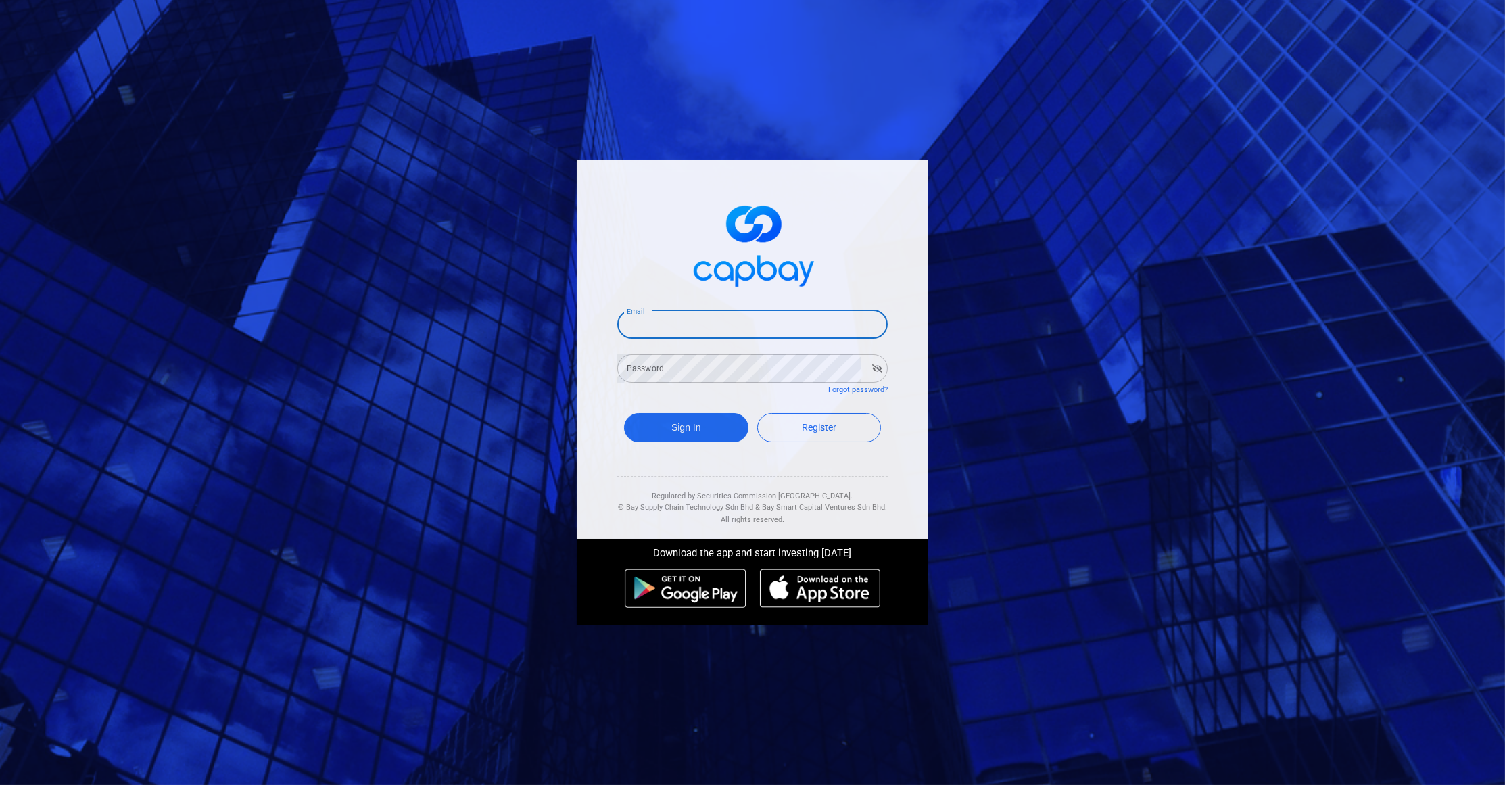
type input "[EMAIL_ADDRESS][DOMAIN_NAME]"
click at [686, 424] on button "Sign In" at bounding box center [686, 427] width 124 height 29
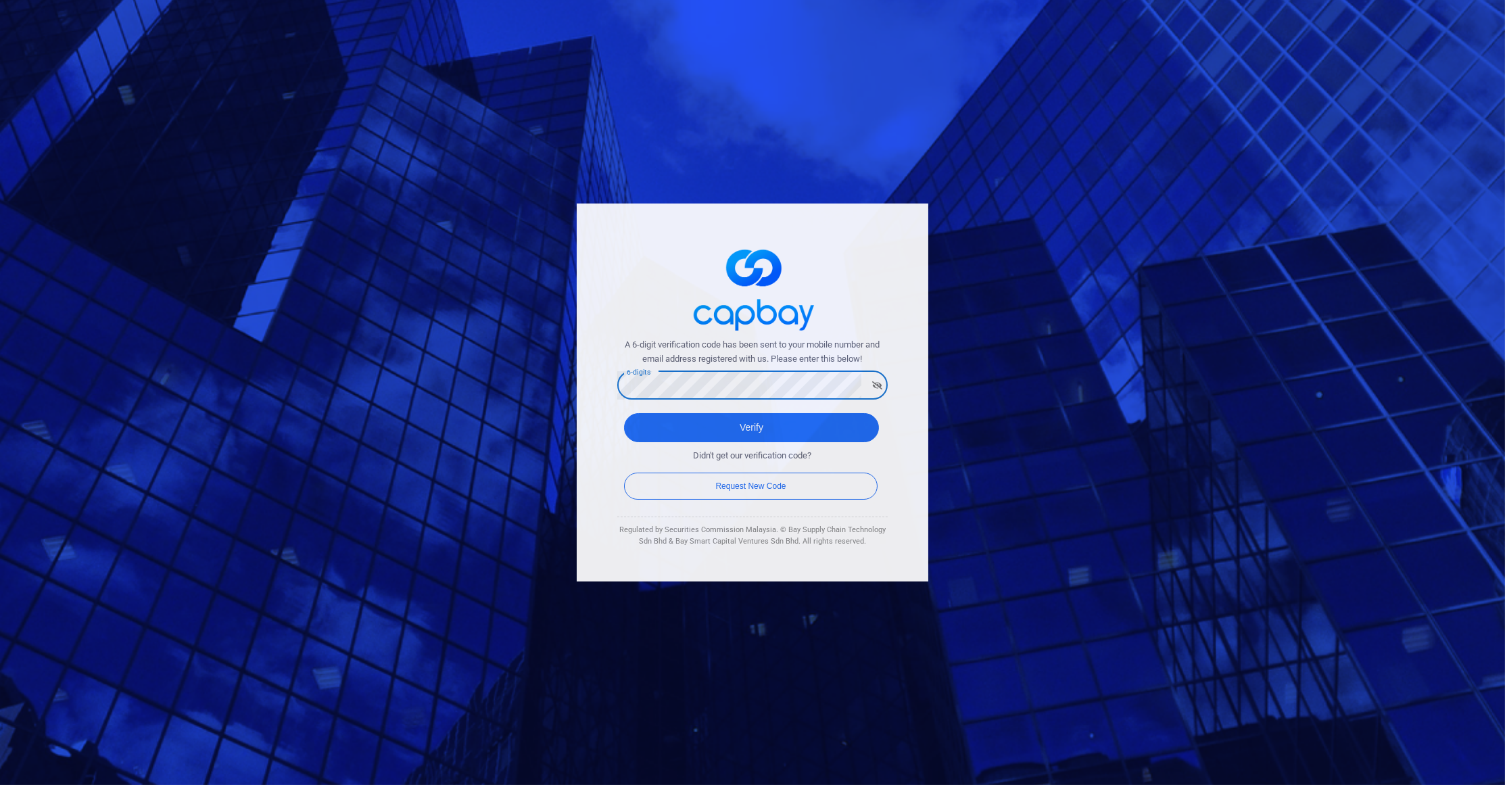
click at [617, 406] on div "Verify" at bounding box center [752, 430] width 271 height 49
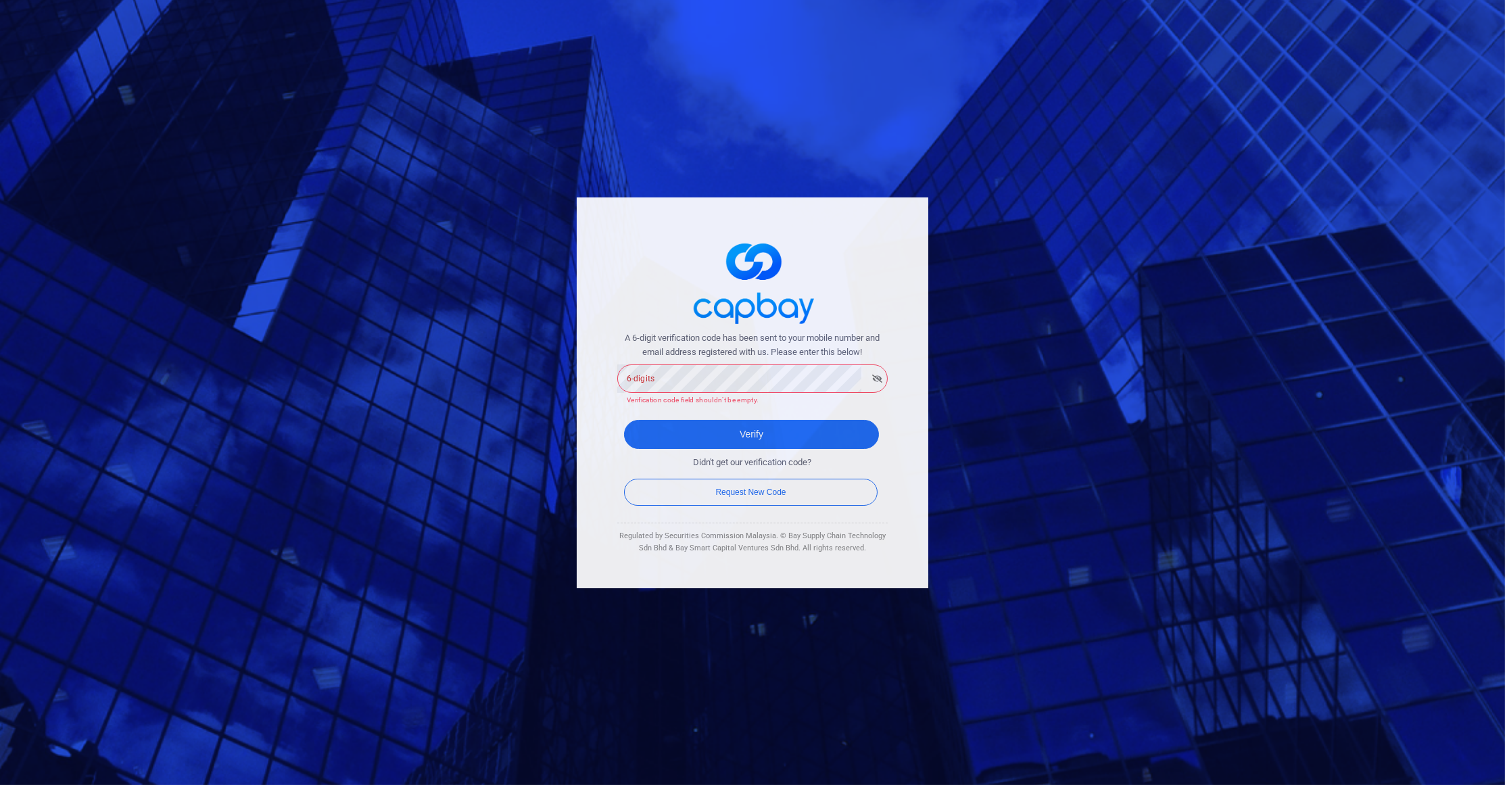
click at [636, 365] on div "6-digits 6-digits Verification code field shouldn’t be empty." at bounding box center [752, 383] width 271 height 43
click at [751, 420] on button "Verify" at bounding box center [751, 434] width 255 height 29
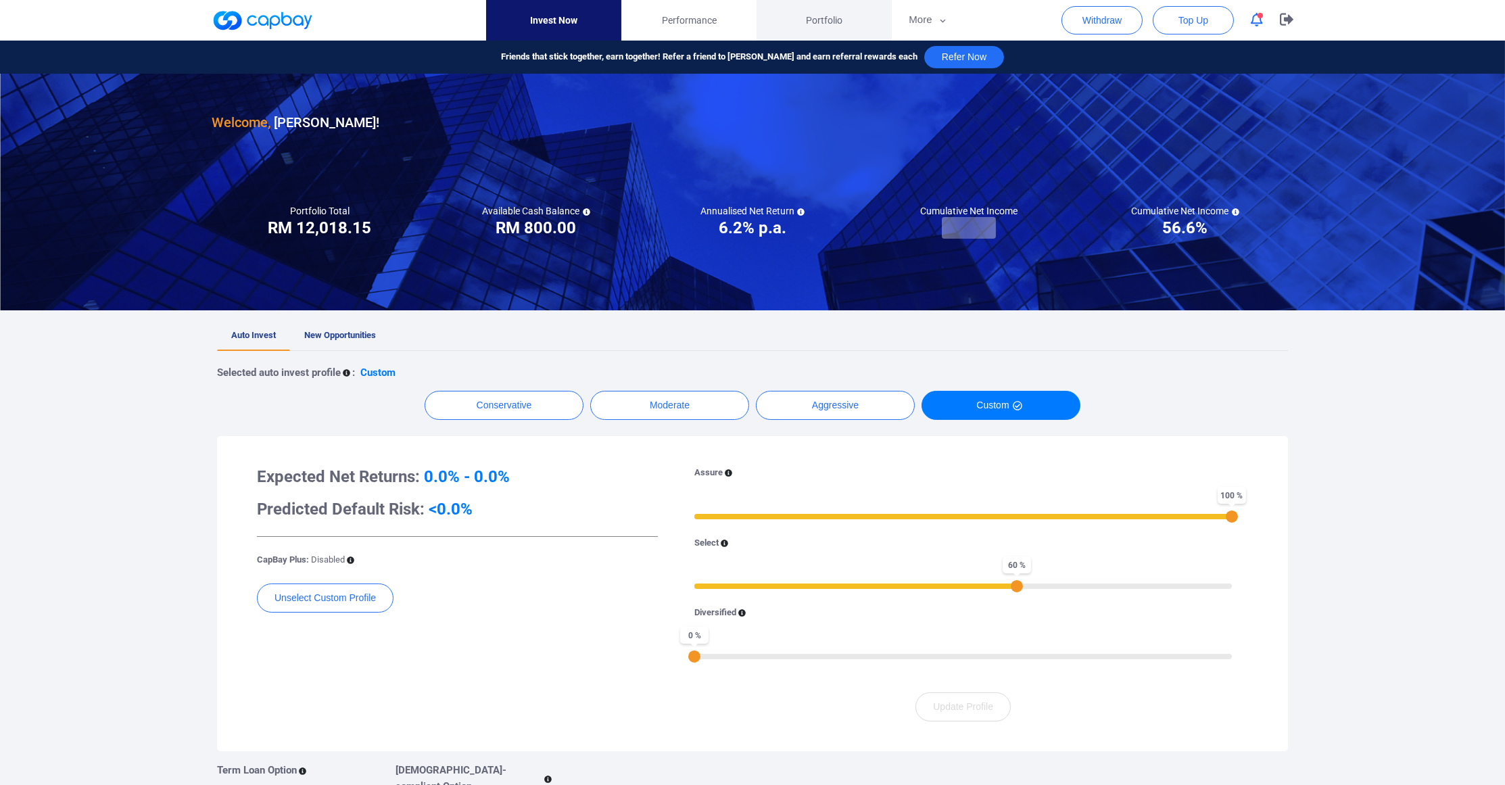
click at [832, 34] on link "Portfolio" at bounding box center [824, 20] width 135 height 41
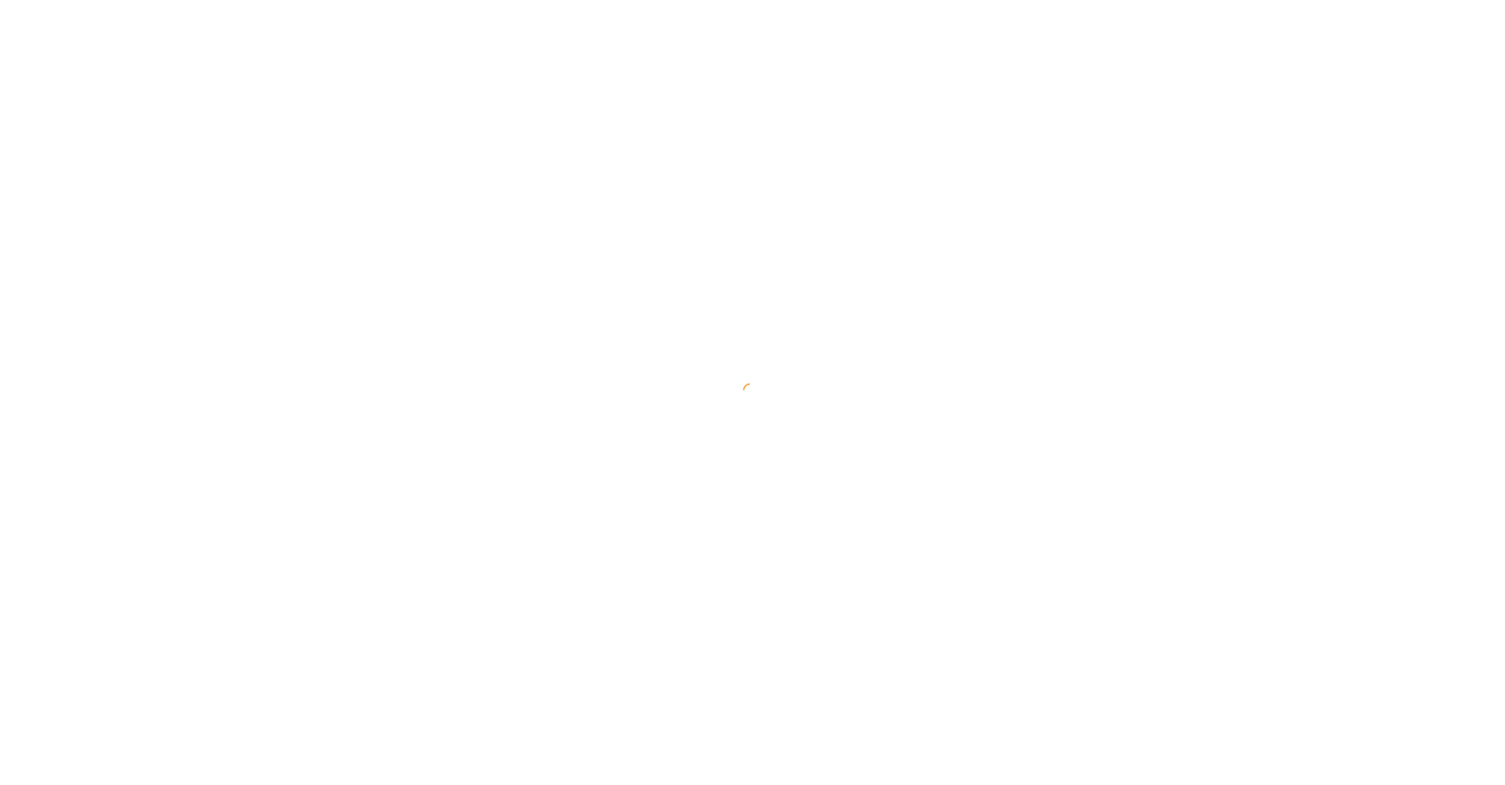
click at [0, 0] on link "Portfolio" at bounding box center [0, 0] width 0 height 0
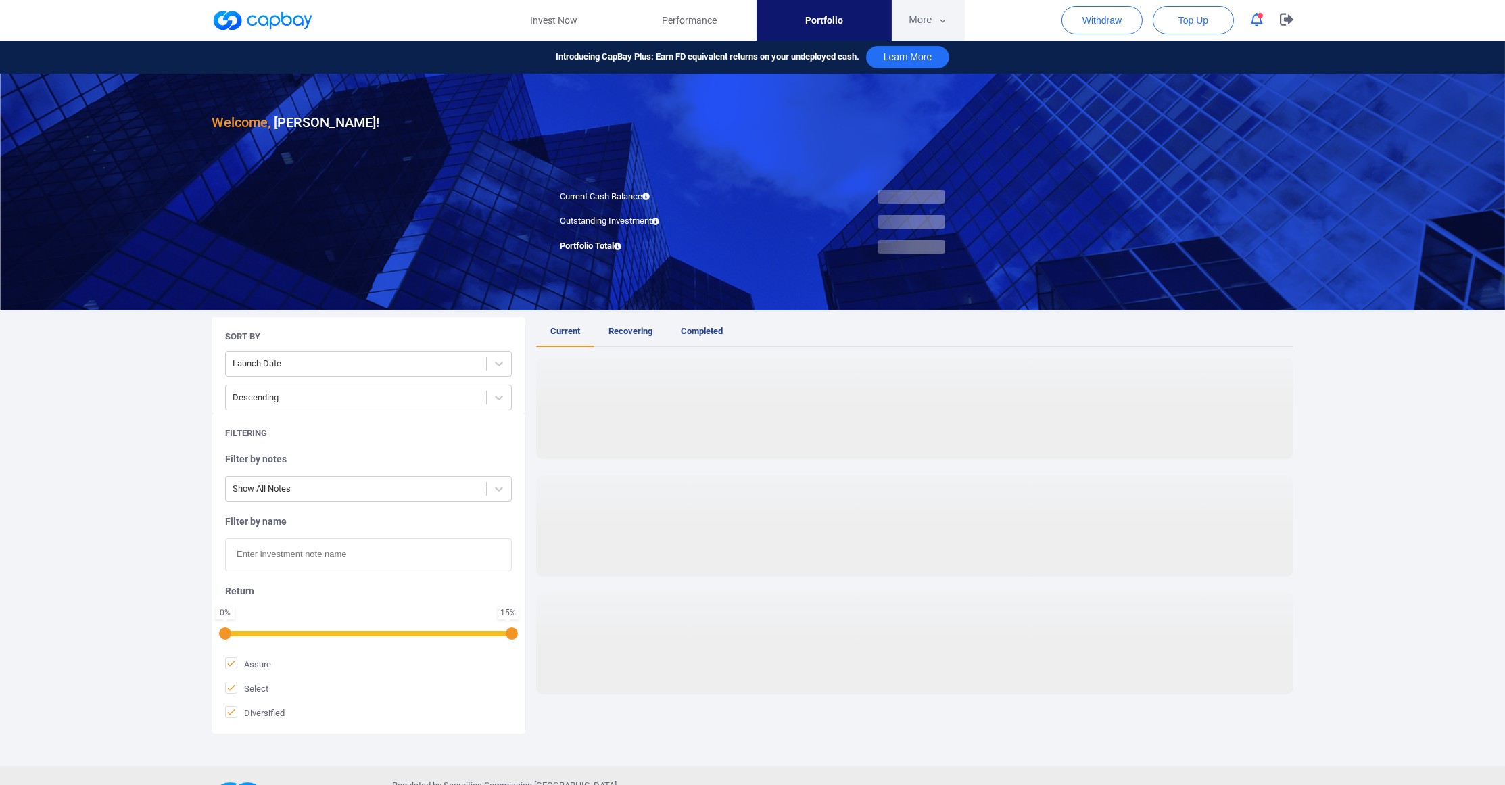
click at [910, 26] on button "More" at bounding box center [928, 20] width 72 height 41
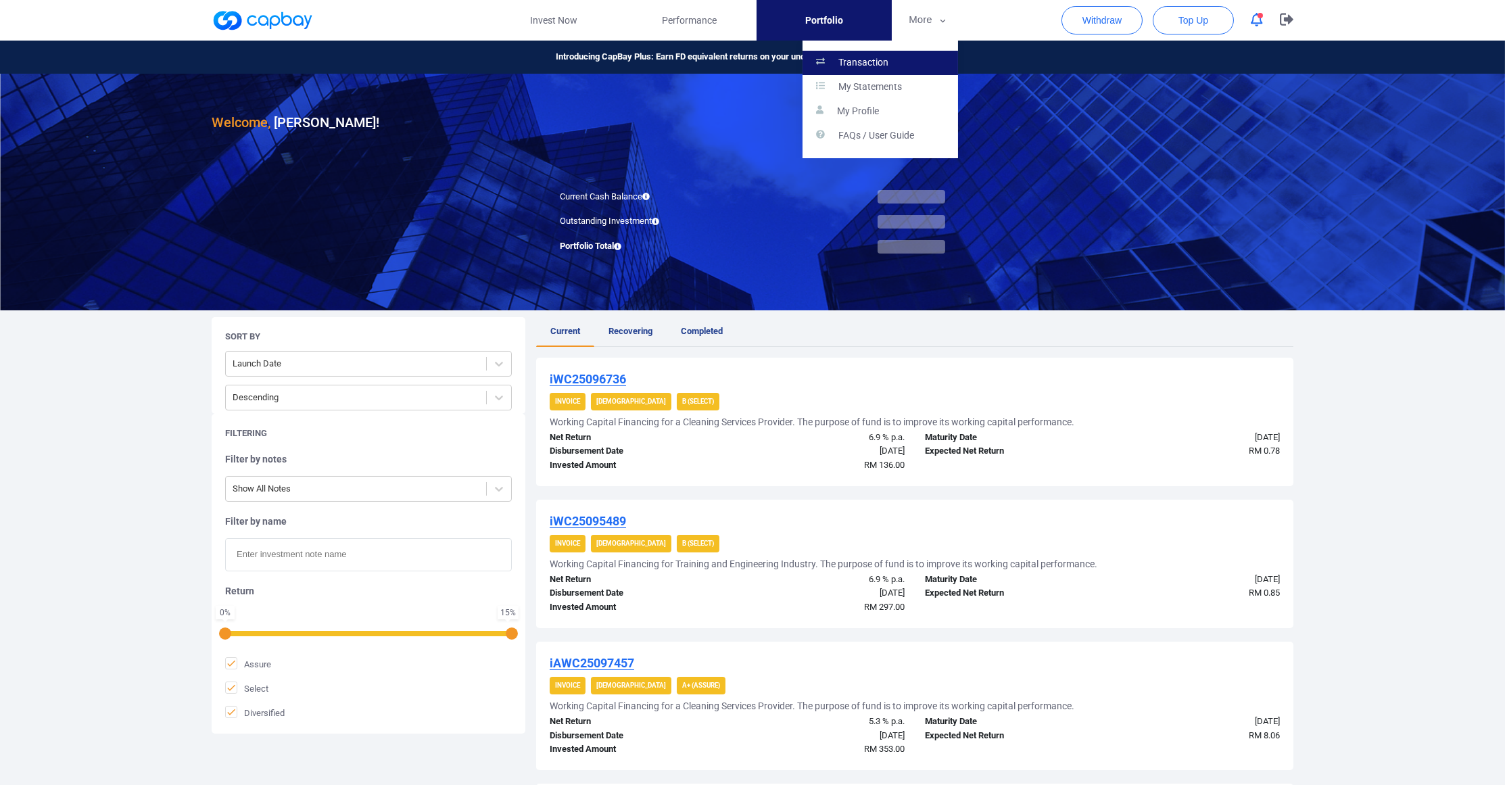
click at [864, 69] on p "Transaction" at bounding box center [864, 63] width 50 height 12
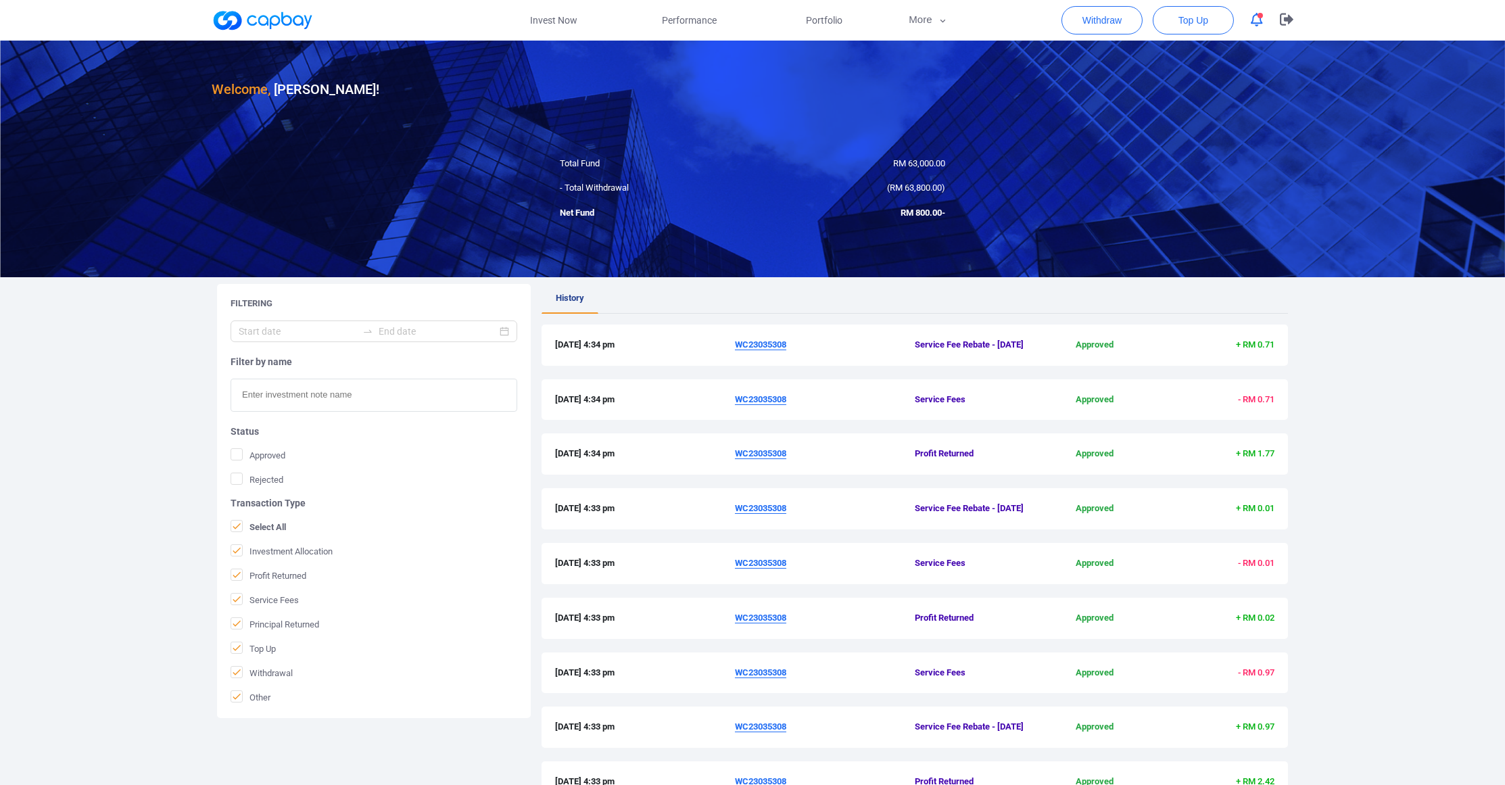
click at [377, 402] on input "text" at bounding box center [374, 395] width 287 height 33
click at [786, 350] on u "WC23035308" at bounding box center [760, 344] width 51 height 10
click at [828, 360] on div "Investment Note: WC23035308 Financing Amount: RM 1,250,000.00 Issue Date: [DATE…" at bounding box center [753, 365] width 218 height 131
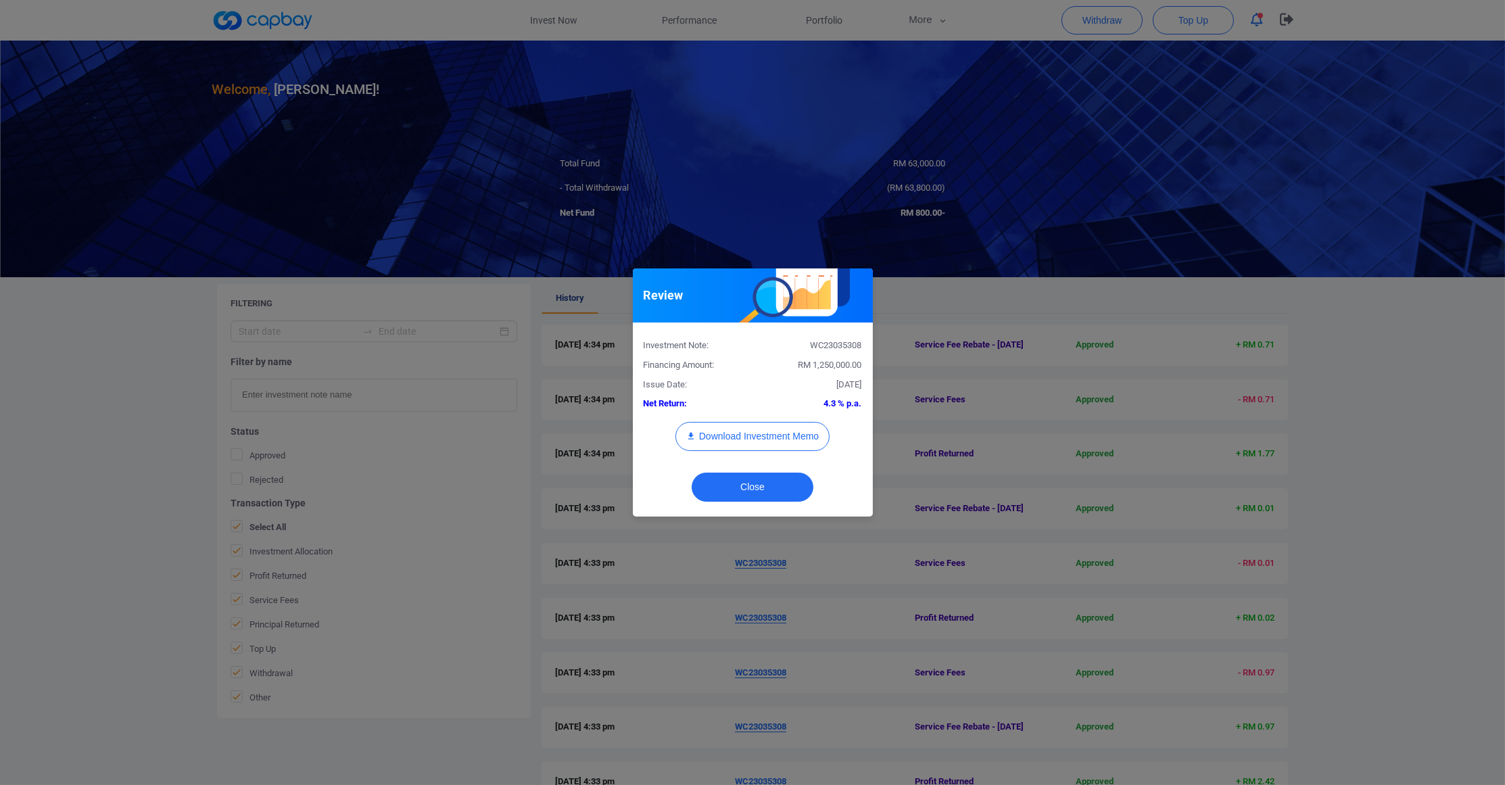
click at [726, 360] on div "Investment Note: WC23035308 Financing Amount: RM 1,250,000.00 Issue Date: [DATE…" at bounding box center [753, 398] width 218 height 131
click at [724, 481] on button "Close" at bounding box center [753, 487] width 122 height 29
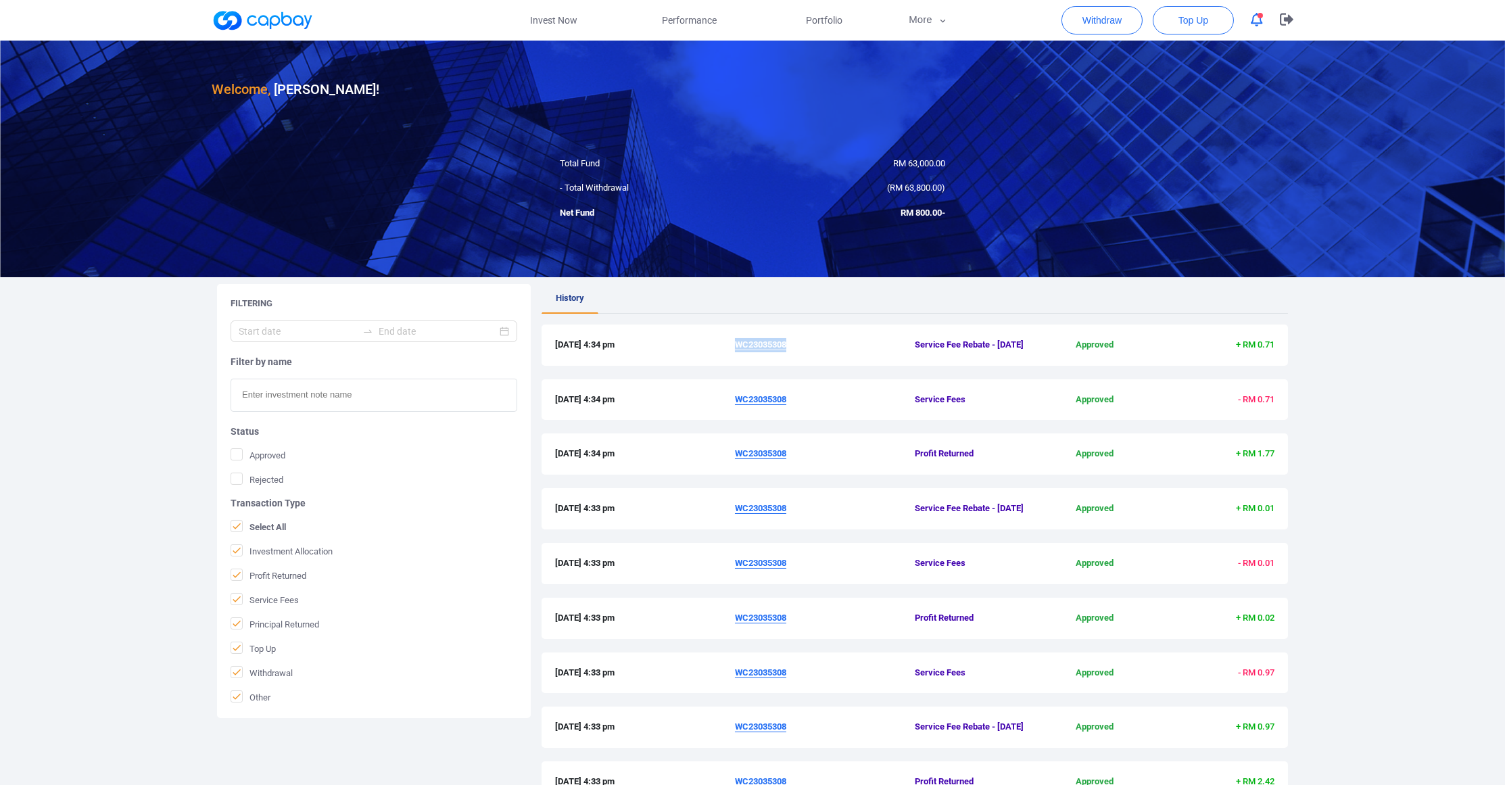
drag, startPoint x: 820, startPoint y: 362, endPoint x: 740, endPoint y: 365, distance: 80.5
click at [740, 352] on span "WC23035308" at bounding box center [825, 345] width 180 height 14
copy u "WC23035308"
click at [812, 18] on span "Portfolio" at bounding box center [824, 20] width 37 height 15
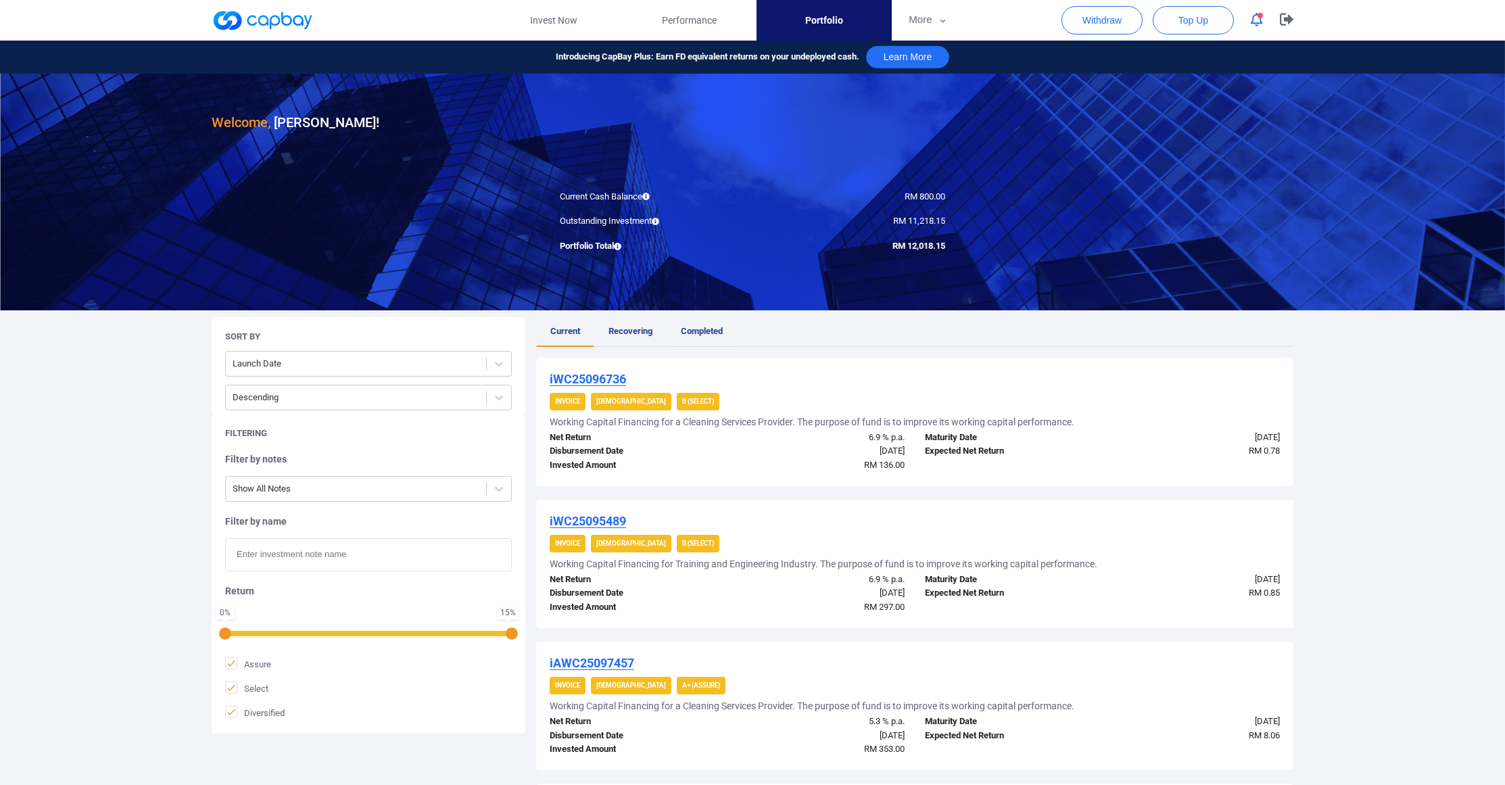
click at [737, 346] on link "Completed" at bounding box center [702, 332] width 70 height 30
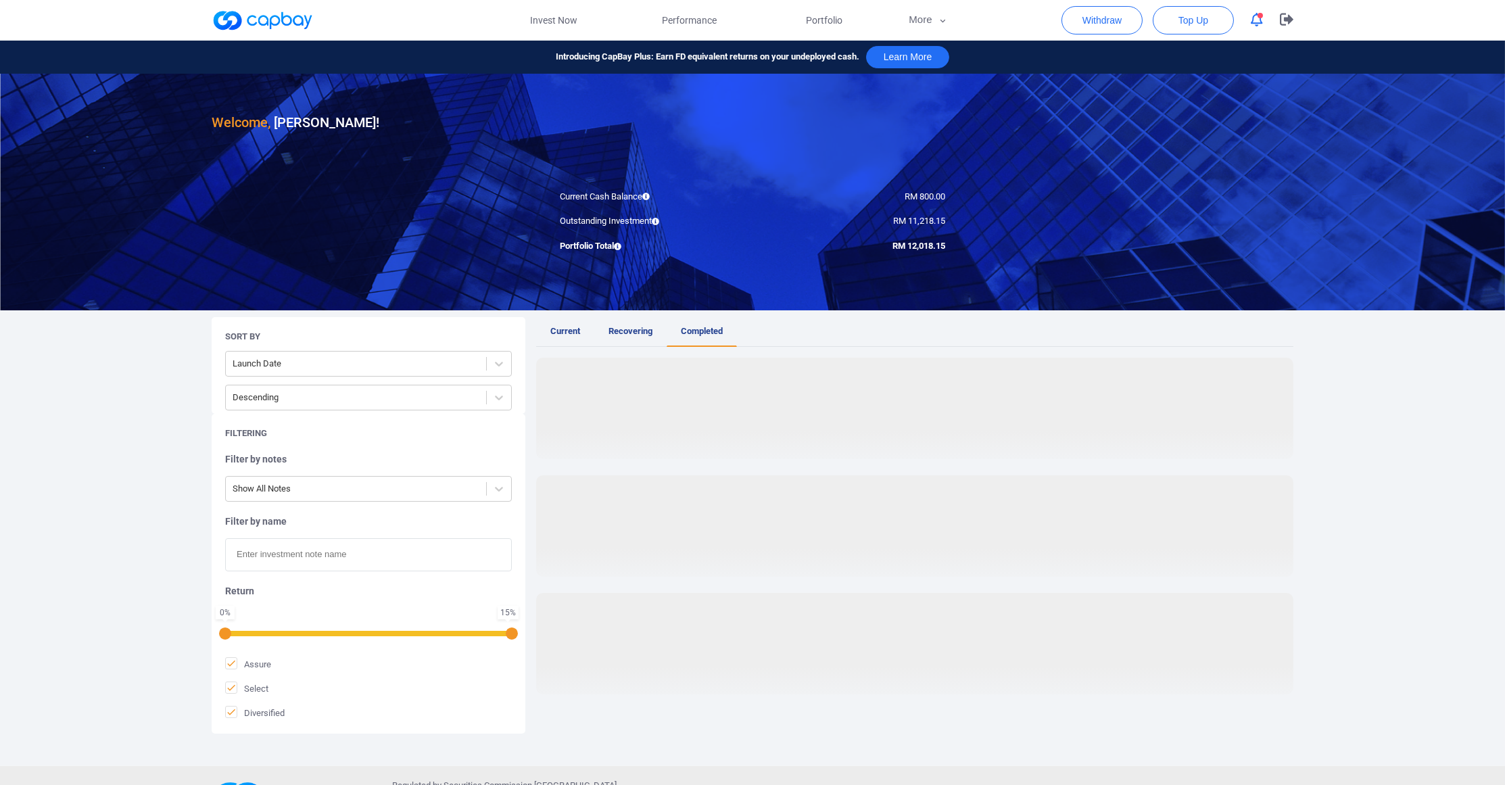
click at [280, 571] on input "text" at bounding box center [368, 554] width 287 height 33
paste input "WC23035308"
type input "WC23035308"
click at [347, 523] on div "Filter by notes Show All Notes Filter by name WC23035308 Return 0 % 15 % Assure…" at bounding box center [368, 586] width 287 height 266
click at [347, 563] on input "WC23035308" at bounding box center [368, 554] width 287 height 33
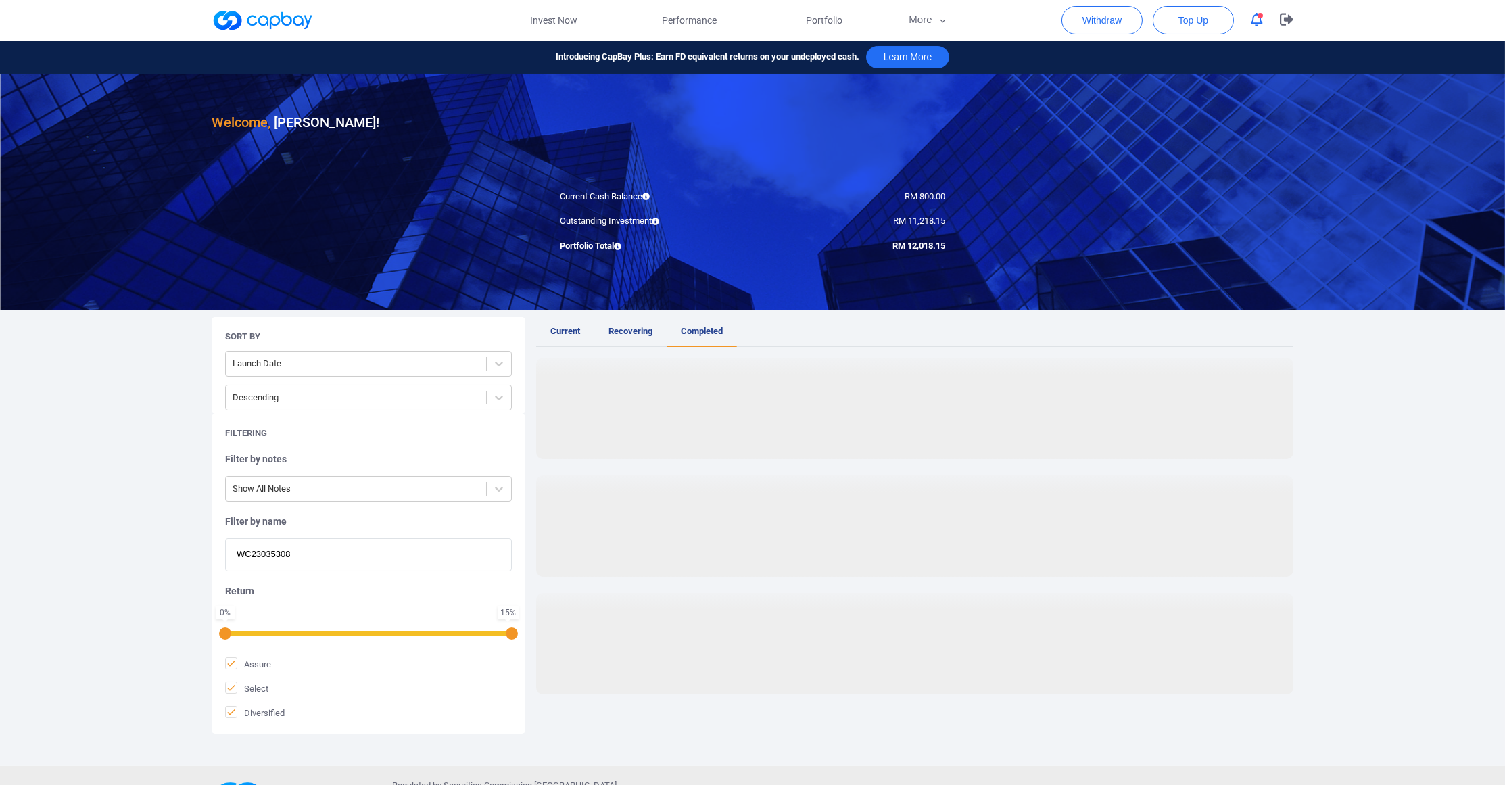
scroll to position [92, 0]
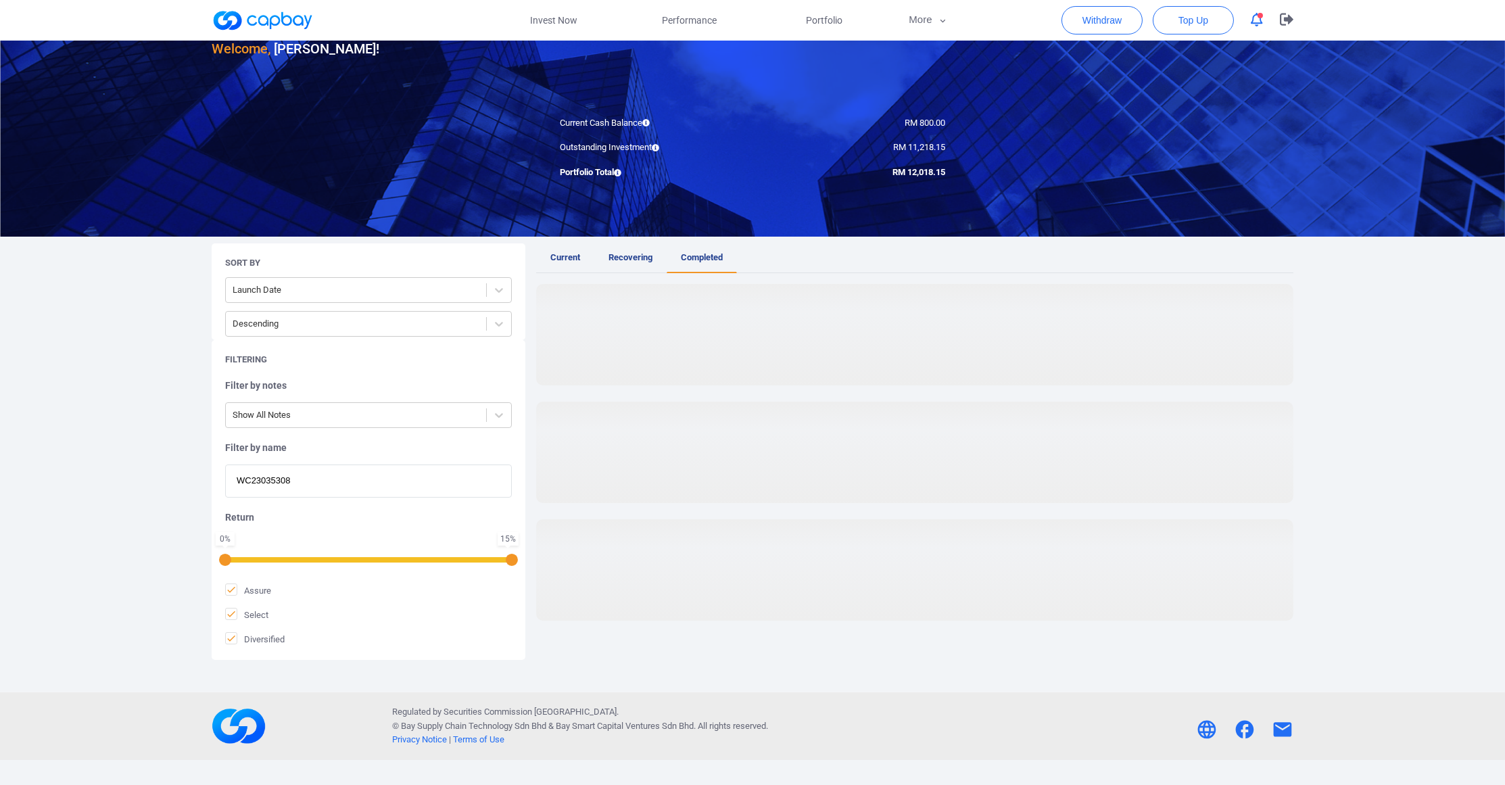
click at [403, 483] on input "WC23035308" at bounding box center [368, 481] width 287 height 33
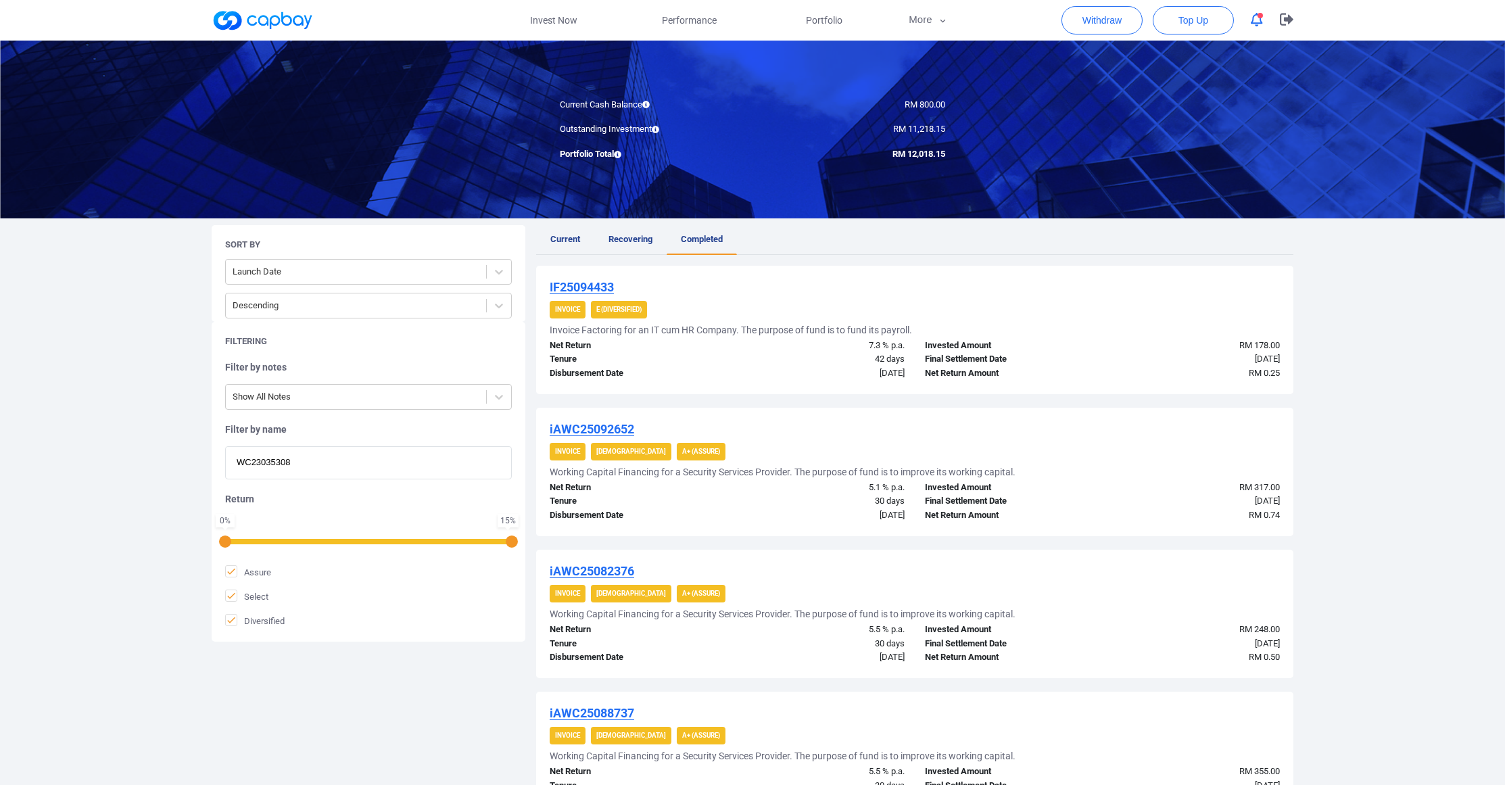
click at [430, 511] on div "Filter by notes Show All Notes Filter by name WC23035308 Return 0 % 15 % Assure…" at bounding box center [368, 494] width 287 height 266
click at [370, 479] on input "WC23035308" at bounding box center [368, 462] width 287 height 33
click at [629, 243] on span "Recovering" at bounding box center [631, 239] width 44 height 10
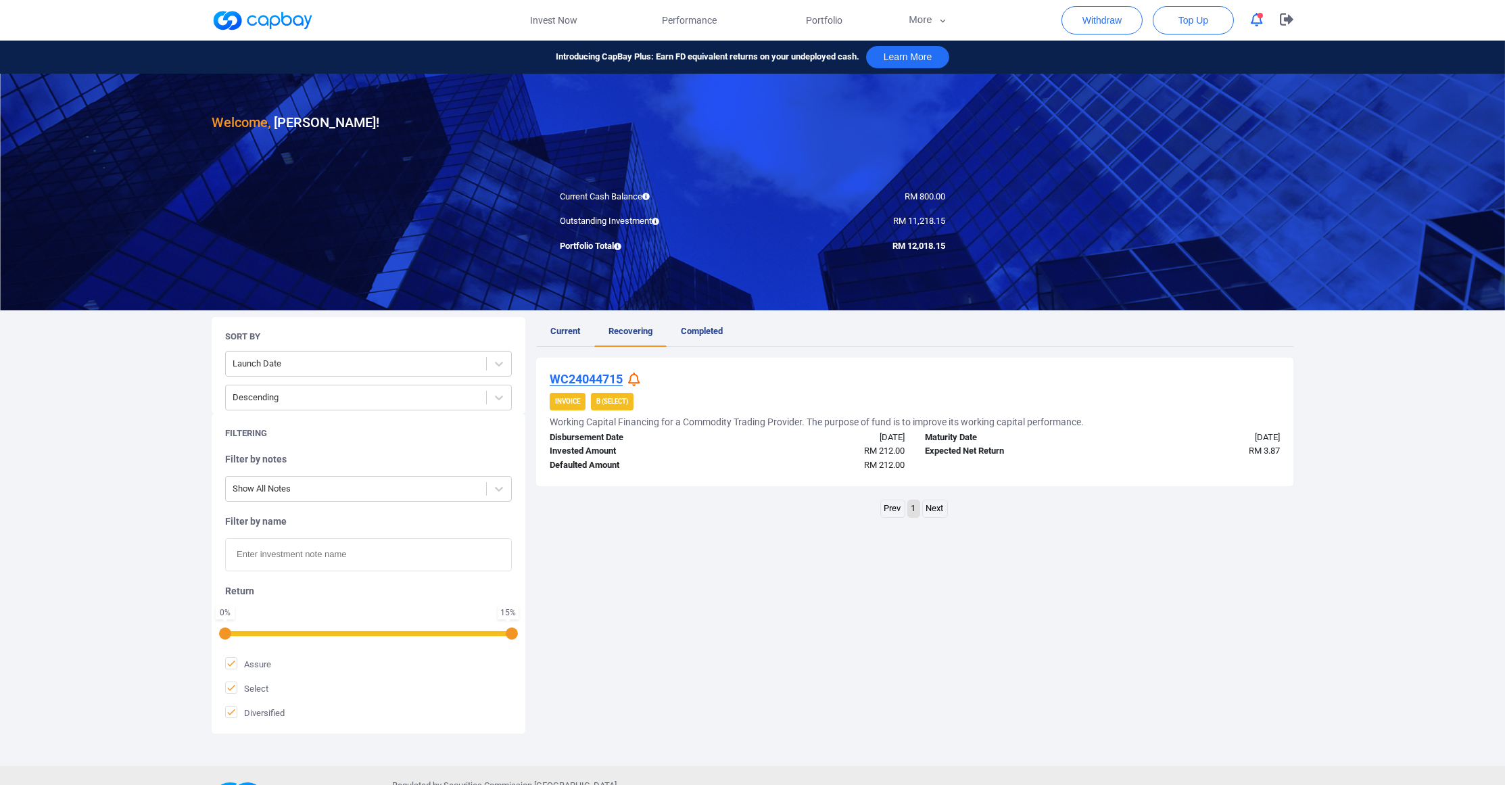
click at [577, 347] on link "Current" at bounding box center [565, 332] width 58 height 30
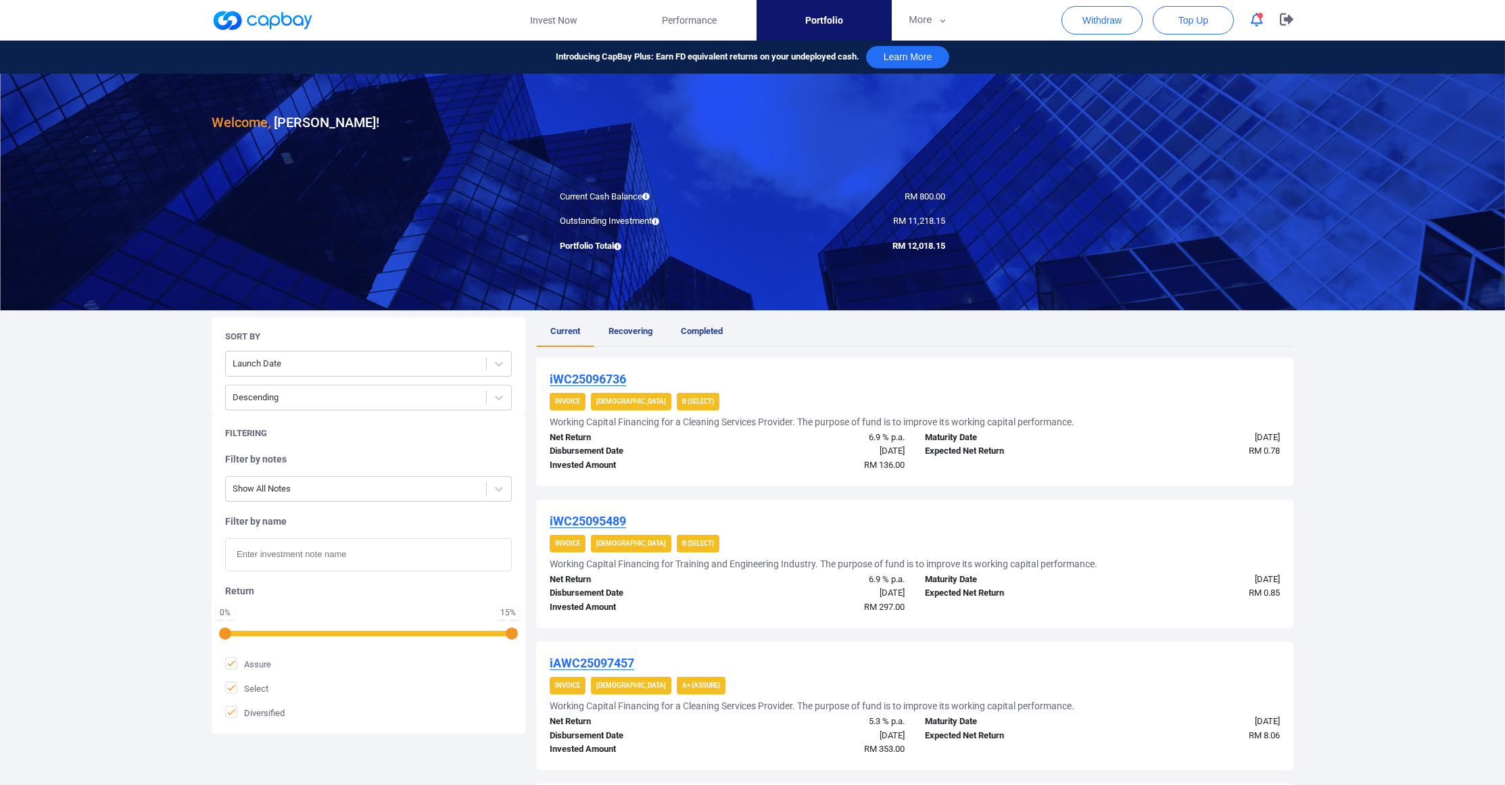
scroll to position [187, 0]
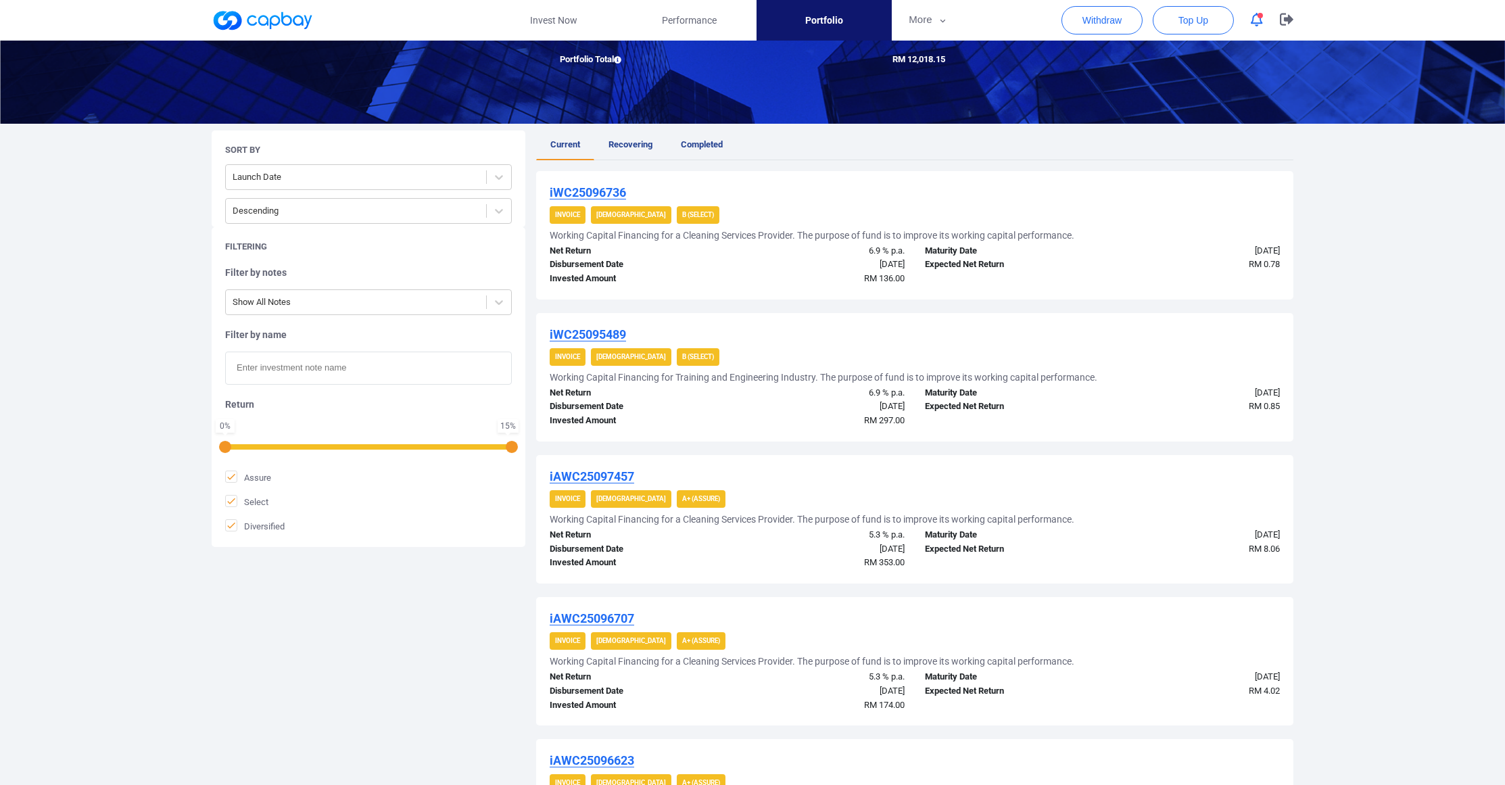
click at [289, 374] on input "text" at bounding box center [368, 368] width 287 height 33
paste input "WC23035308"
type input "WC23035308"
click at [360, 365] on div "Filter by name WC23035308" at bounding box center [368, 357] width 287 height 56
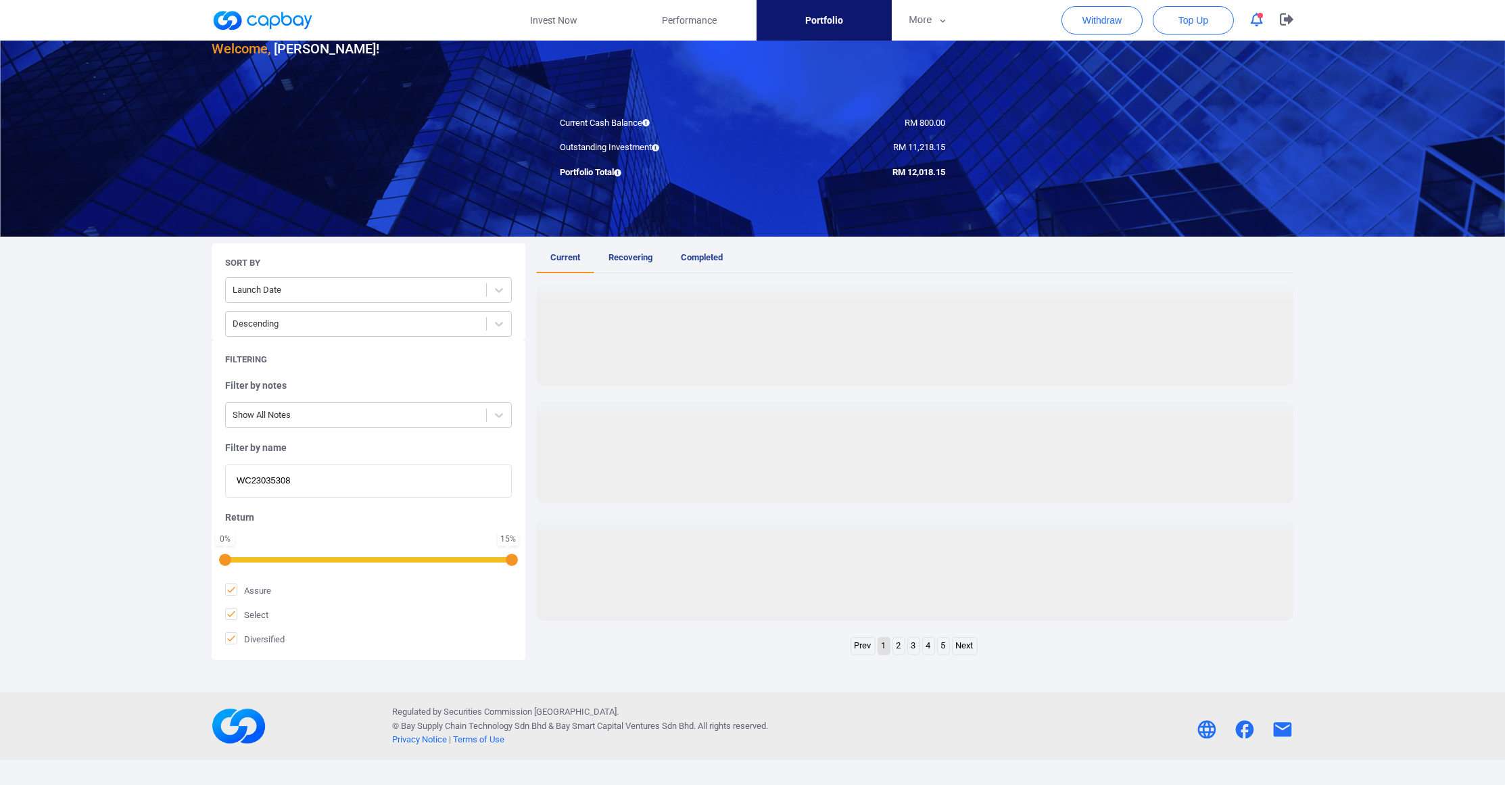
scroll to position [92, 0]
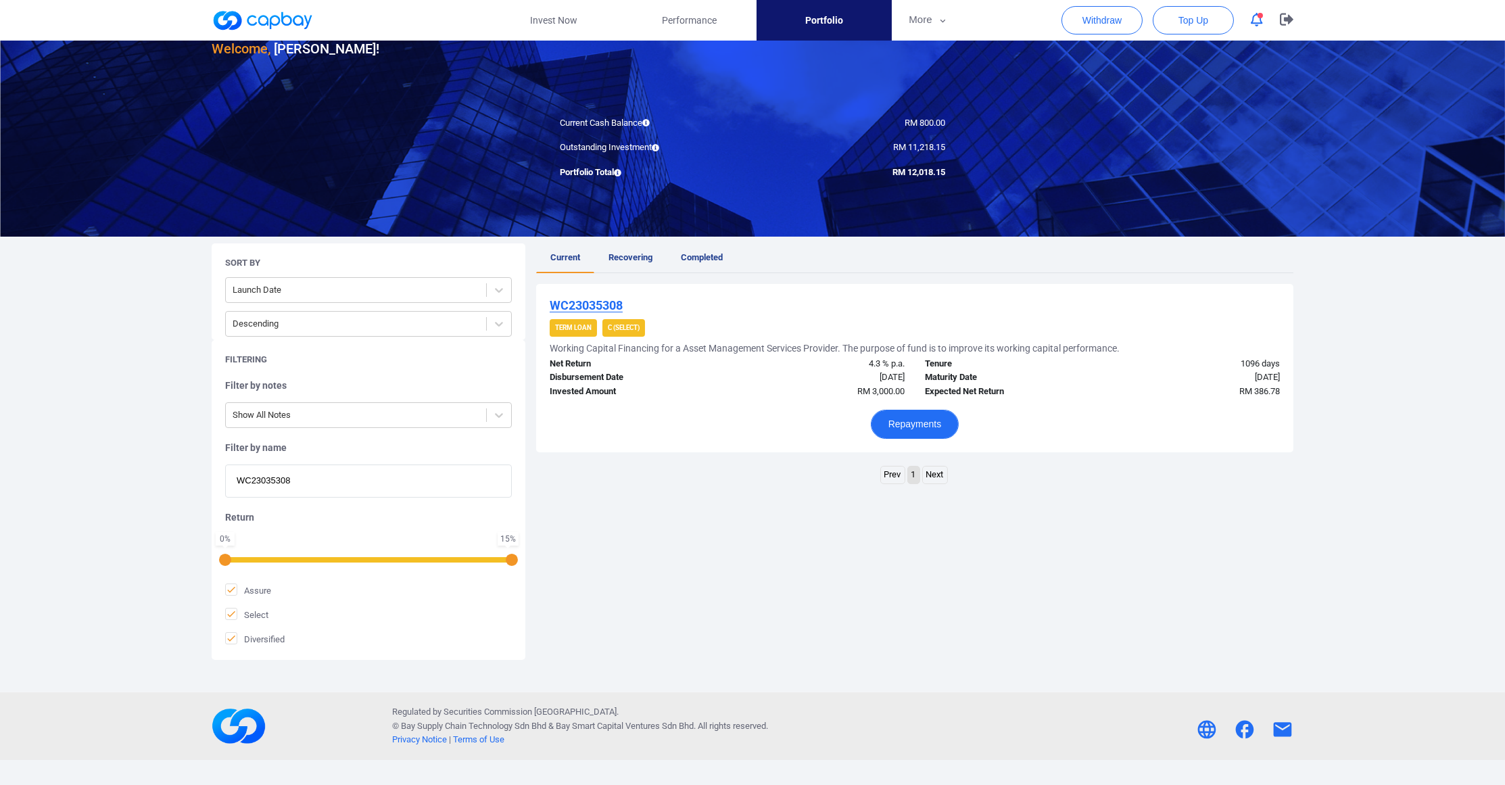
click at [935, 427] on button "Repayments" at bounding box center [915, 424] width 89 height 29
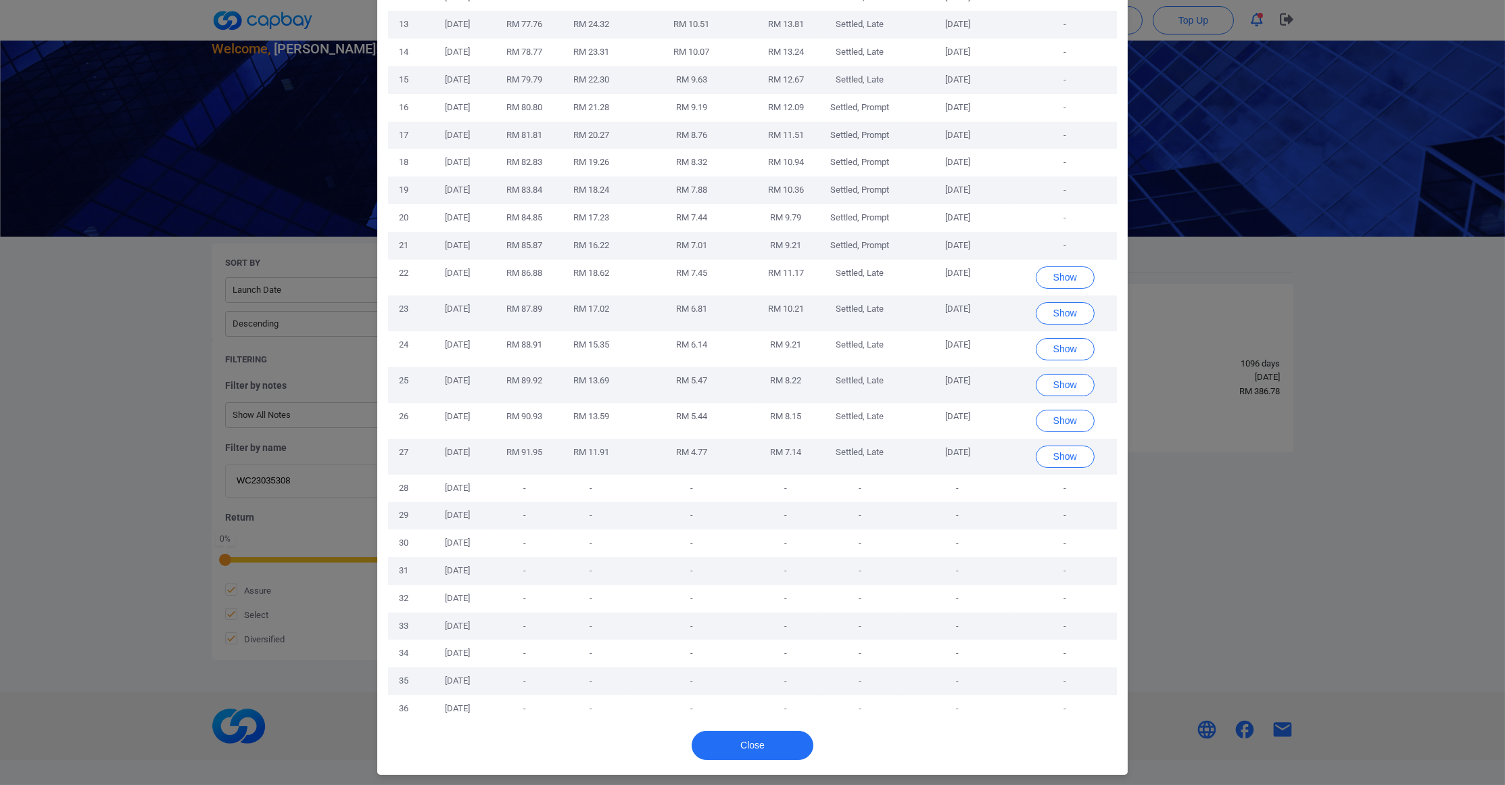
scroll to position [758, 0]
click at [1160, 503] on div "Repayments No. Maturity Date Principal Gross Return Service Fees (incl. SST) Ne…" at bounding box center [752, 392] width 1505 height 785
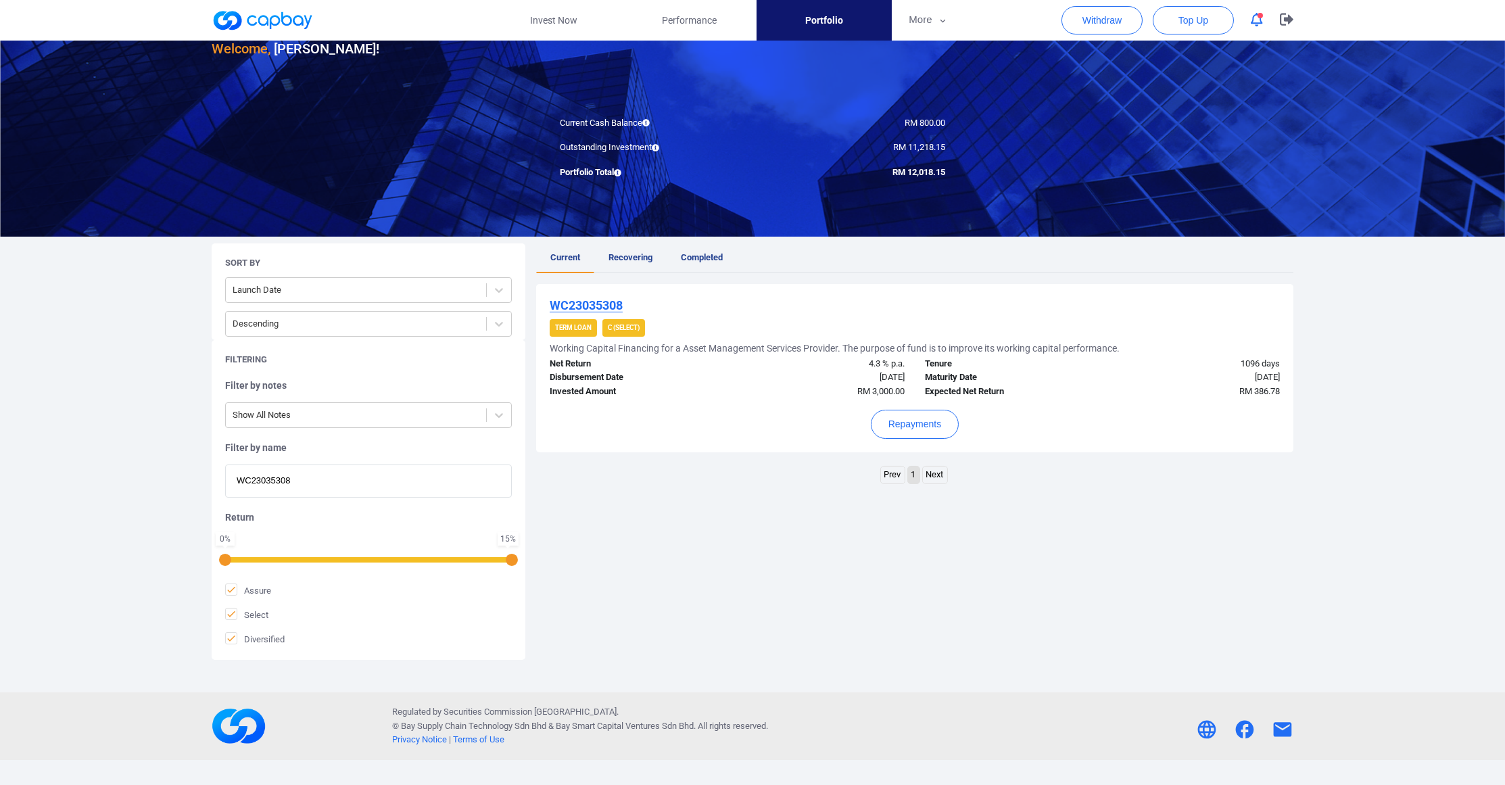
click at [856, 427] on div "Repayments" at bounding box center [915, 419] width 730 height 40
click at [912, 433] on button "Repayments" at bounding box center [915, 424] width 89 height 29
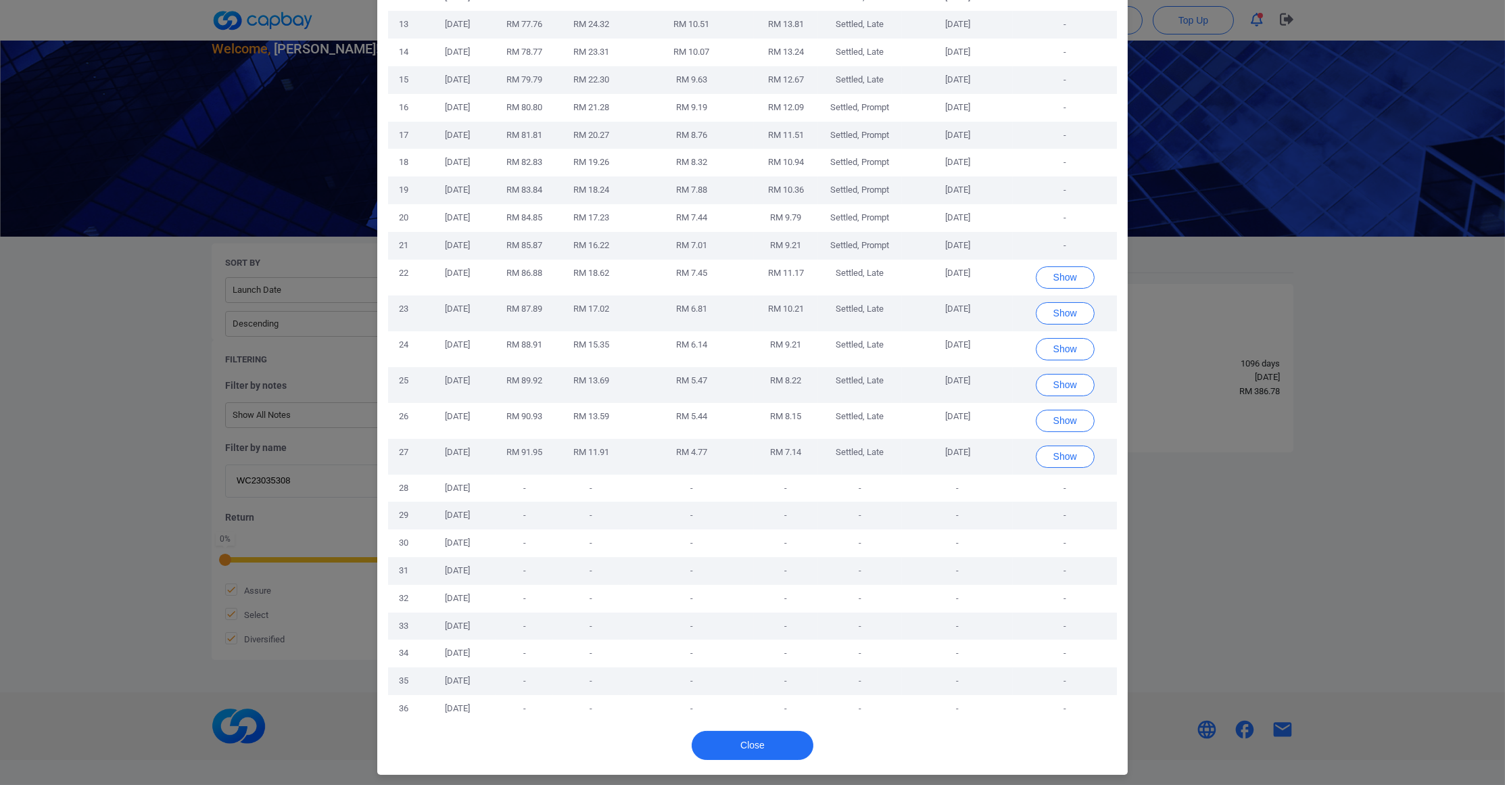
scroll to position [932, 0]
drag, startPoint x: 684, startPoint y: 365, endPoint x: 848, endPoint y: 365, distance: 164.3
click at [692, 411] on span "RM 5.44" at bounding box center [691, 416] width 31 height 10
drag, startPoint x: 848, startPoint y: 365, endPoint x: 844, endPoint y: 378, distance: 14.1
click at [851, 403] on td "Settled, Late" at bounding box center [860, 421] width 85 height 36
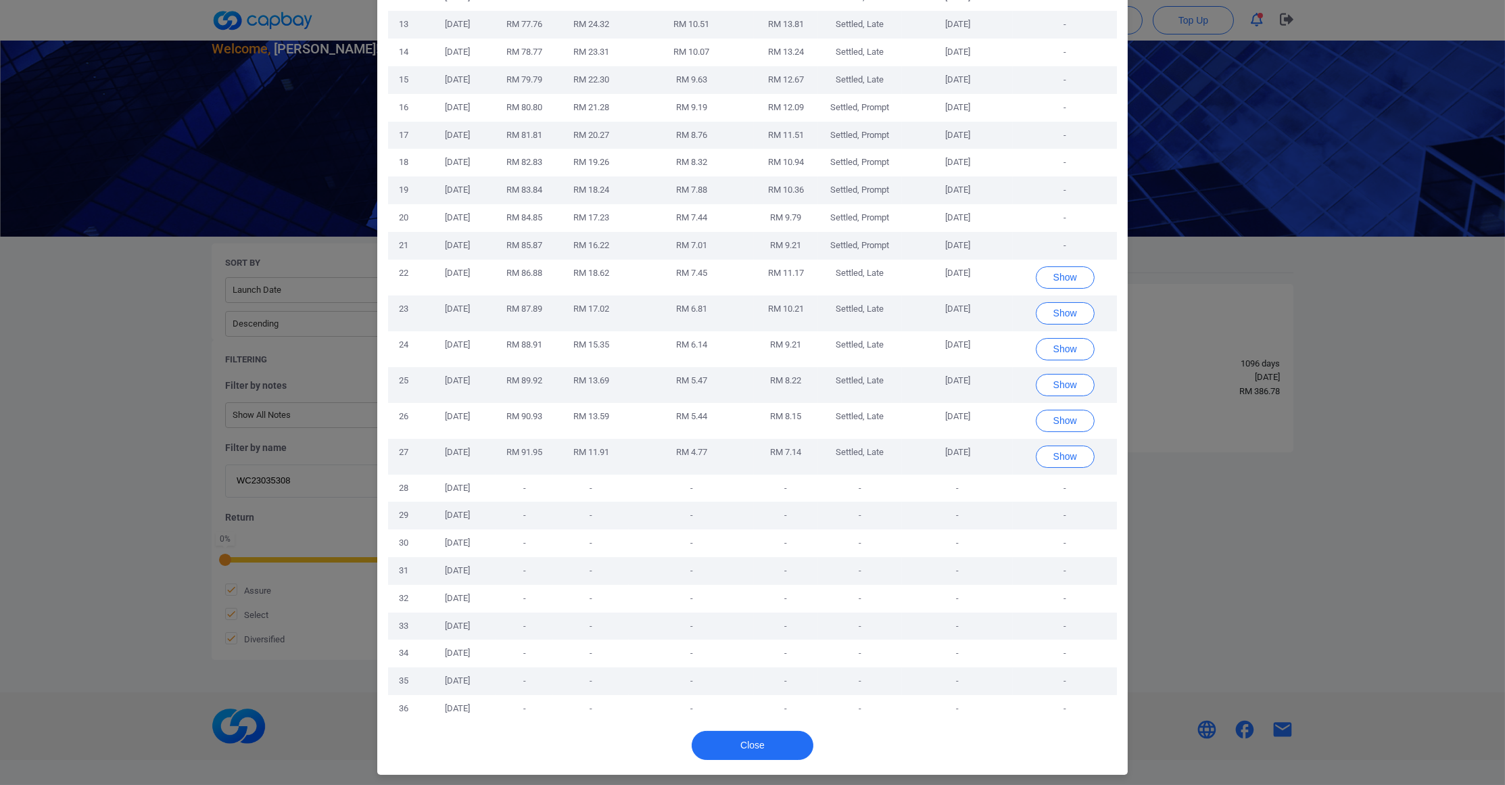
click at [839, 403] on td "Settled, Late" at bounding box center [860, 421] width 85 height 36
click at [929, 403] on td "[DATE]" at bounding box center [957, 421] width 111 height 36
click at [969, 403] on td "[DATE]" at bounding box center [957, 421] width 111 height 36
click at [949, 439] on td "[DATE]" at bounding box center [957, 457] width 111 height 36
click at [751, 732] on button "Close" at bounding box center [753, 745] width 122 height 29
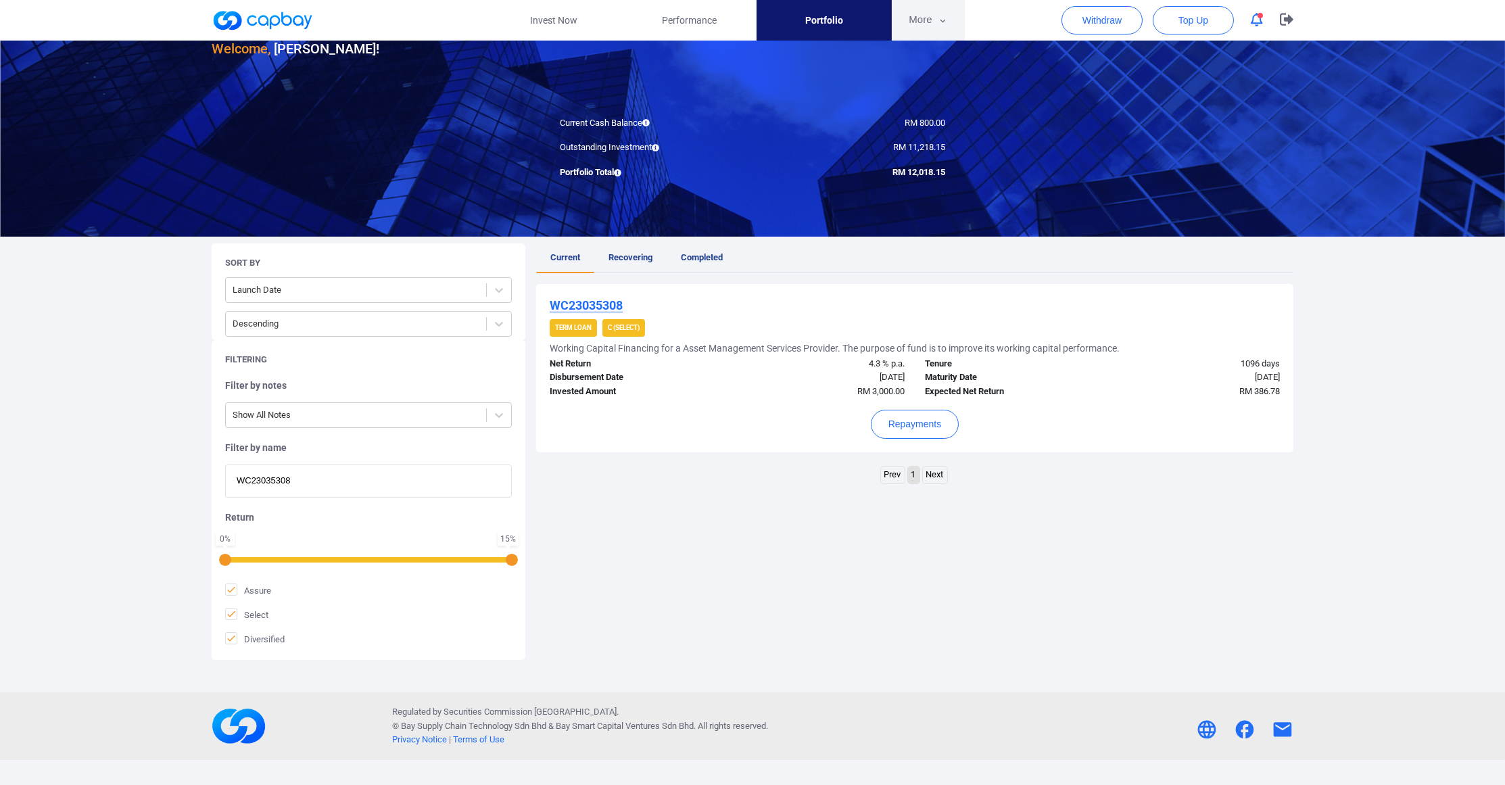
click at [920, 14] on button "More" at bounding box center [928, 20] width 72 height 41
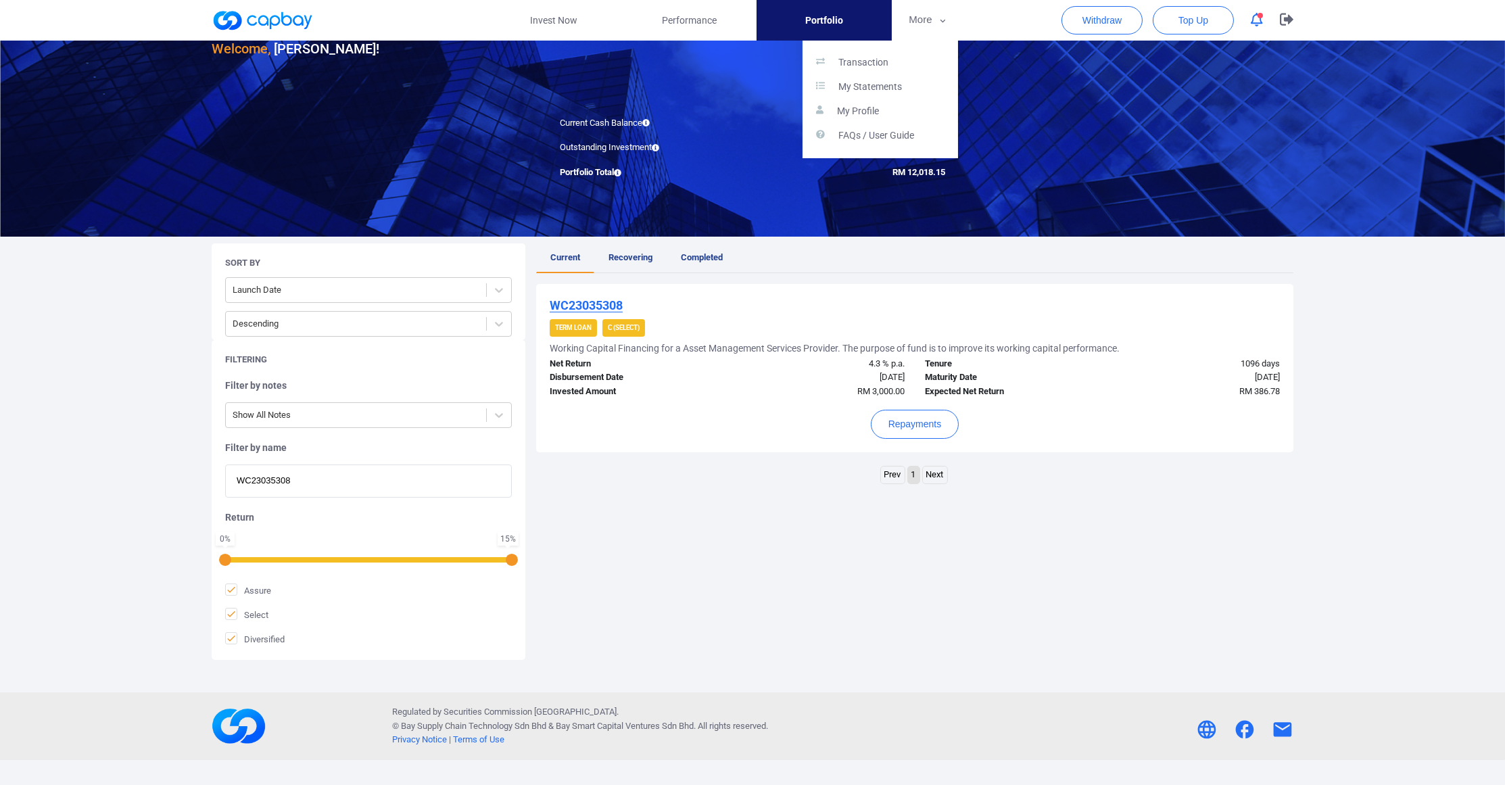
click at [899, 46] on div "Transaction My Statements My Profile FAQs / User Guide" at bounding box center [881, 100] width 156 height 118
click at [889, 59] on p "Transaction" at bounding box center [864, 63] width 50 height 12
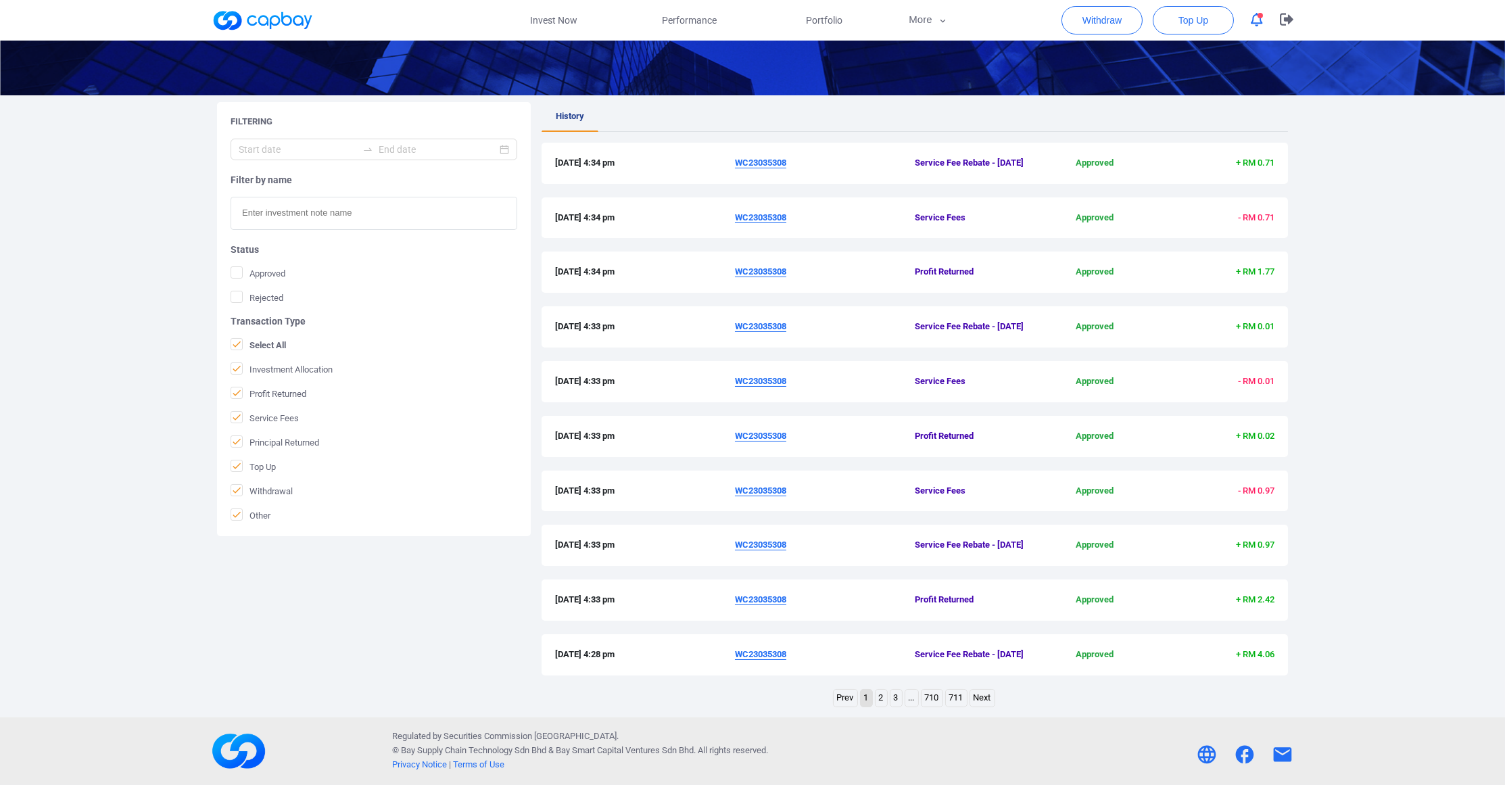
scroll to position [332, 0]
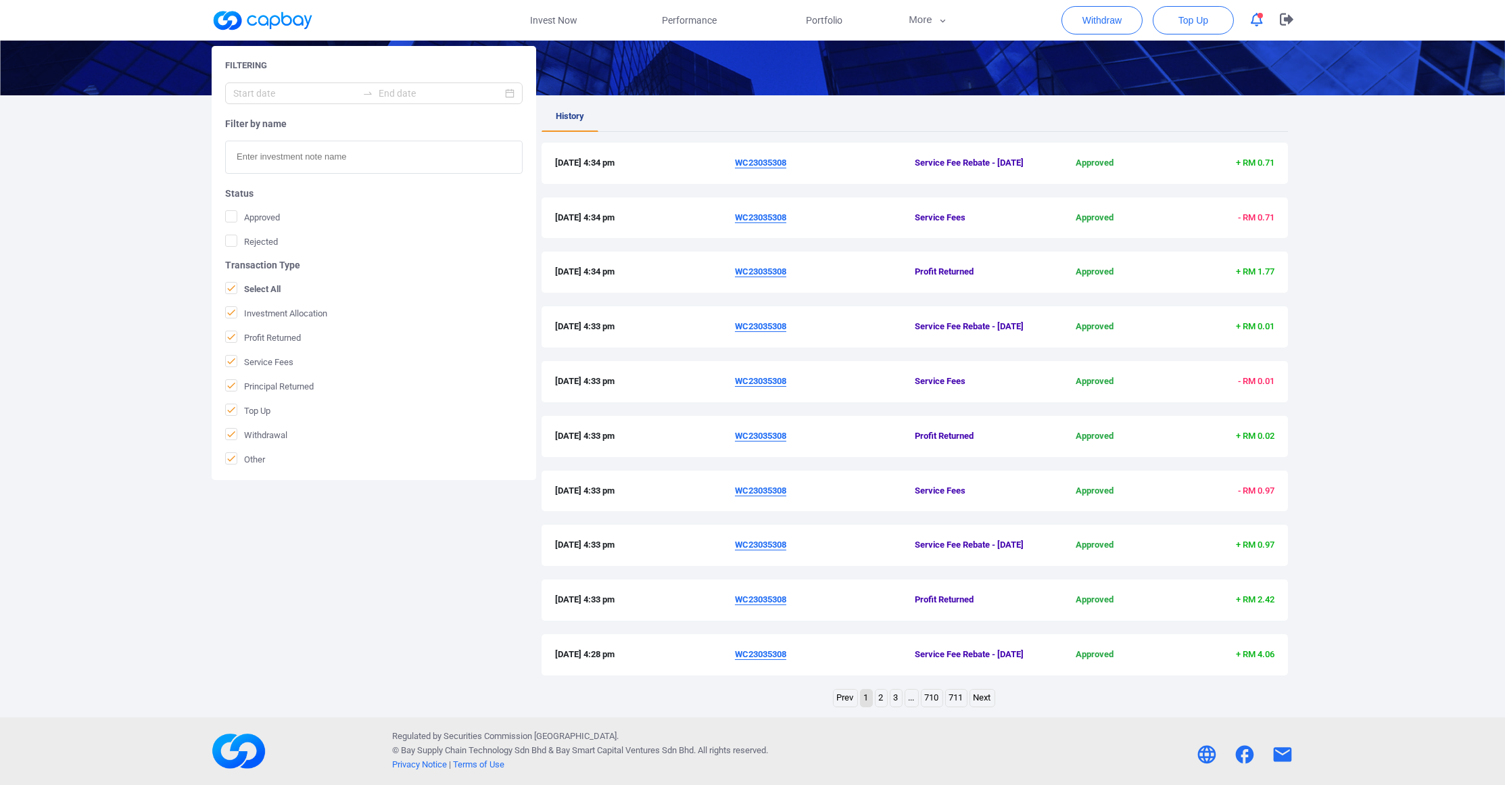
click at [987, 692] on link "Next" at bounding box center [982, 698] width 24 height 17
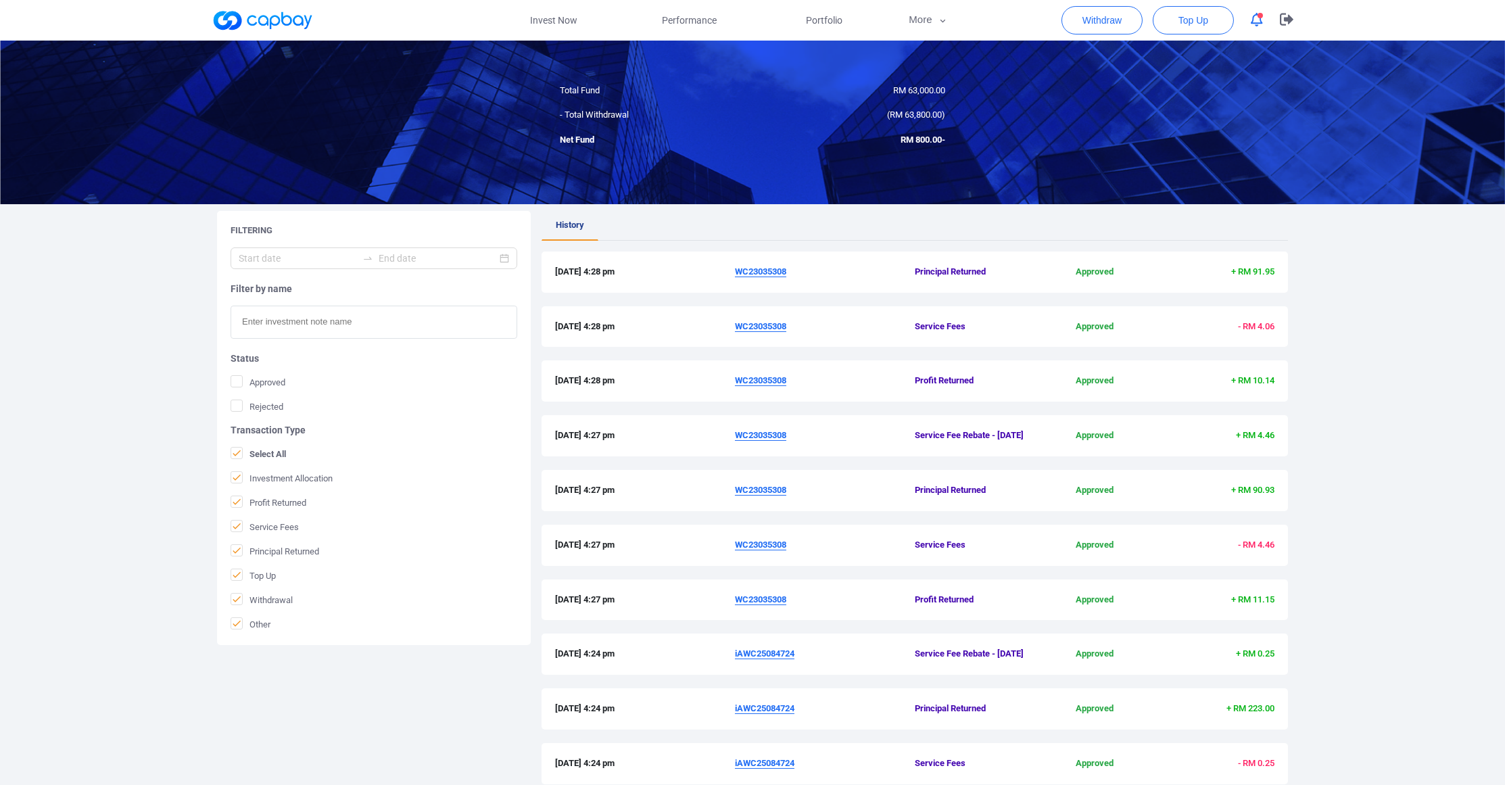
scroll to position [240, 0]
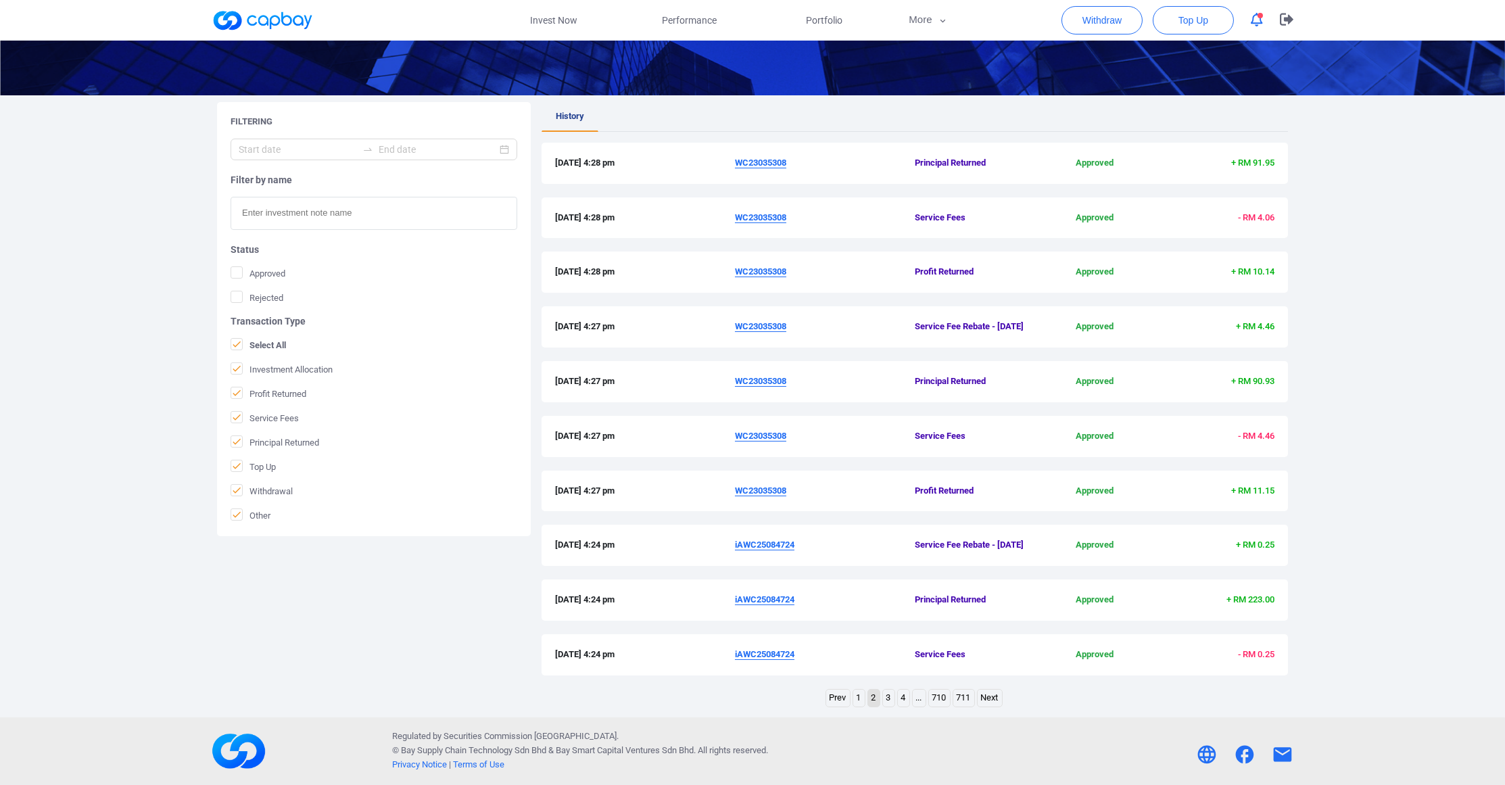
drag, startPoint x: 821, startPoint y: 375, endPoint x: 737, endPoint y: 375, distance: 83.9
click at [814, 375] on span "WC23035308" at bounding box center [825, 382] width 180 height 14
click at [737, 376] on u "WC23035308" at bounding box center [760, 381] width 51 height 10
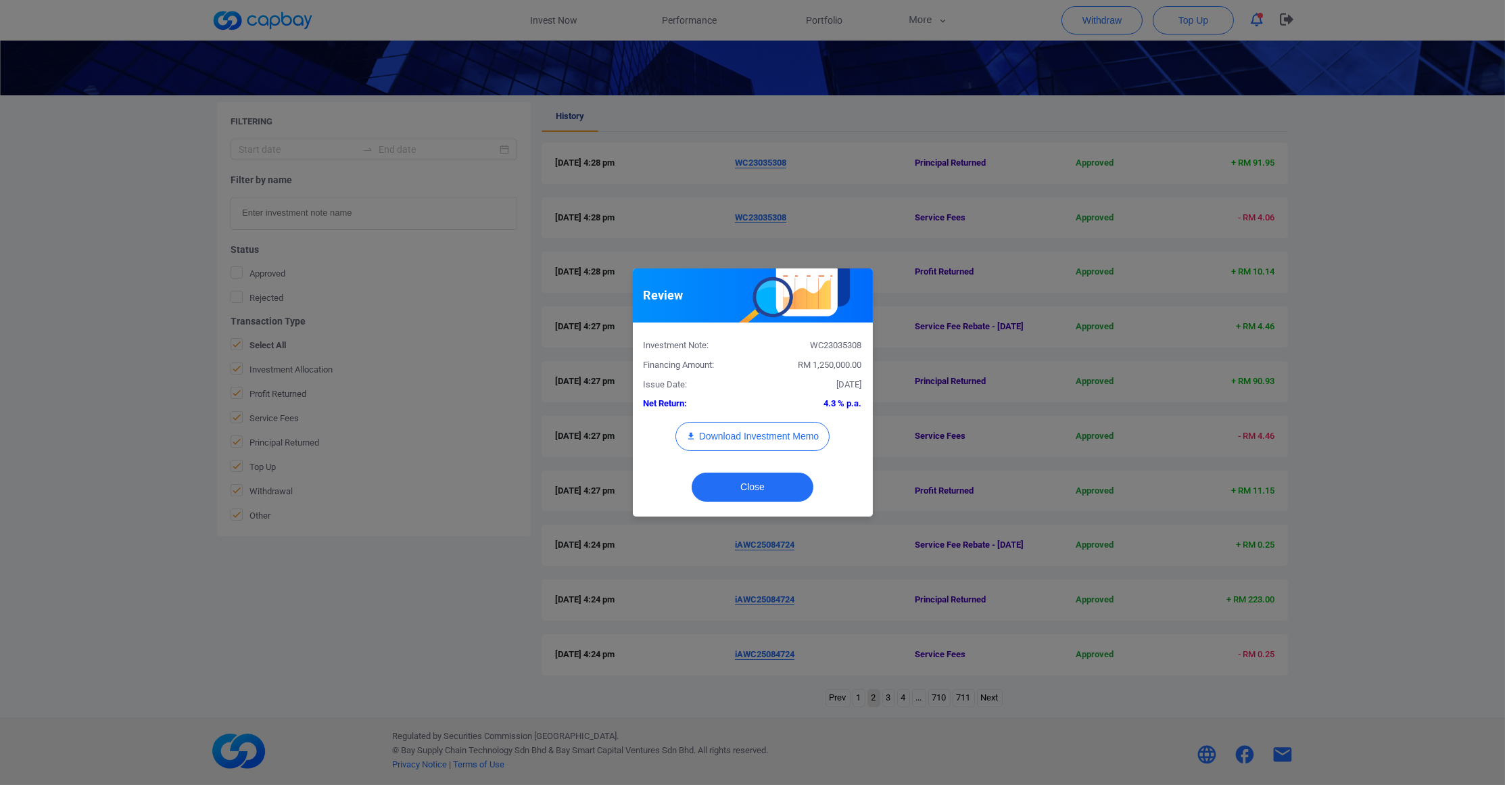
click at [837, 384] on div "Investment Note: WC23035308 Financing Amount: RM 1,250,000.00 Issue Date: [DATE…" at bounding box center [753, 398] width 218 height 131
click at [756, 495] on button "Close" at bounding box center [753, 487] width 122 height 29
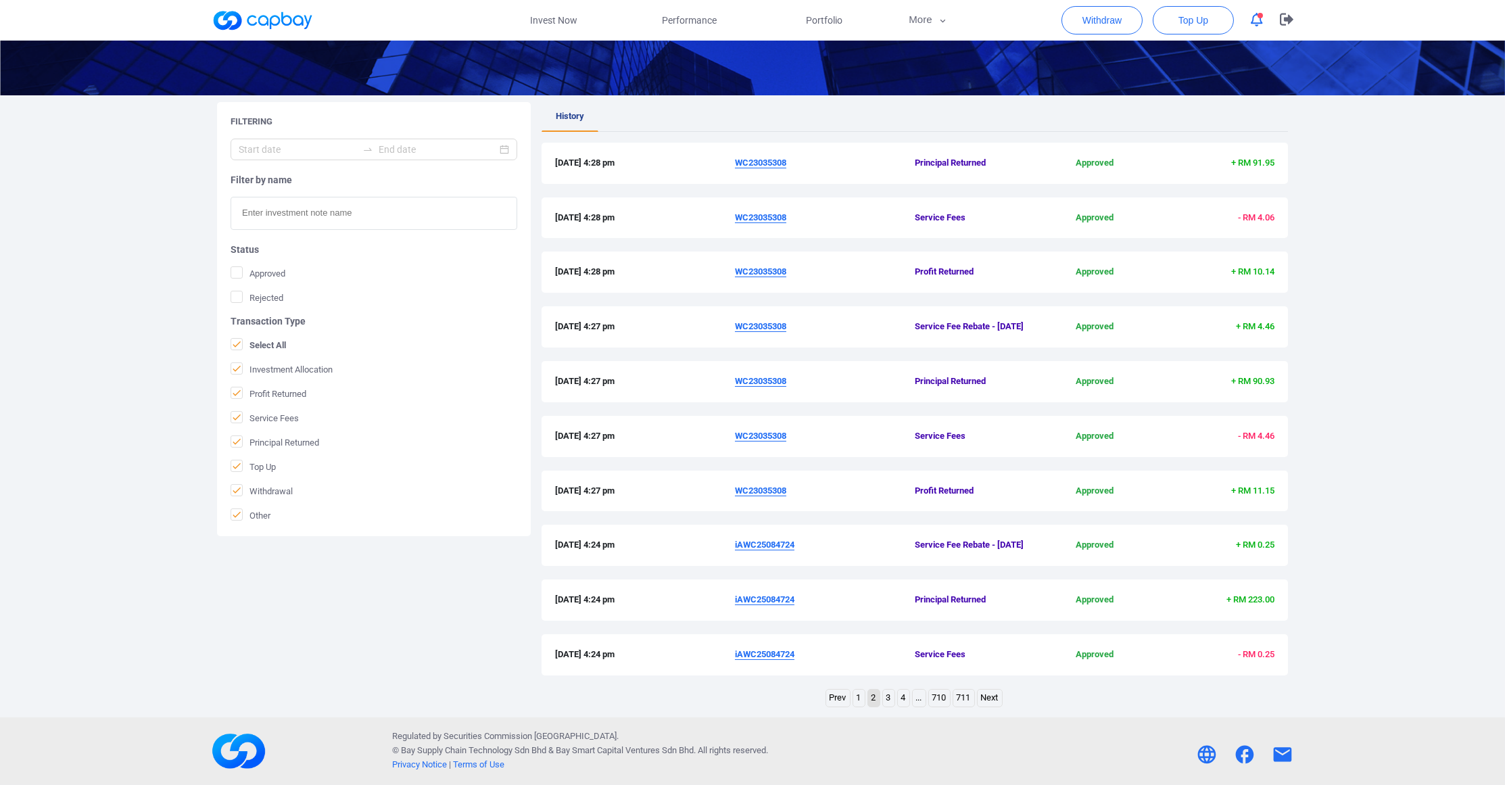
scroll to position [263, 0]
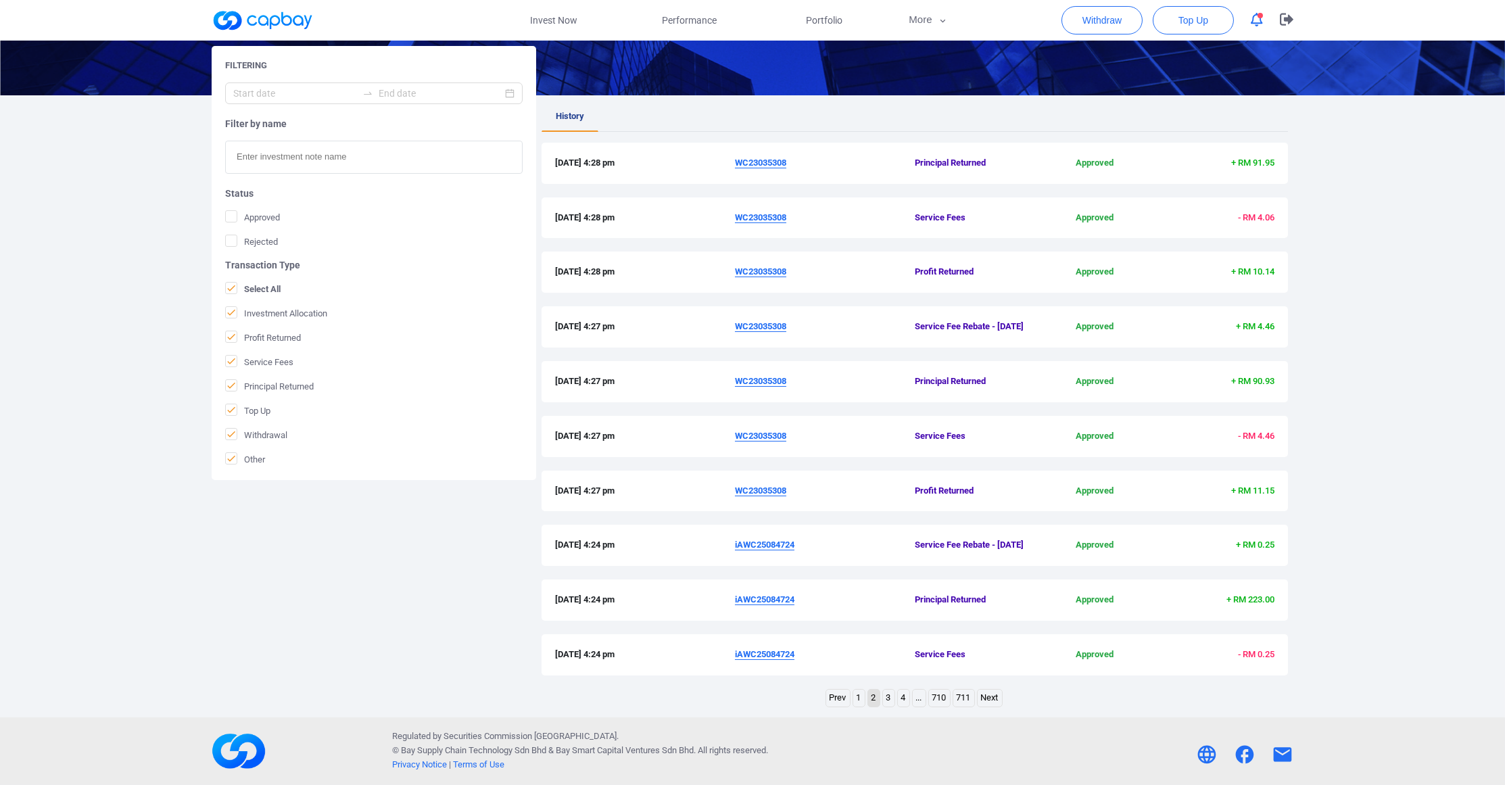
click at [990, 707] on link "Next" at bounding box center [990, 698] width 24 height 17
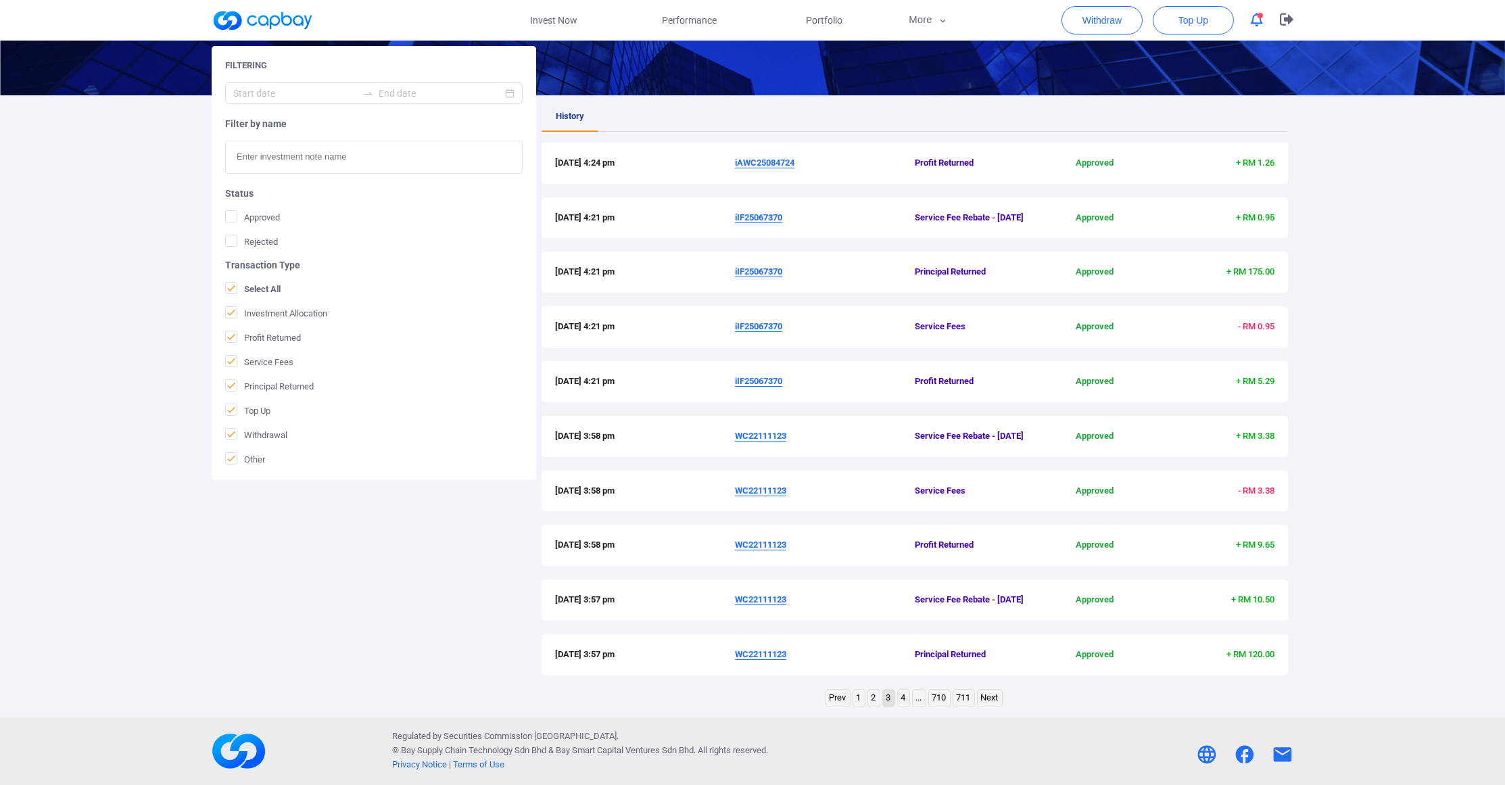
scroll to position [256, 0]
drag, startPoint x: 818, startPoint y: 570, endPoint x: 743, endPoint y: 567, distance: 75.1
click at [757, 553] on span "WC22111123" at bounding box center [825, 545] width 180 height 14
drag, startPoint x: 715, startPoint y: 567, endPoint x: 737, endPoint y: 569, distance: 22.4
click at [737, 553] on div "[DATE] 3:58 pm WC22111123 Profit Returned Approved + RM 9.65" at bounding box center [915, 545] width 720 height 14
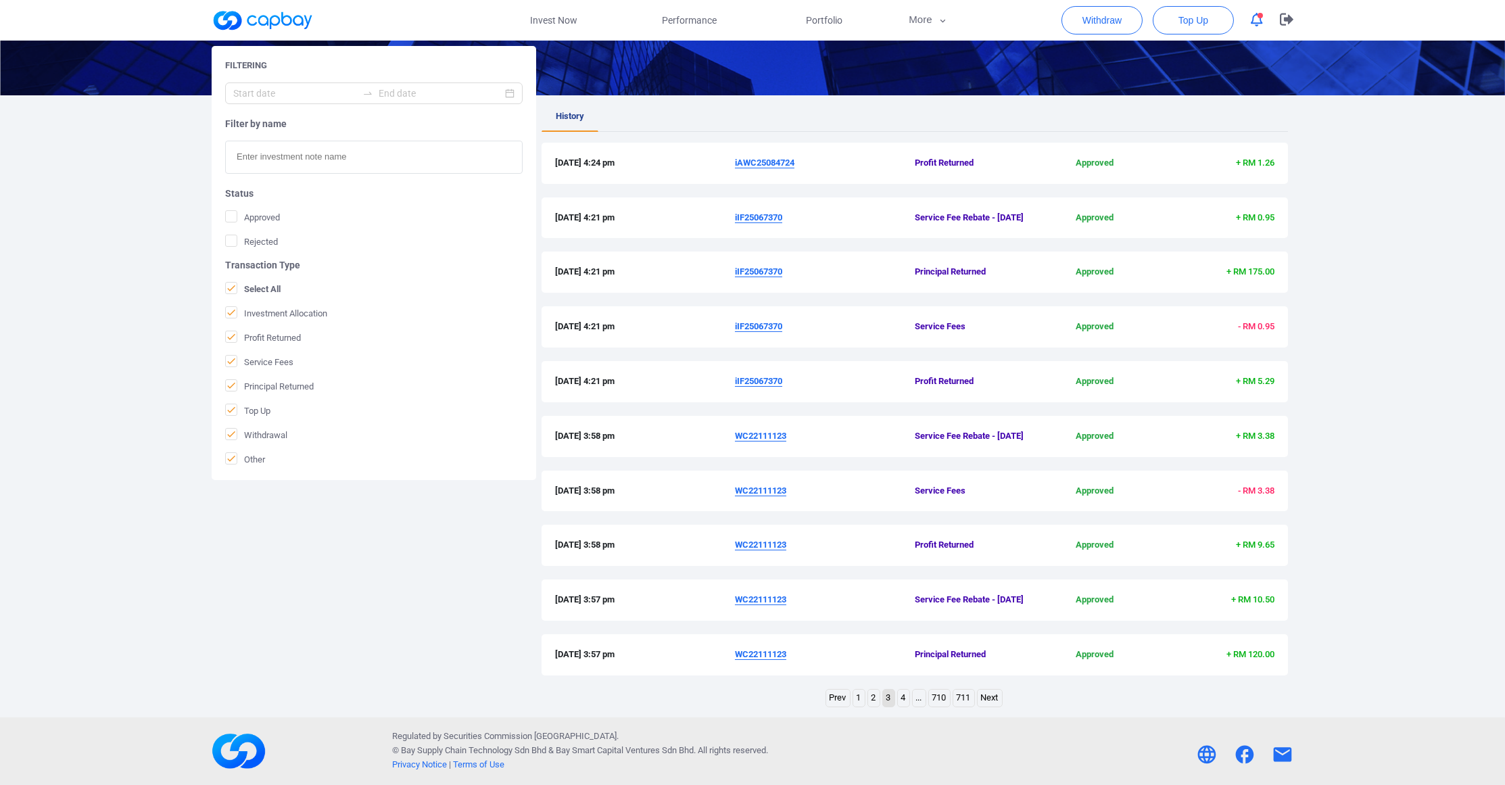
click at [786, 550] on u "WC22111123" at bounding box center [760, 545] width 51 height 10
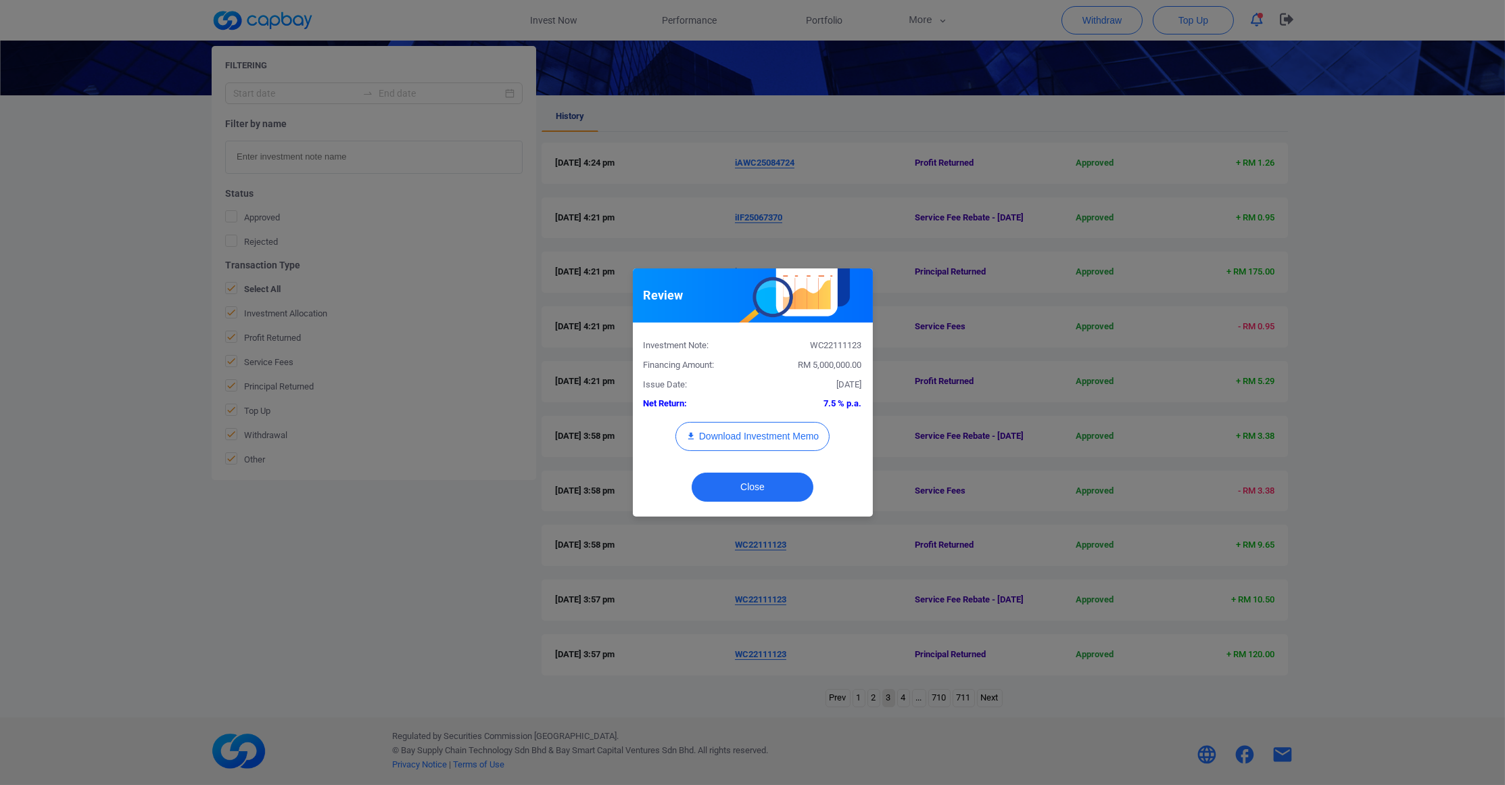
click at [828, 563] on div "Review Investment Note: WC22111123 Financing Amount: RM 5,000,000.00 Issue Date…" at bounding box center [752, 392] width 1505 height 785
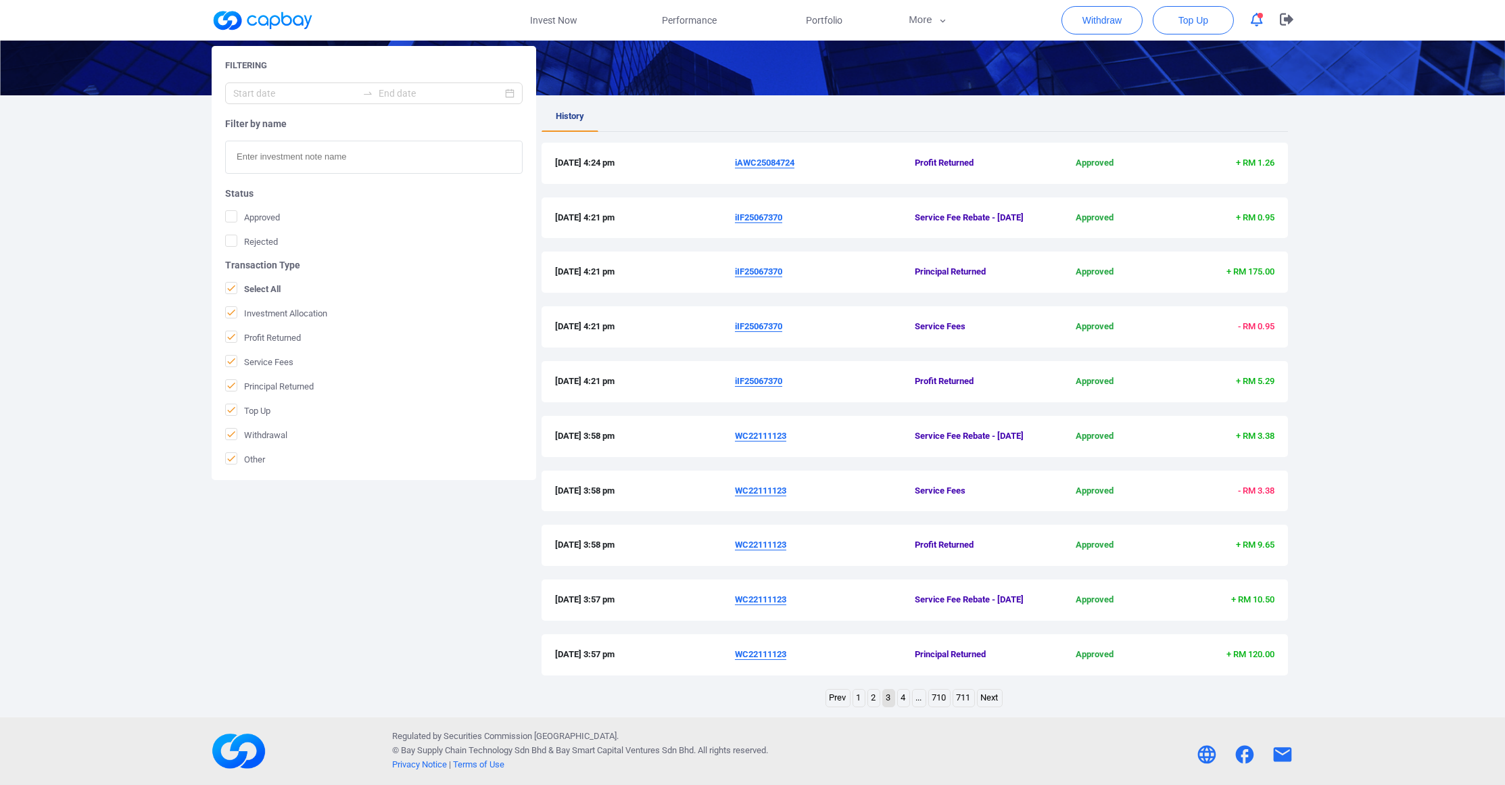
drag, startPoint x: 821, startPoint y: 563, endPoint x: 753, endPoint y: 559, distance: 68.4
drag, startPoint x: 753, startPoint y: 559, endPoint x: 734, endPoint y: 559, distance: 18.9
click at [734, 553] on div "[DATE] 3:58 pm WC22111123 Profit Returned Approved + RM 9.65" at bounding box center [915, 545] width 720 height 14
click at [797, 566] on div "[DATE] 3:58 pm WC22111123 Profit Returned Approved + RM 9.65" at bounding box center [915, 545] width 747 height 41
drag, startPoint x: 816, startPoint y: 572, endPoint x: 730, endPoint y: 567, distance: 86.1
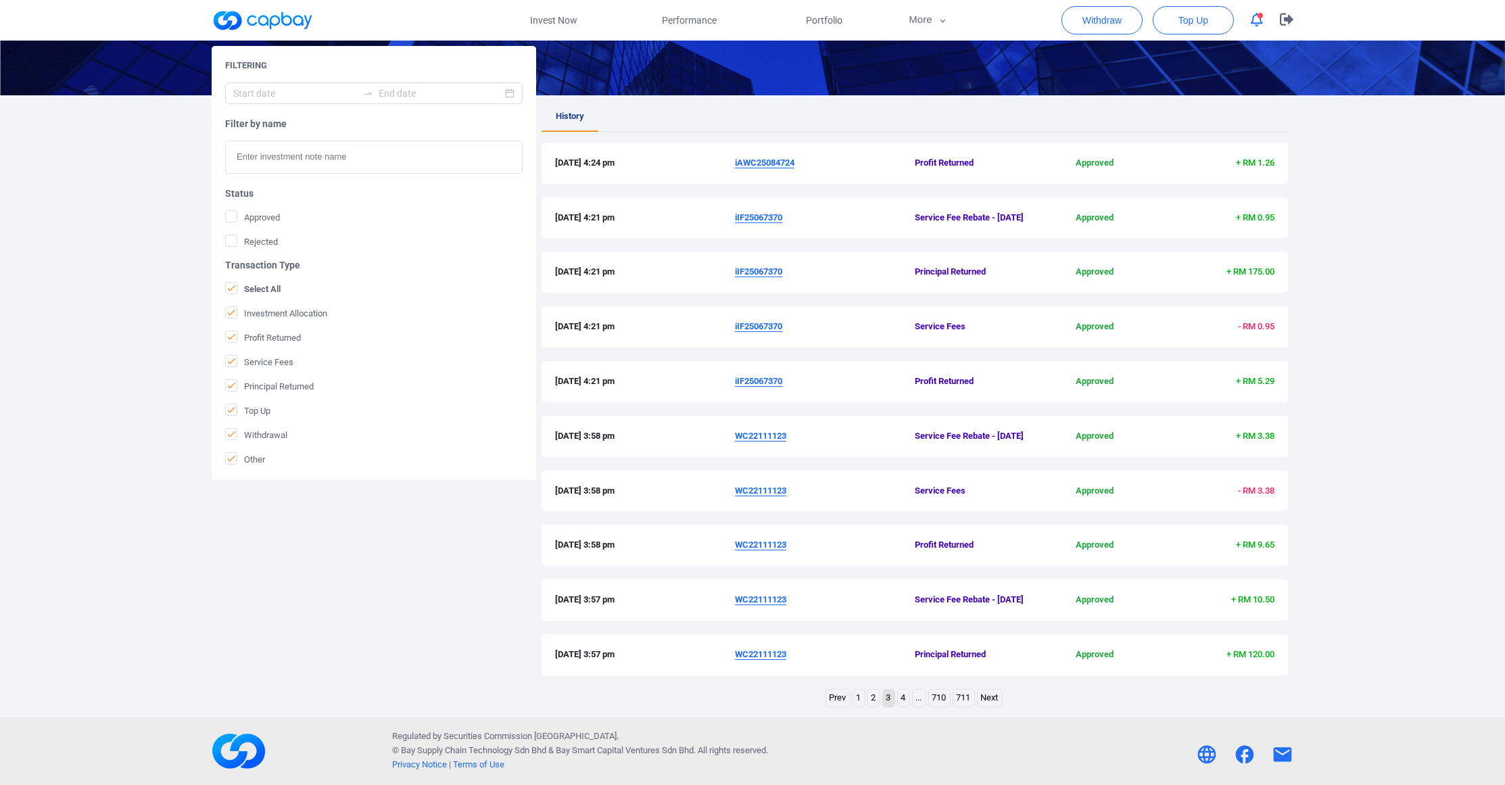
click at [730, 553] on div "[DATE] 3:58 pm WC22111123 Profit Returned Approved + RM 9.65" at bounding box center [915, 545] width 720 height 14
copy div "WC22111123"
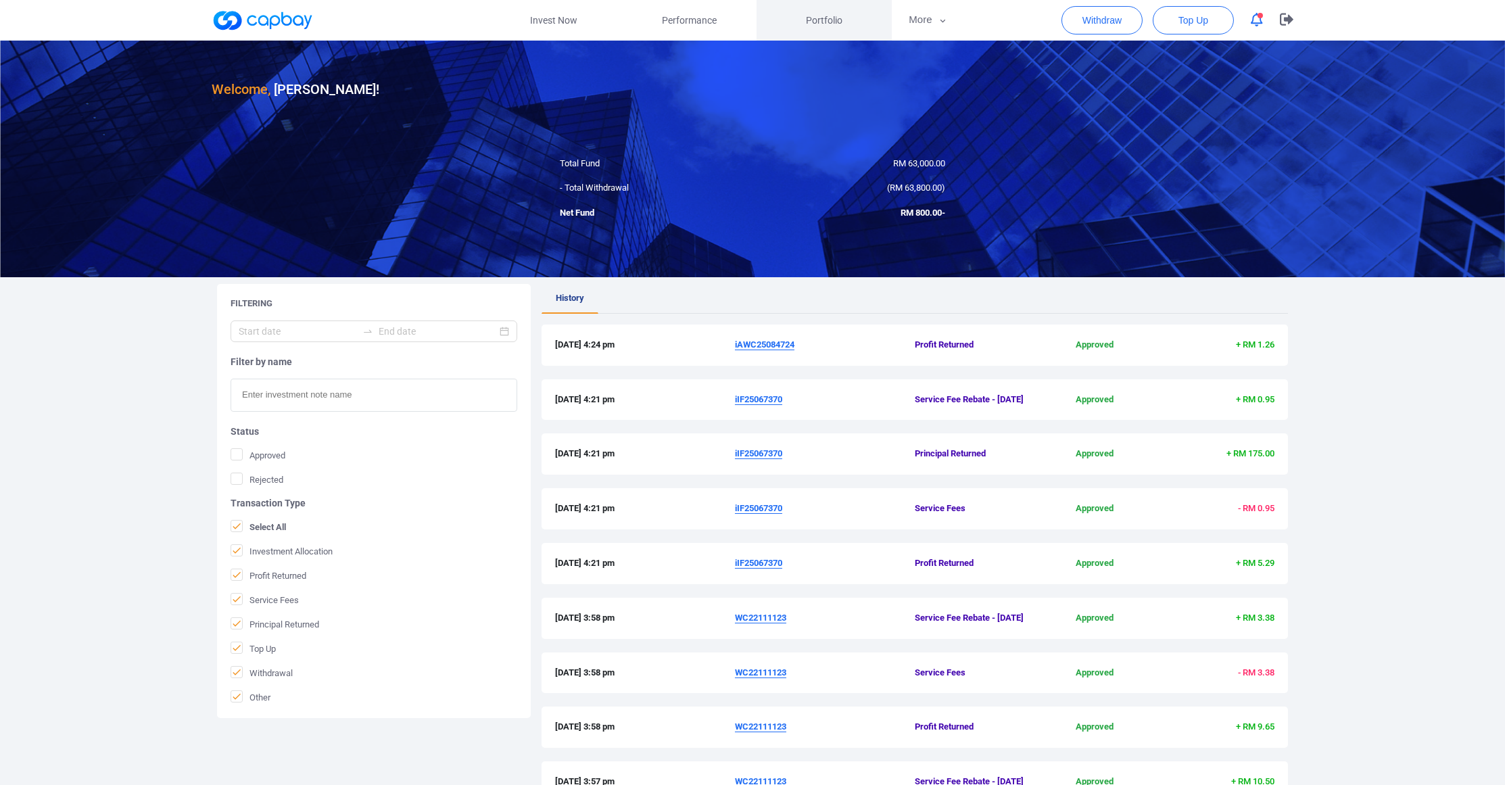
click at [830, 24] on span "Portfolio" at bounding box center [824, 20] width 37 height 15
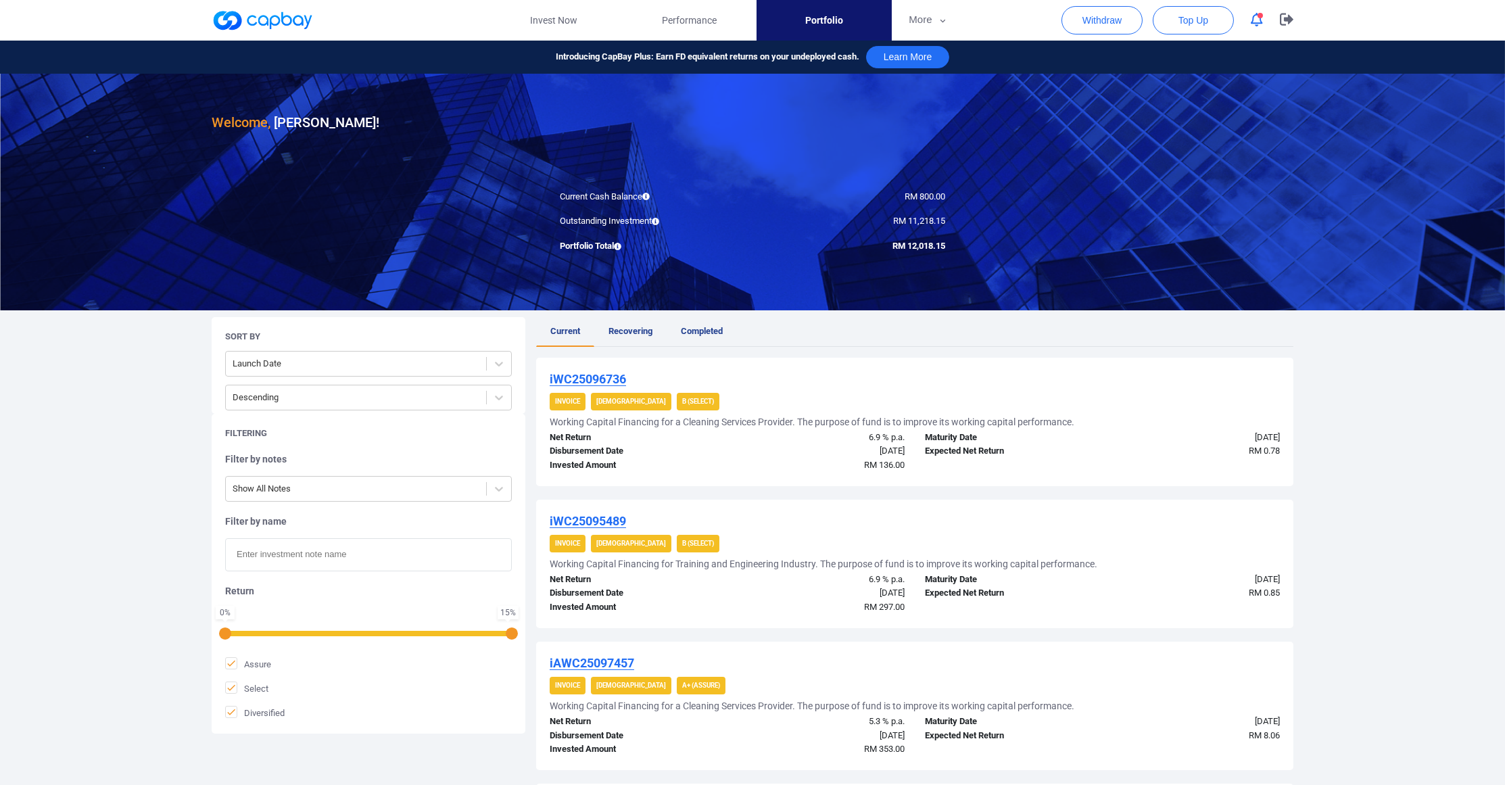
click at [296, 571] on input "text" at bounding box center [368, 554] width 287 height 33
paste input "WC22111123"
type input "WC22111123"
click at [371, 527] on div "Filter by notes Show All Notes Filter by name WC22111123 Return 0 % 15 % Assure…" at bounding box center [368, 586] width 287 height 266
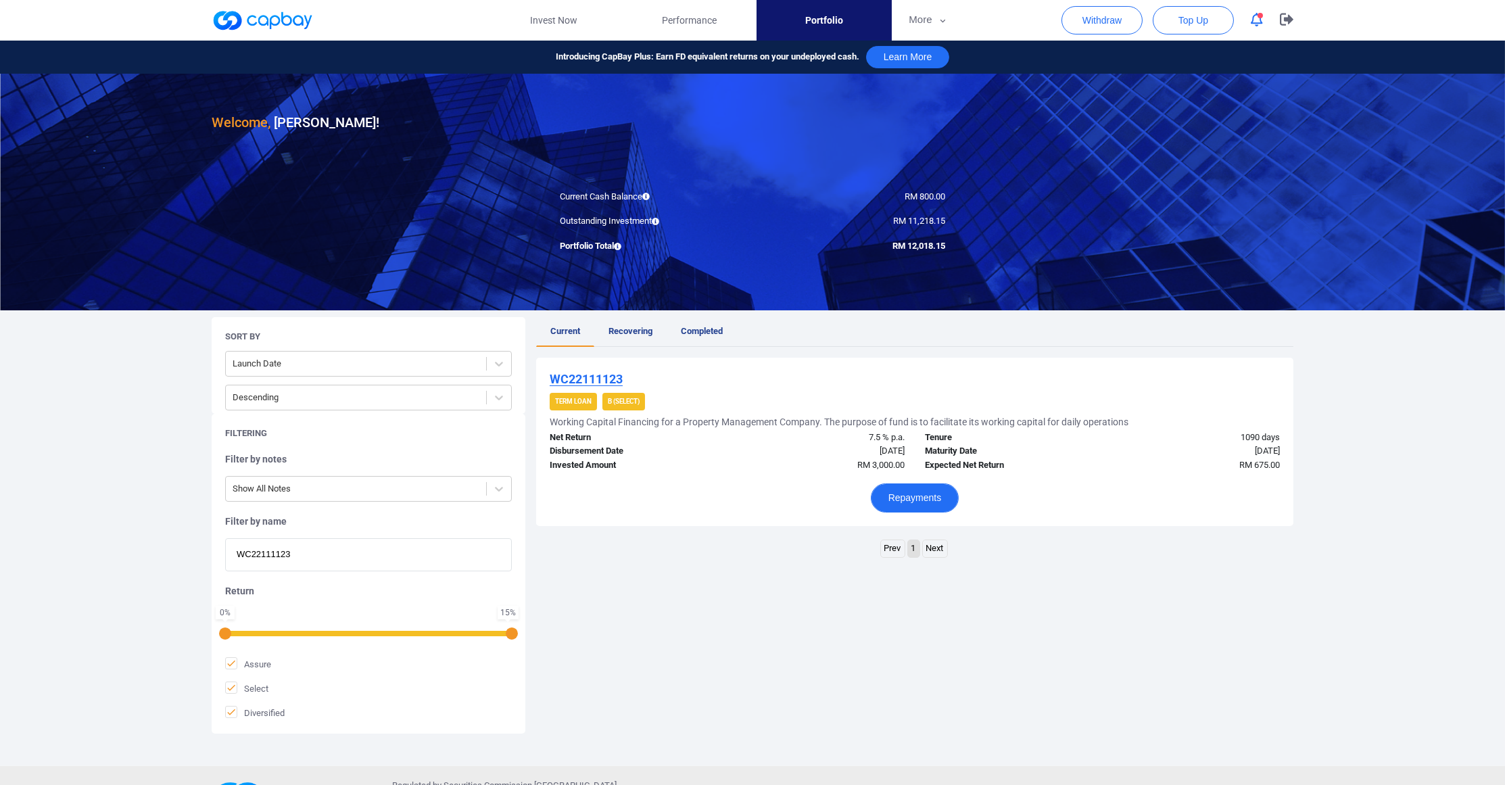
click at [912, 513] on button "Repayments" at bounding box center [915, 498] width 89 height 29
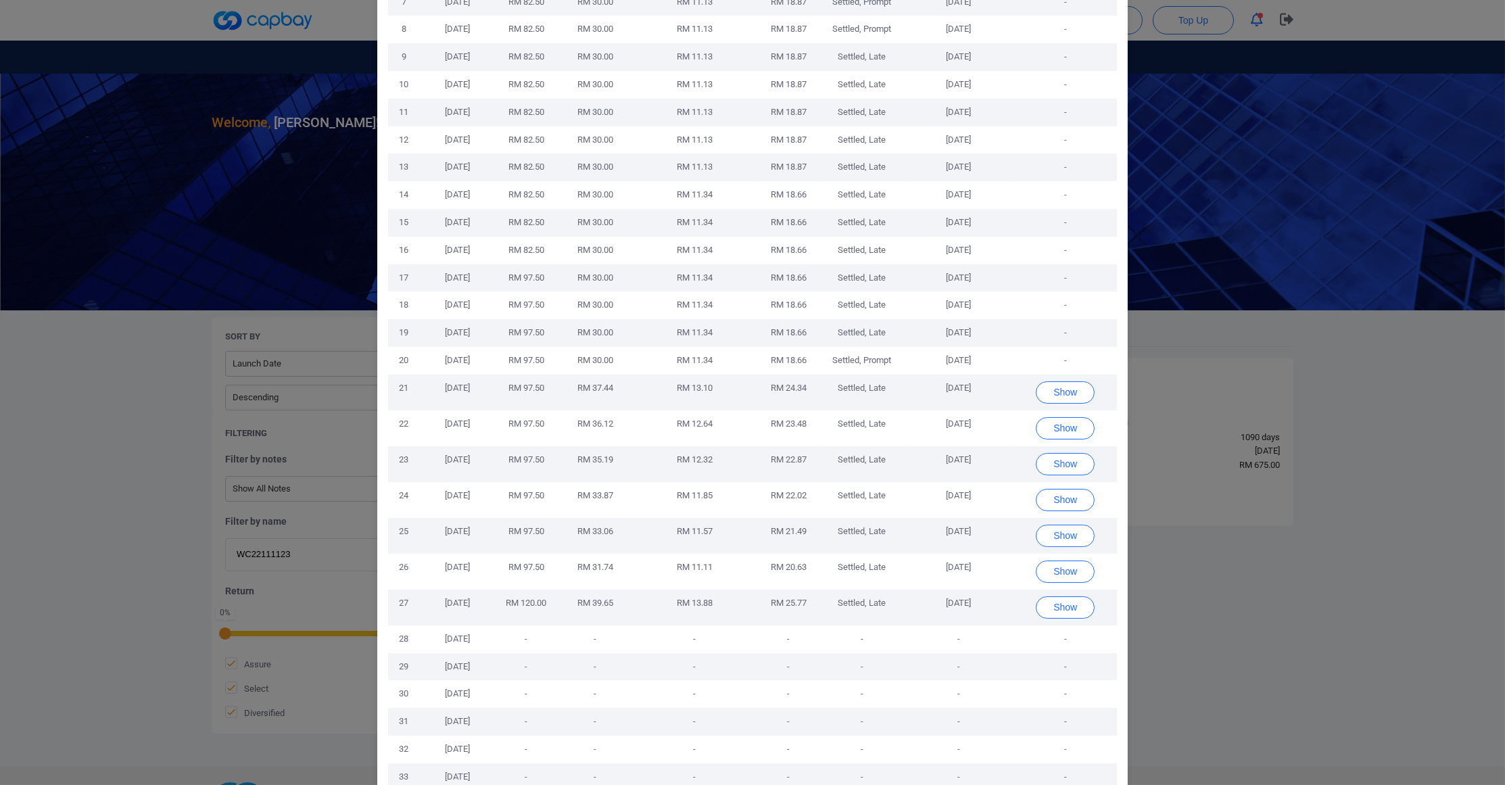
scroll to position [591, 0]
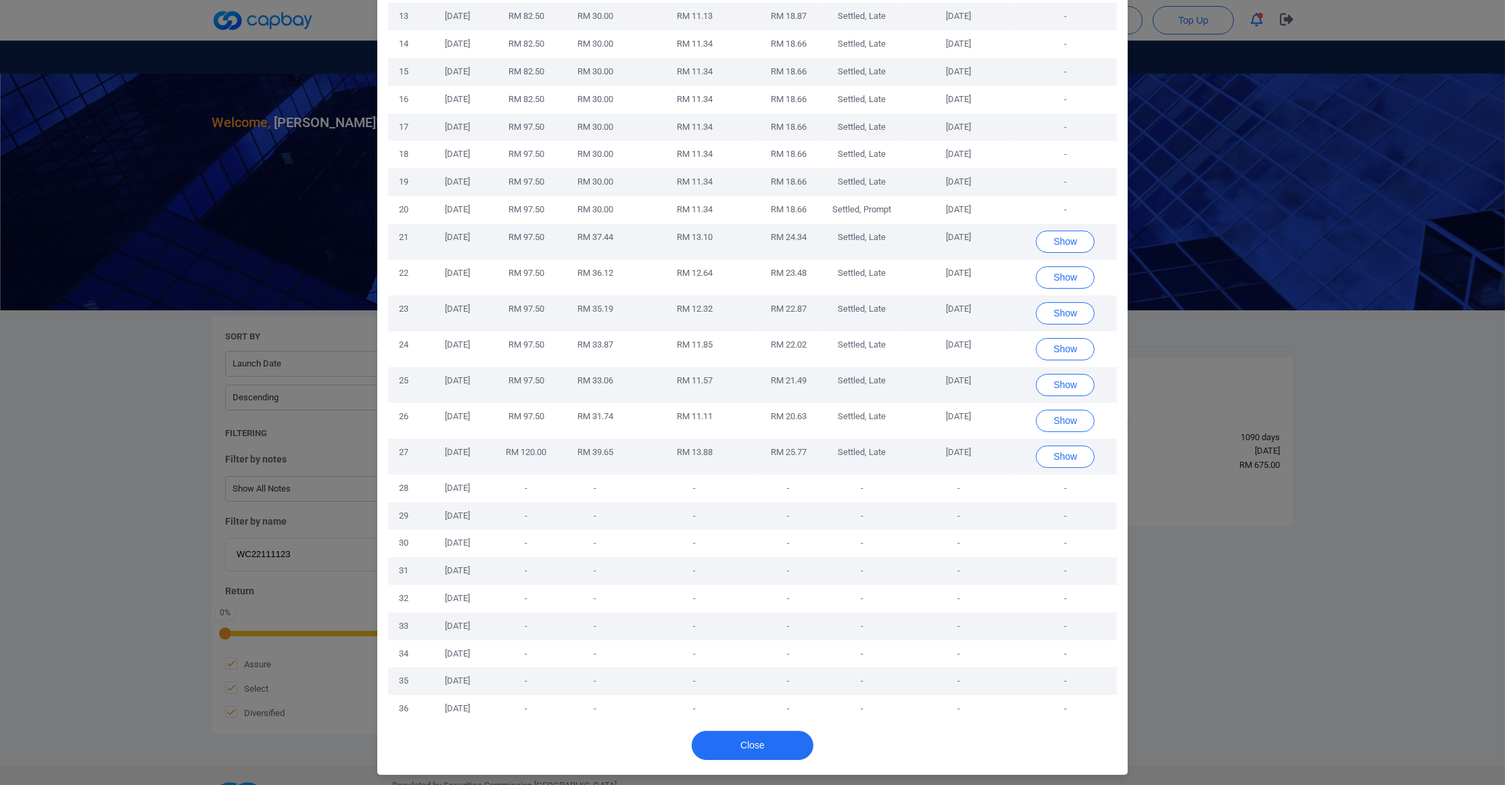
click at [1017, 475] on td "Show" at bounding box center [1065, 457] width 103 height 36
click at [1047, 468] on button "Show" at bounding box center [1065, 457] width 59 height 22
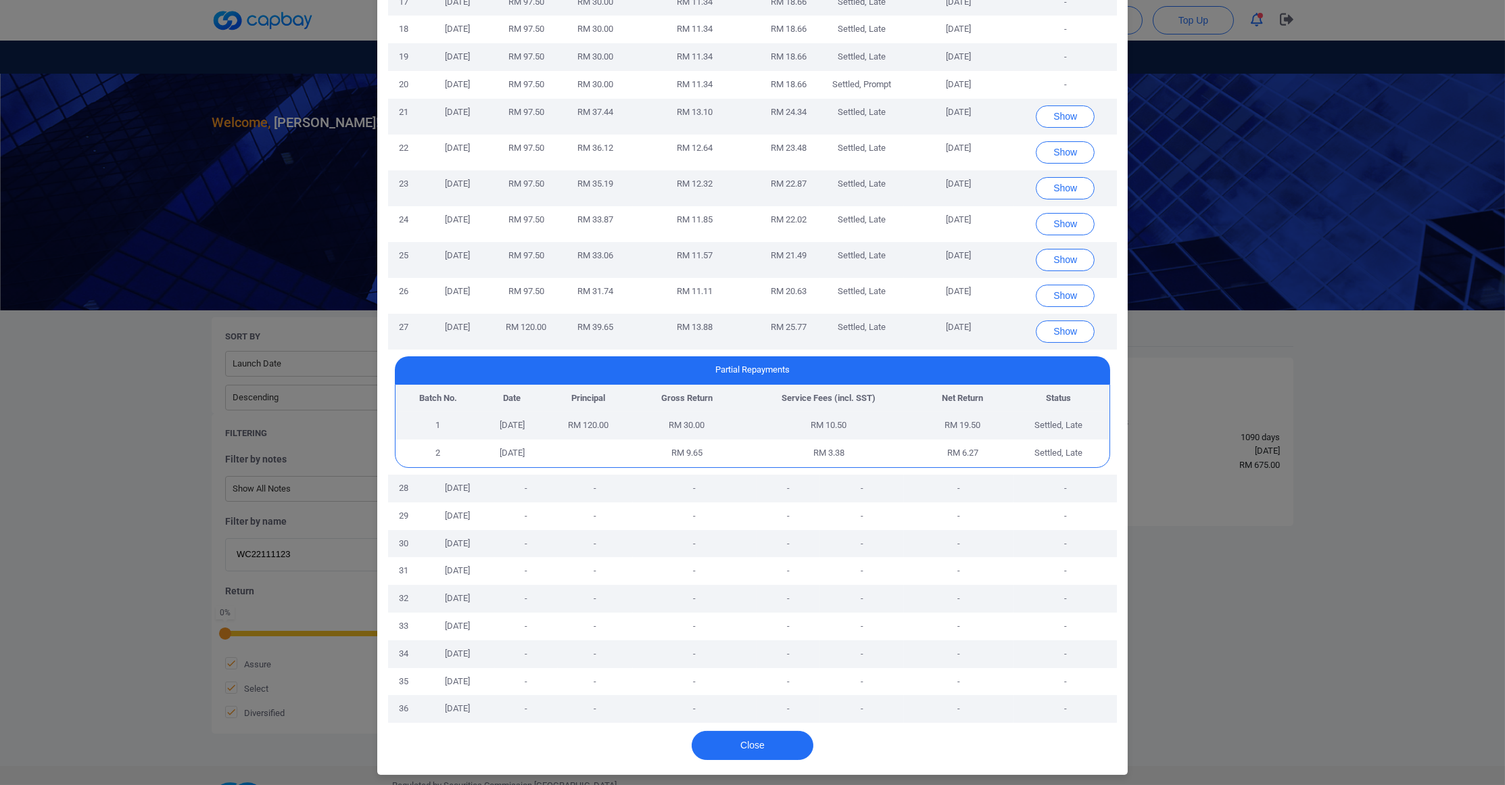
click at [1181, 279] on div "Repayments No. Maturity Date Principal Gross Return Service Fees (incl. SST) Ne…" at bounding box center [752, 392] width 1505 height 785
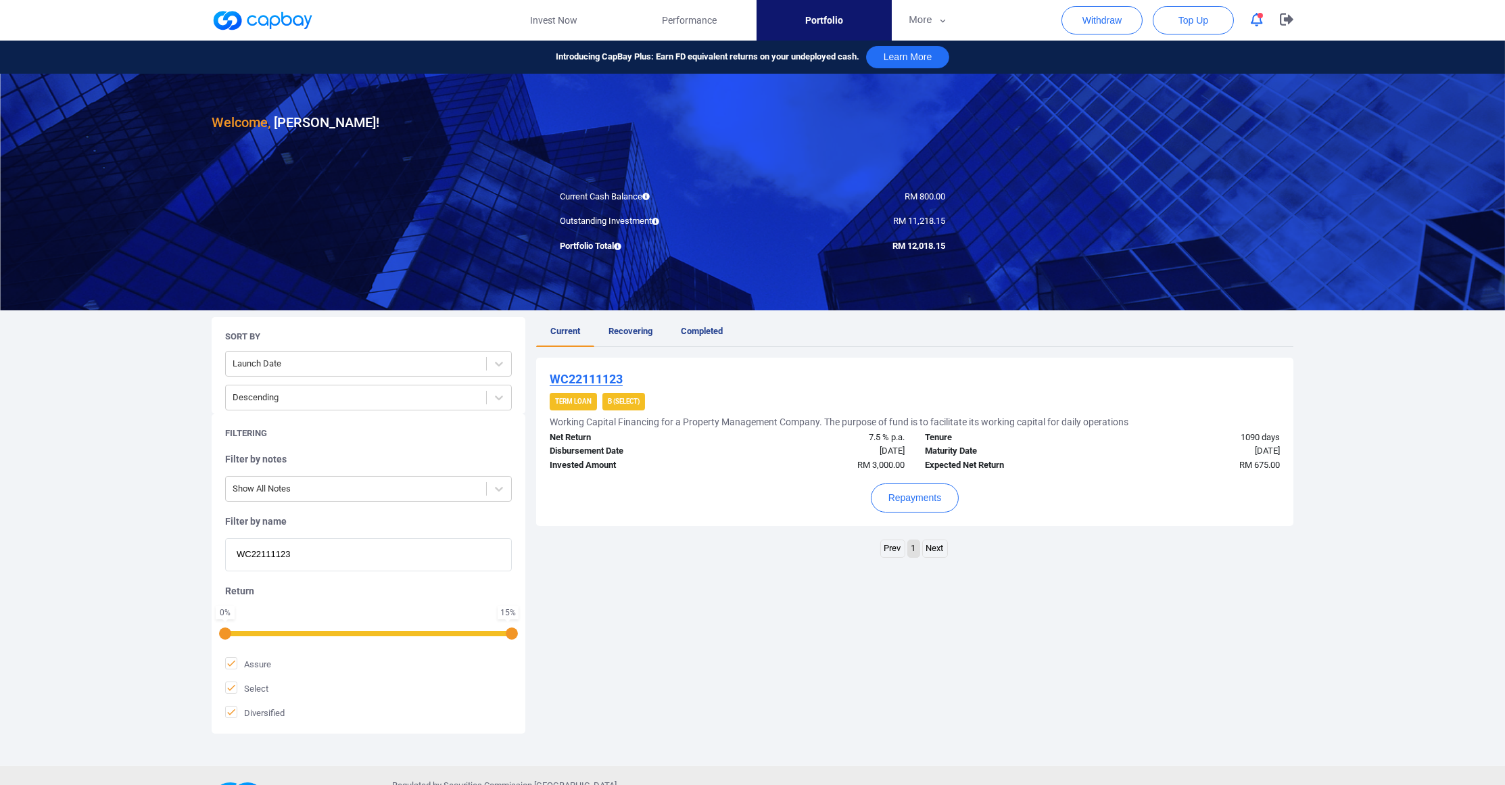
click at [285, 523] on div "Filter by notes Show All Notes Filter by name WC22111123 Return 0 % 15 % Assure…" at bounding box center [368, 586] width 287 height 266
click at [284, 571] on input "WC22111123" at bounding box center [368, 554] width 287 height 33
drag, startPoint x: 682, startPoint y: 389, endPoint x: 548, endPoint y: 395, distance: 134.7
click at [548, 395] on div "WC22111123 Term Loan B (Select) Working Capital Financing for a Property Manage…" at bounding box center [914, 442] width 757 height 168
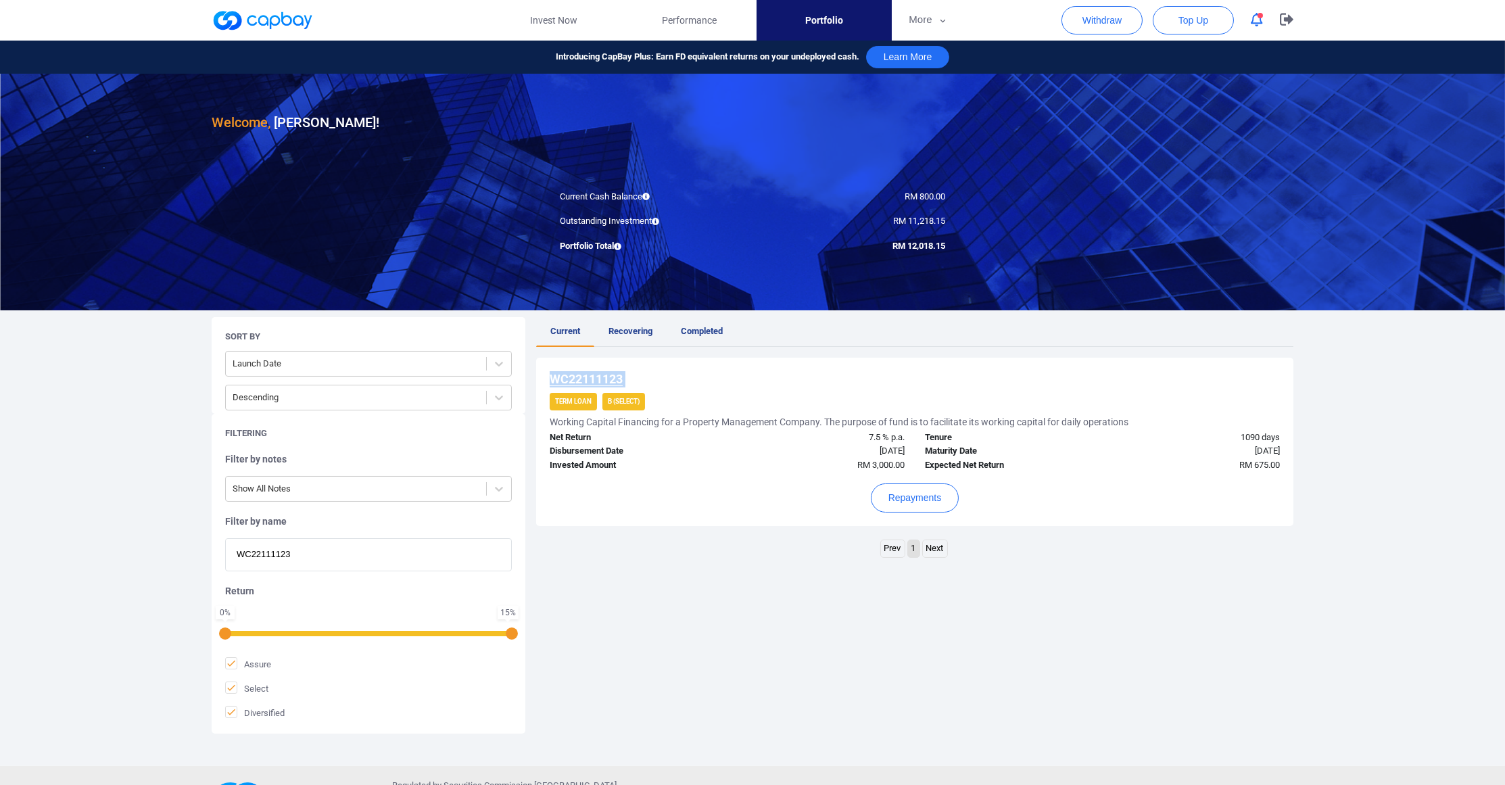
copy div "WC22111123"
click at [901, 20] on button "More" at bounding box center [928, 20] width 72 height 41
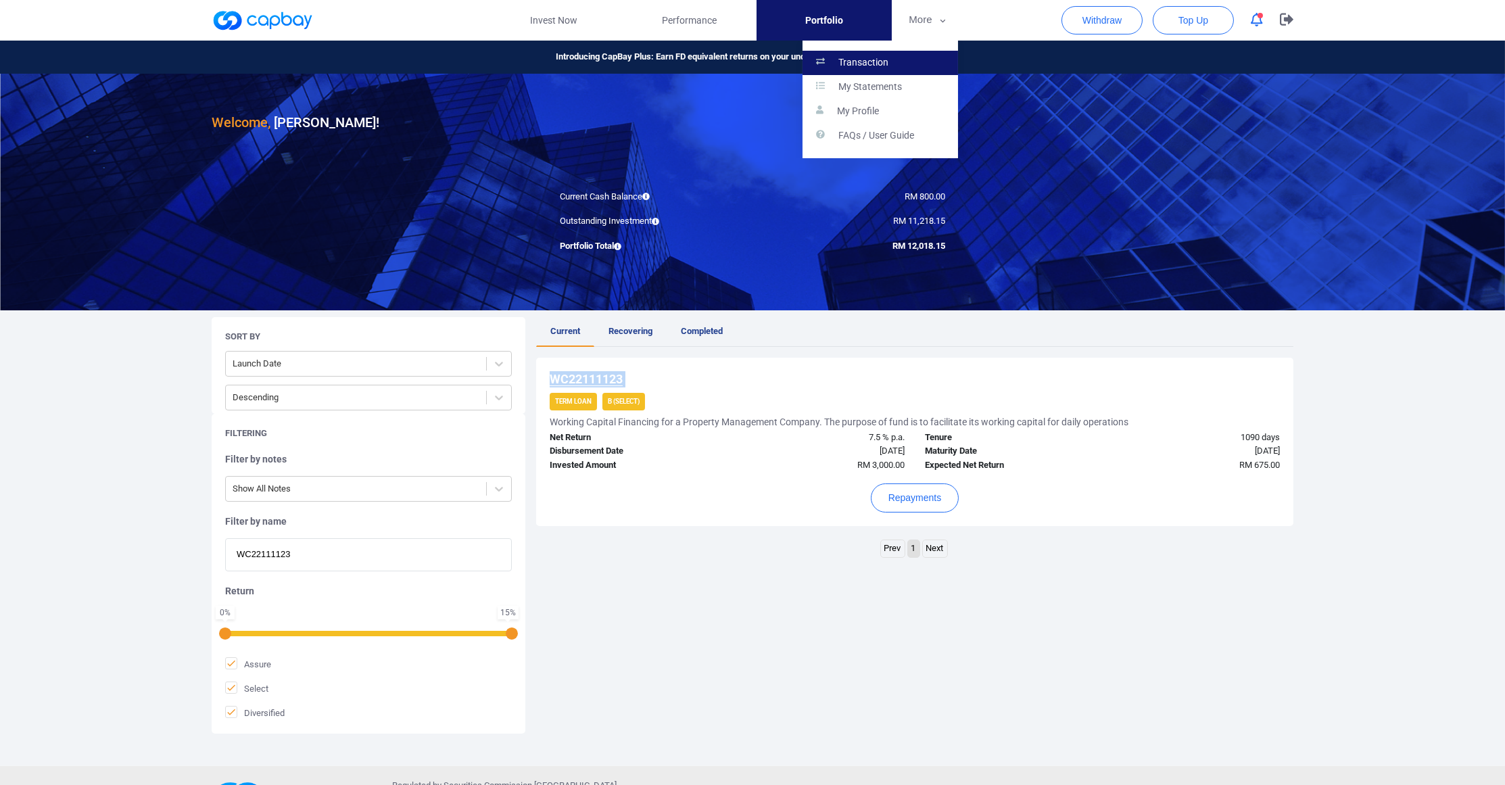
click at [889, 57] on p "Transaction" at bounding box center [864, 63] width 50 height 12
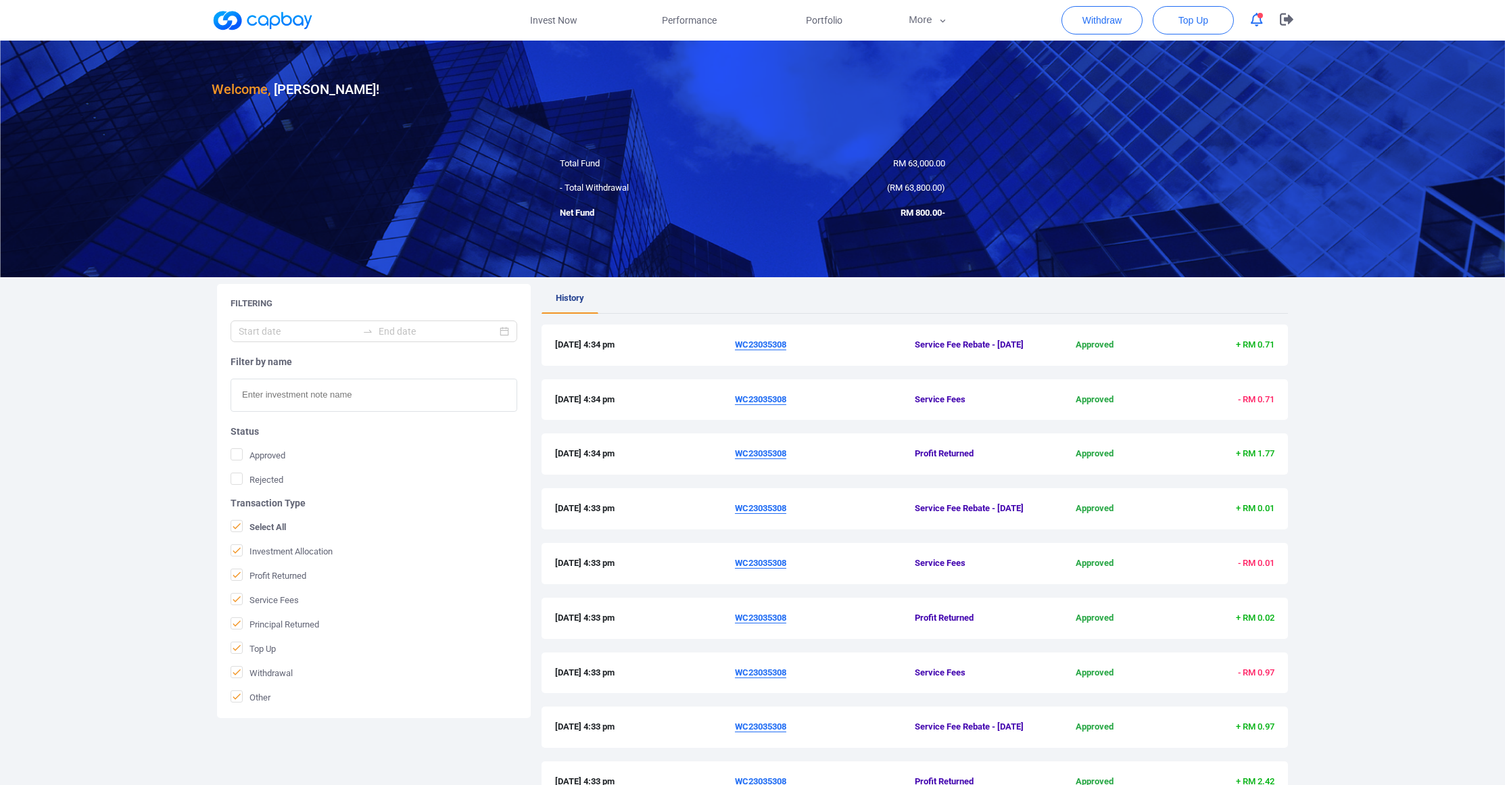
click at [316, 400] on input "text" at bounding box center [374, 395] width 287 height 33
paste input "WC22111123"
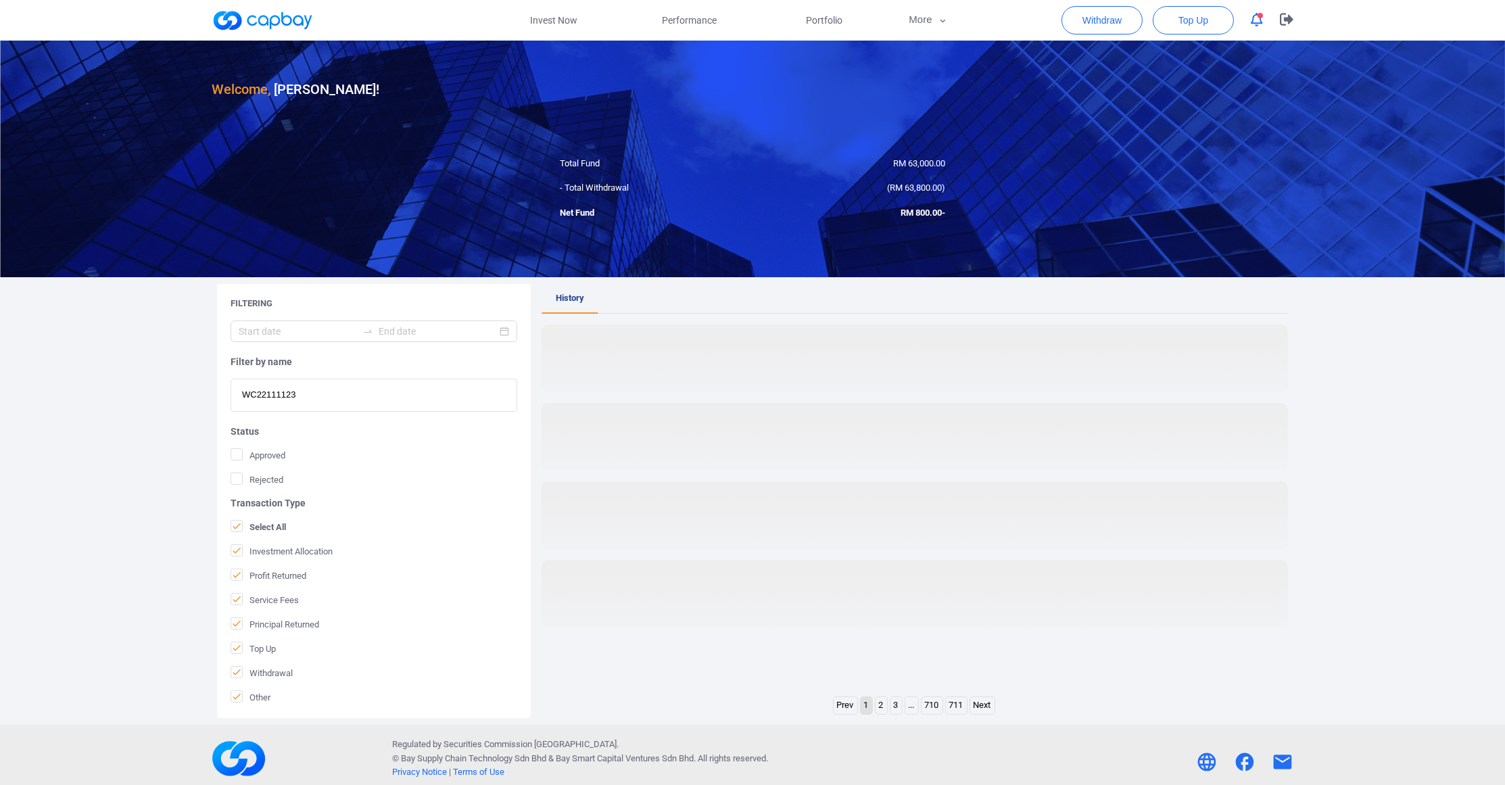
type input "WC22111123"
click at [559, 383] on rect at bounding box center [915, 359] width 747 height 68
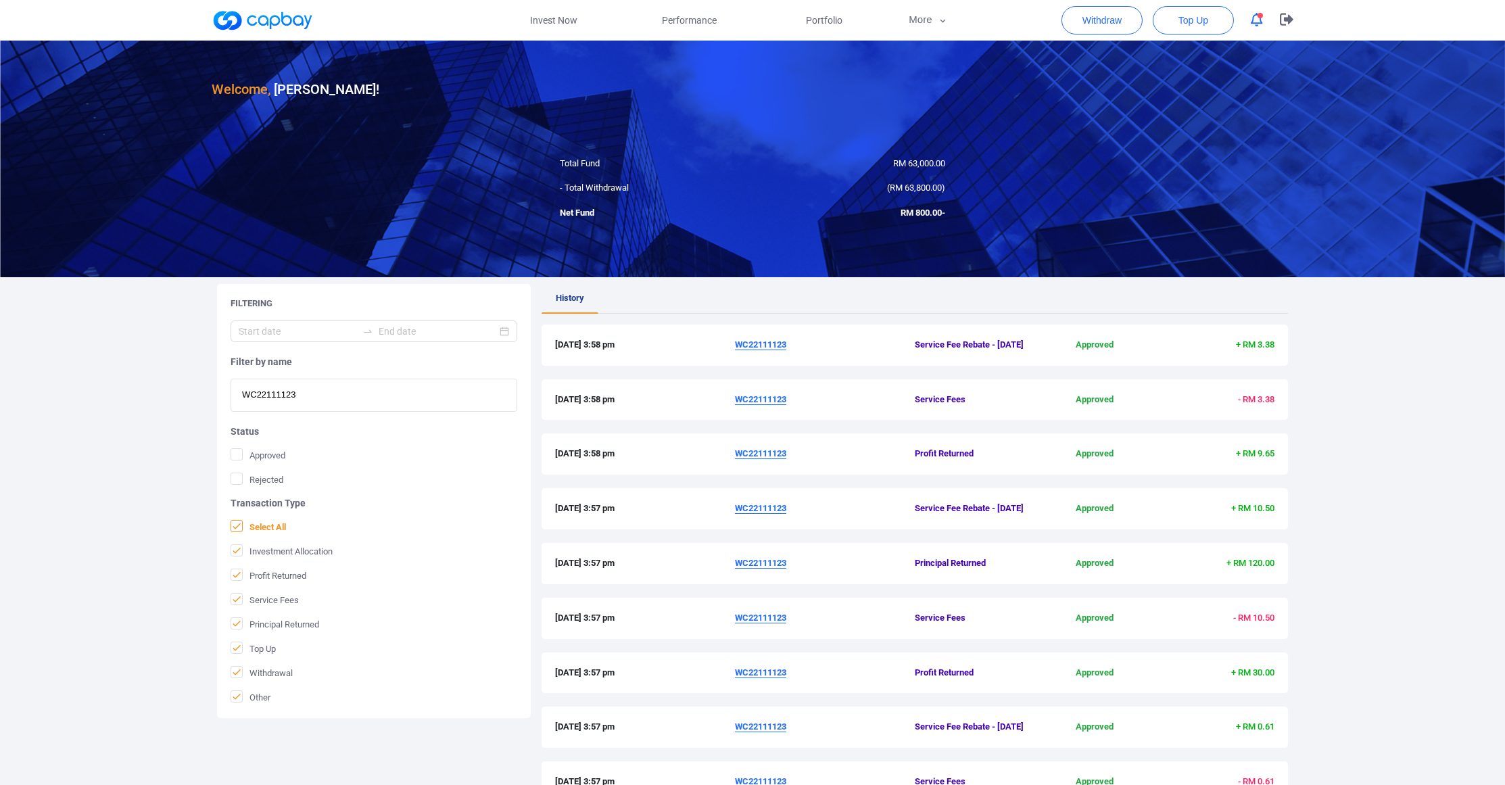
click at [263, 534] on span "Select All" at bounding box center [258, 527] width 55 height 14
click at [0, 0] on input "Select All" at bounding box center [0, 0] width 0 height 0
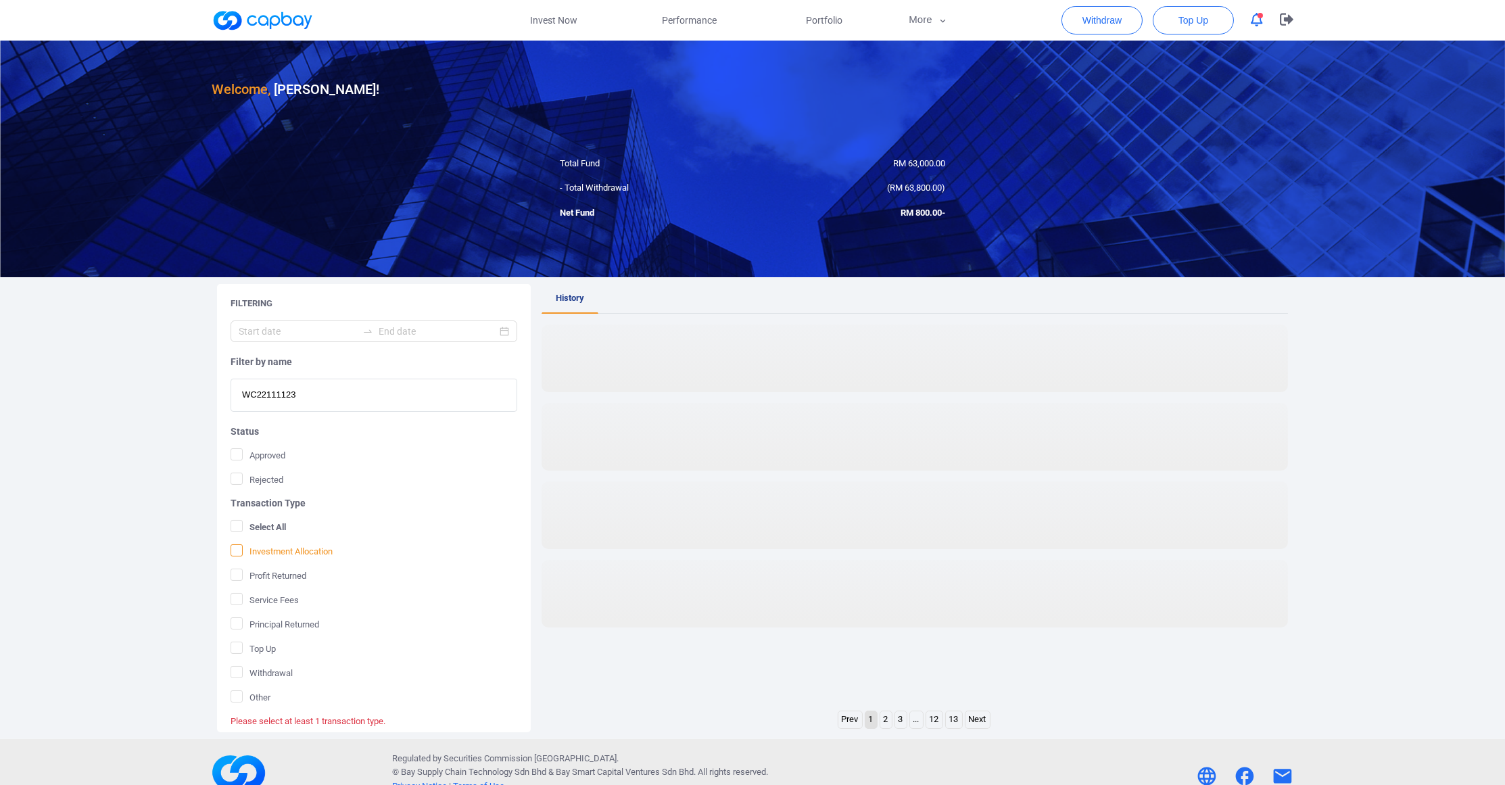
scroll to position [46, 0]
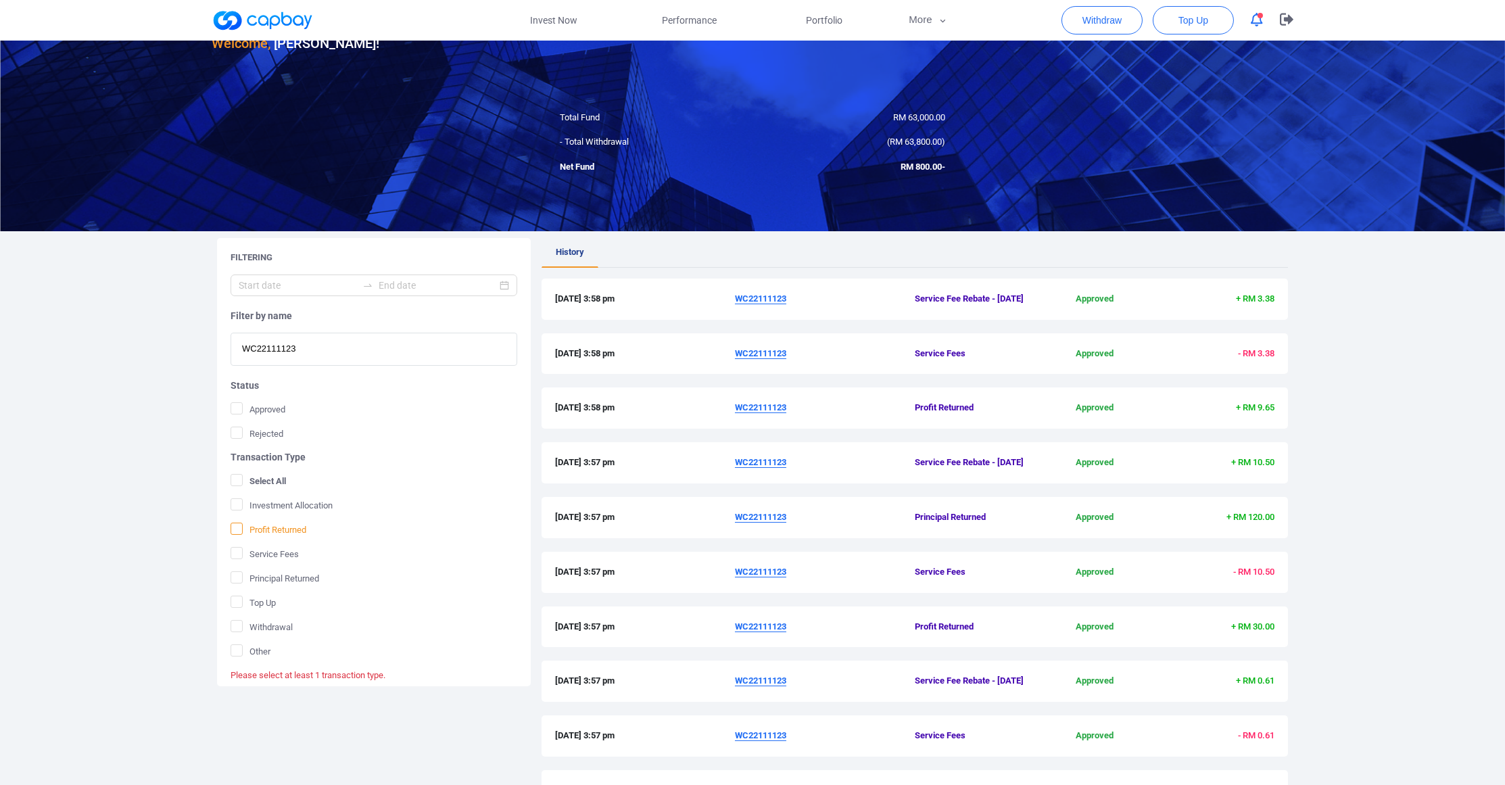
click at [275, 536] on span "Profit Returned" at bounding box center [269, 530] width 76 height 14
click at [0, 0] on input "Profit Returned" at bounding box center [0, 0] width 0 height 0
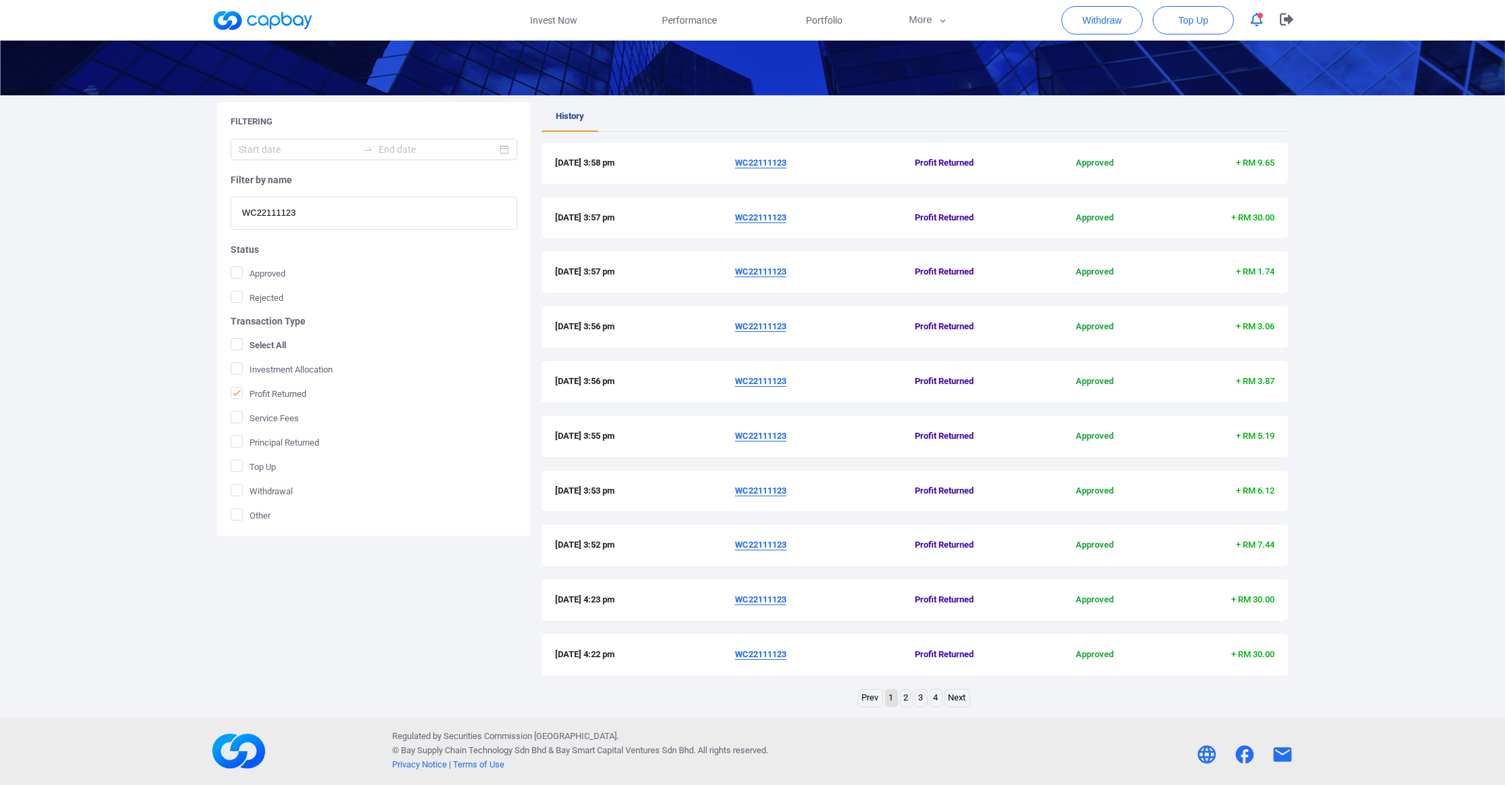
scroll to position [8, 0]
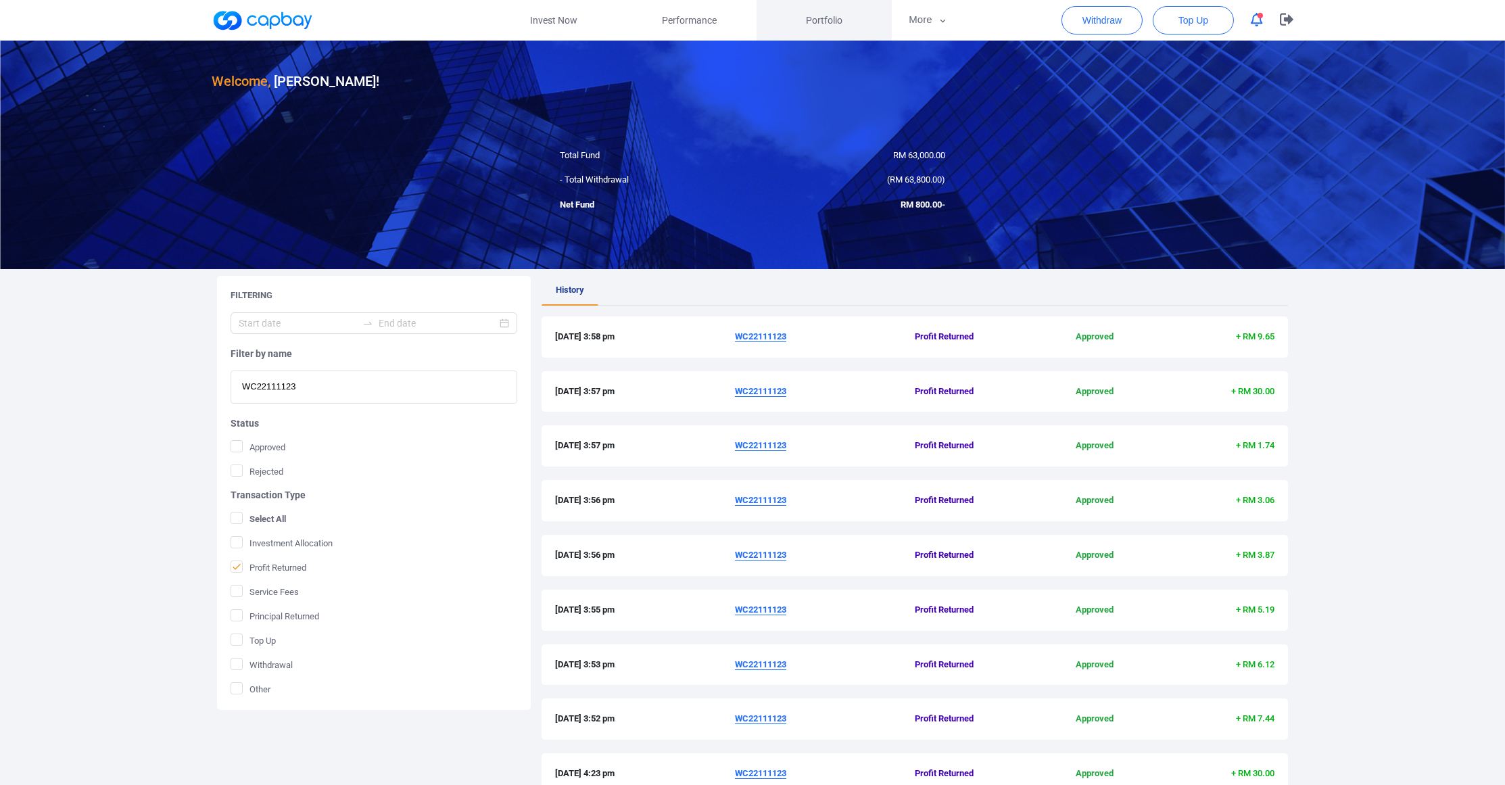
click at [806, 23] on span "Portfolio" at bounding box center [824, 20] width 37 height 15
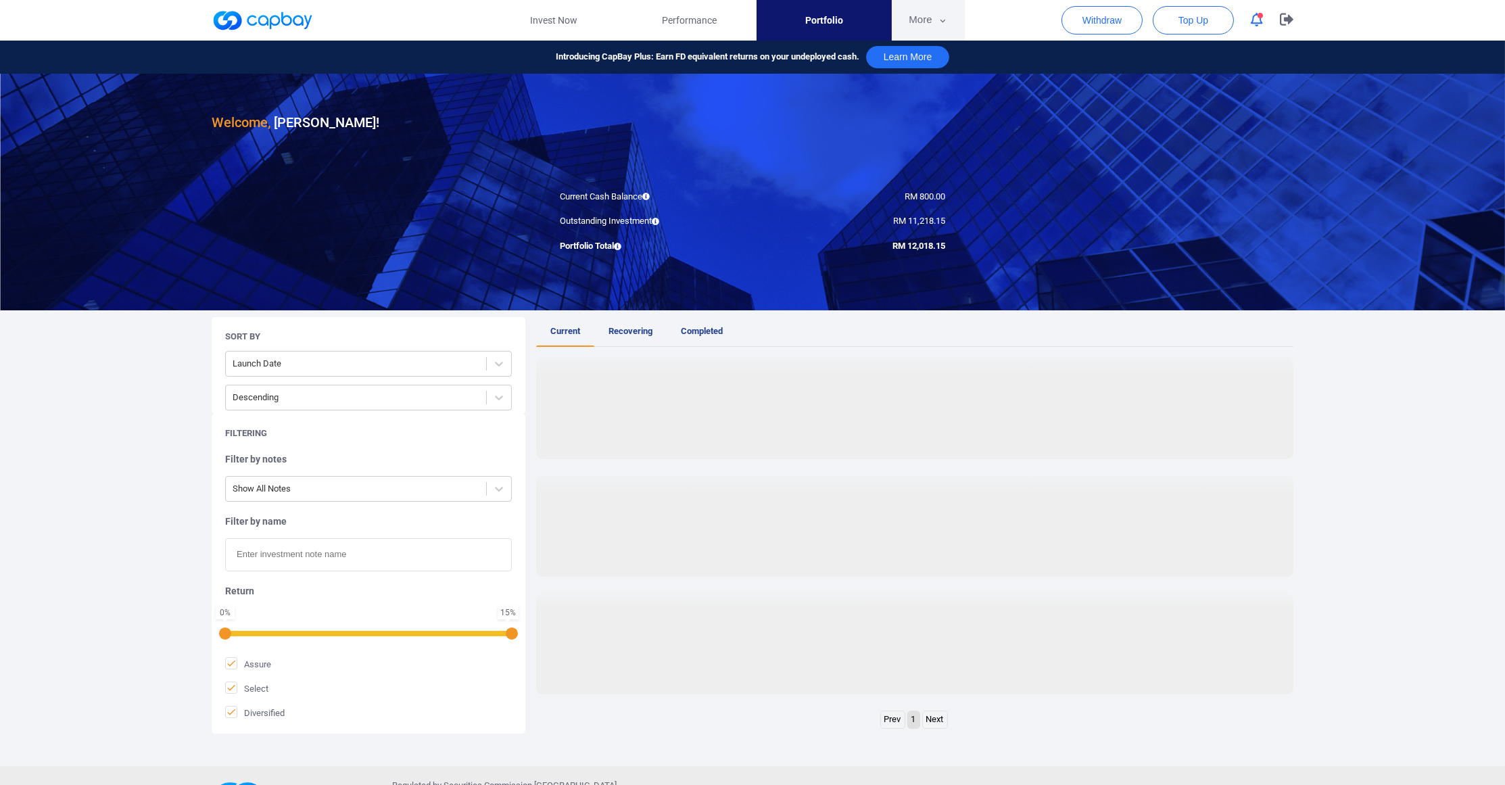
click at [897, 22] on button "More" at bounding box center [928, 20] width 72 height 41
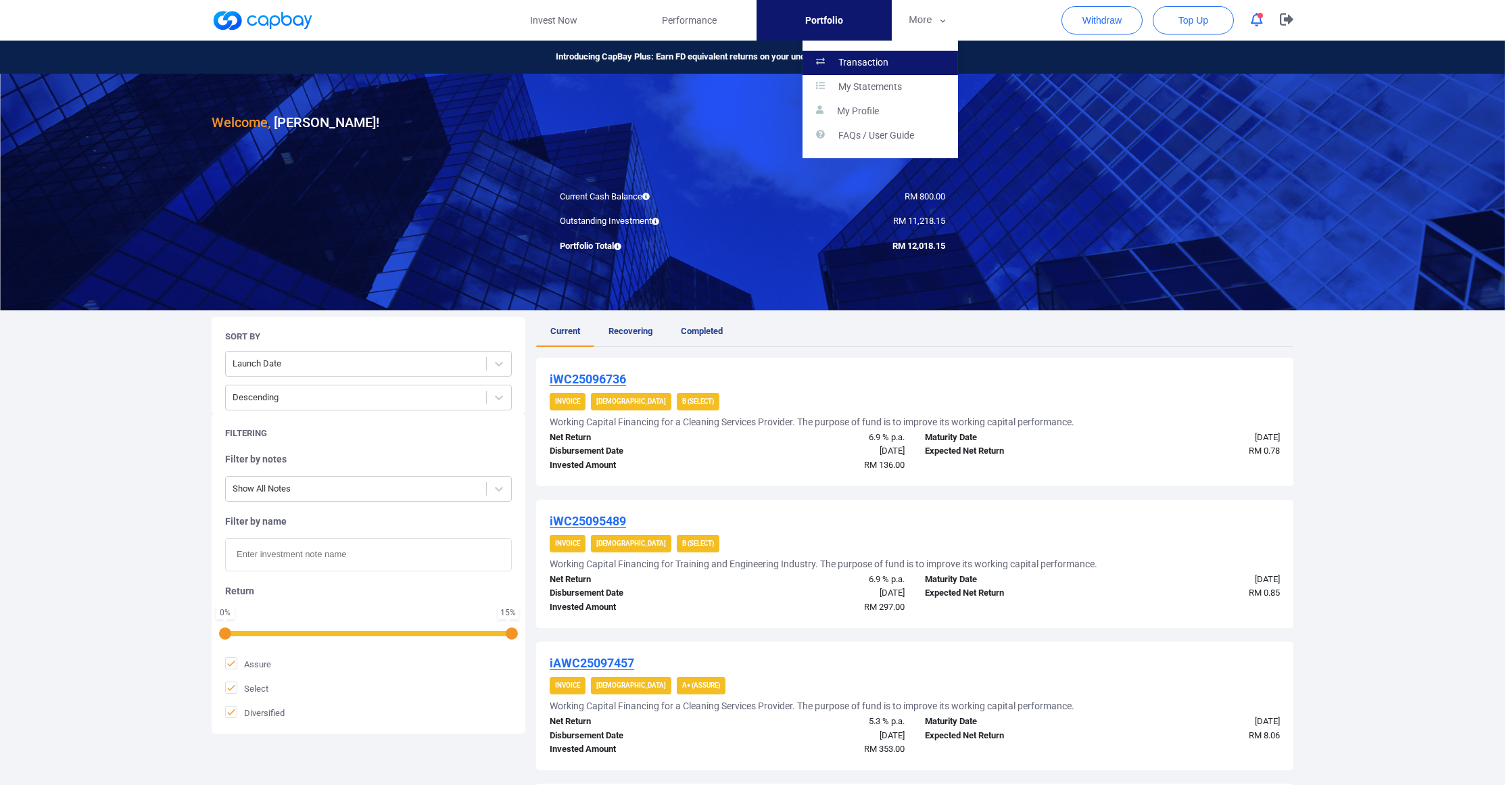
click at [843, 58] on p "Transaction" at bounding box center [864, 63] width 50 height 12
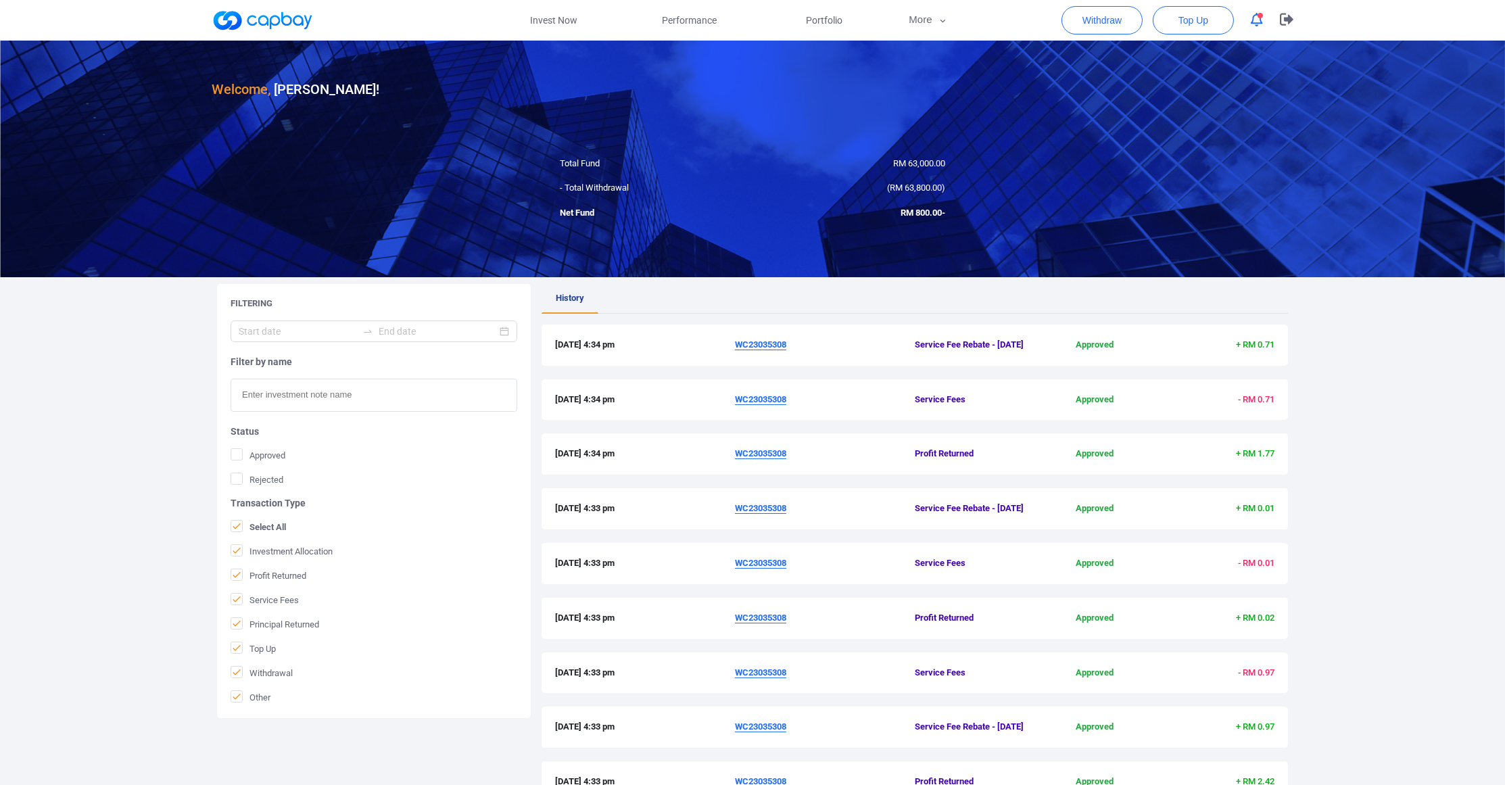
click at [793, 127] on div at bounding box center [752, 159] width 1505 height 237
click at [784, 21] on link "Portfolio" at bounding box center [824, 20] width 135 height 41
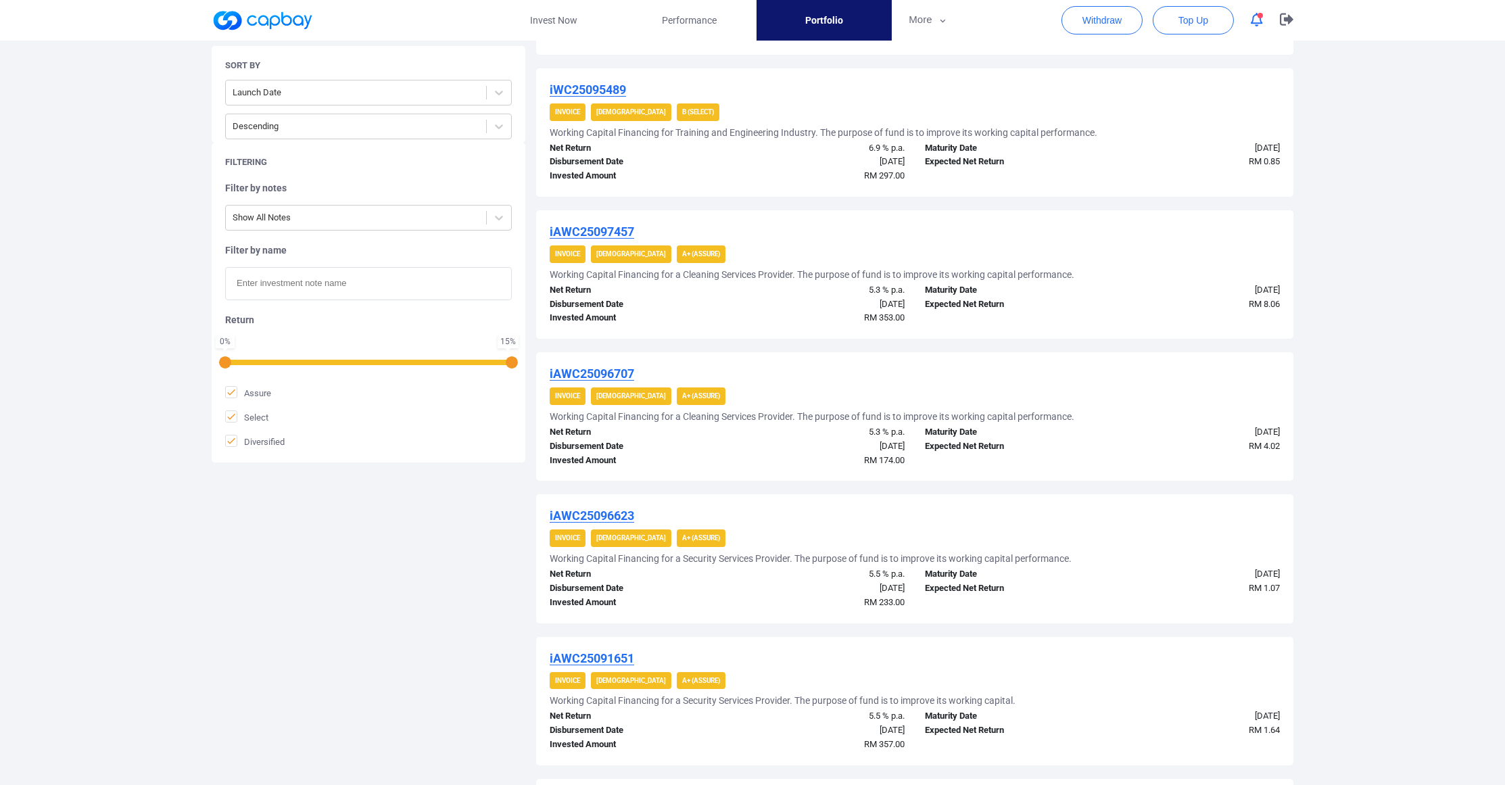
scroll to position [126, 0]
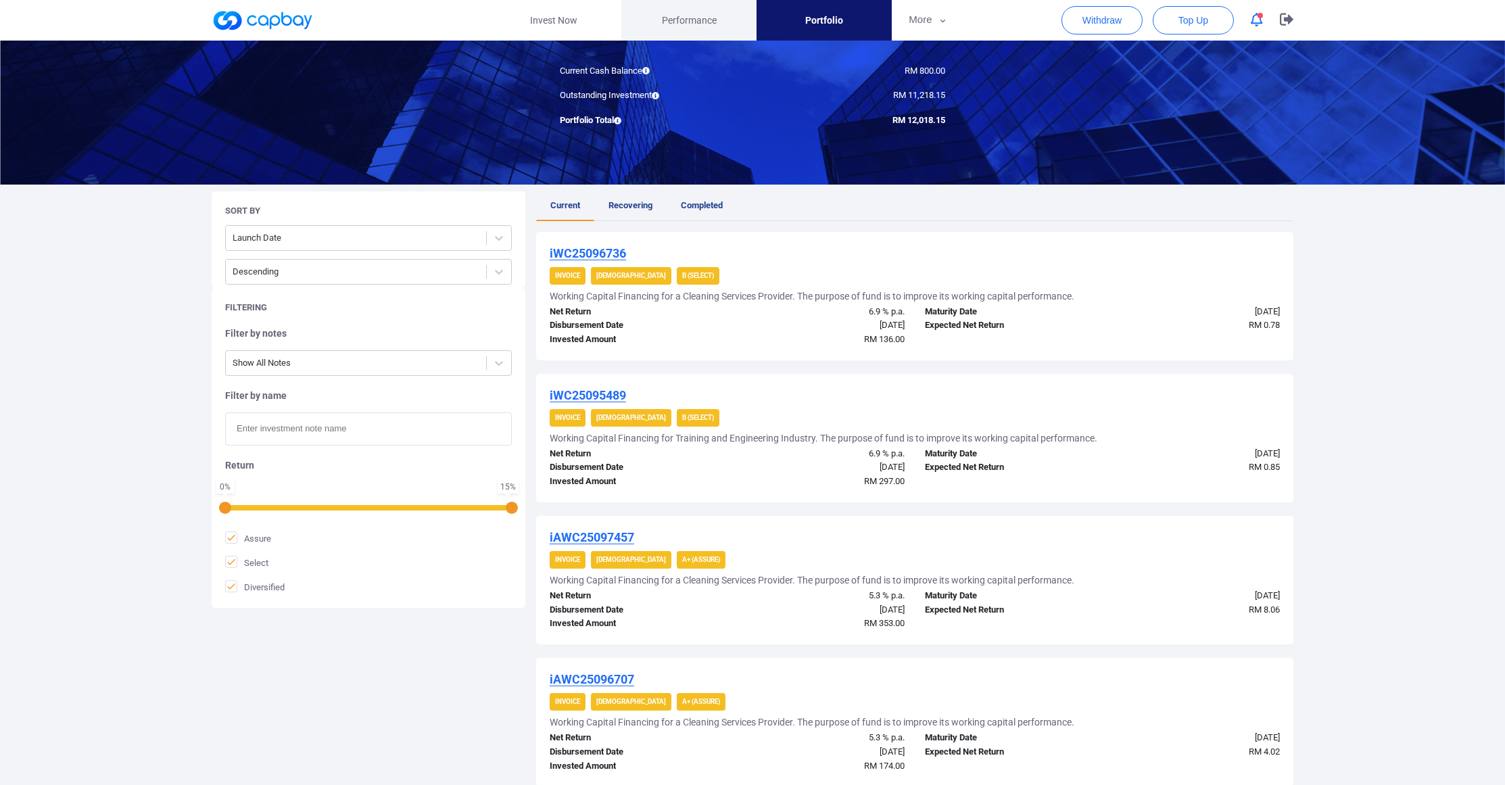
click at [662, 28] on span "Performance" at bounding box center [689, 20] width 55 height 15
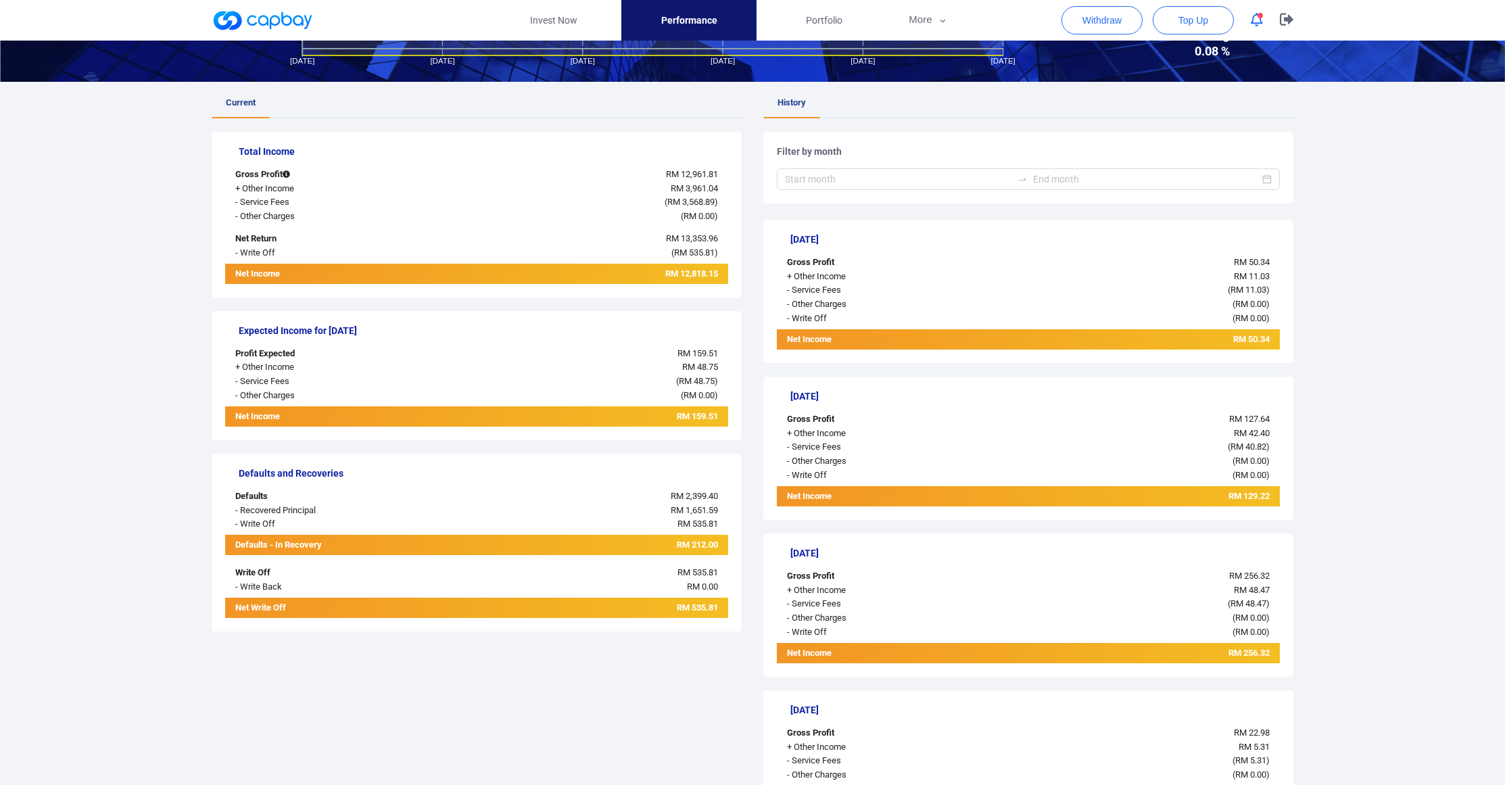
scroll to position [203, 0]
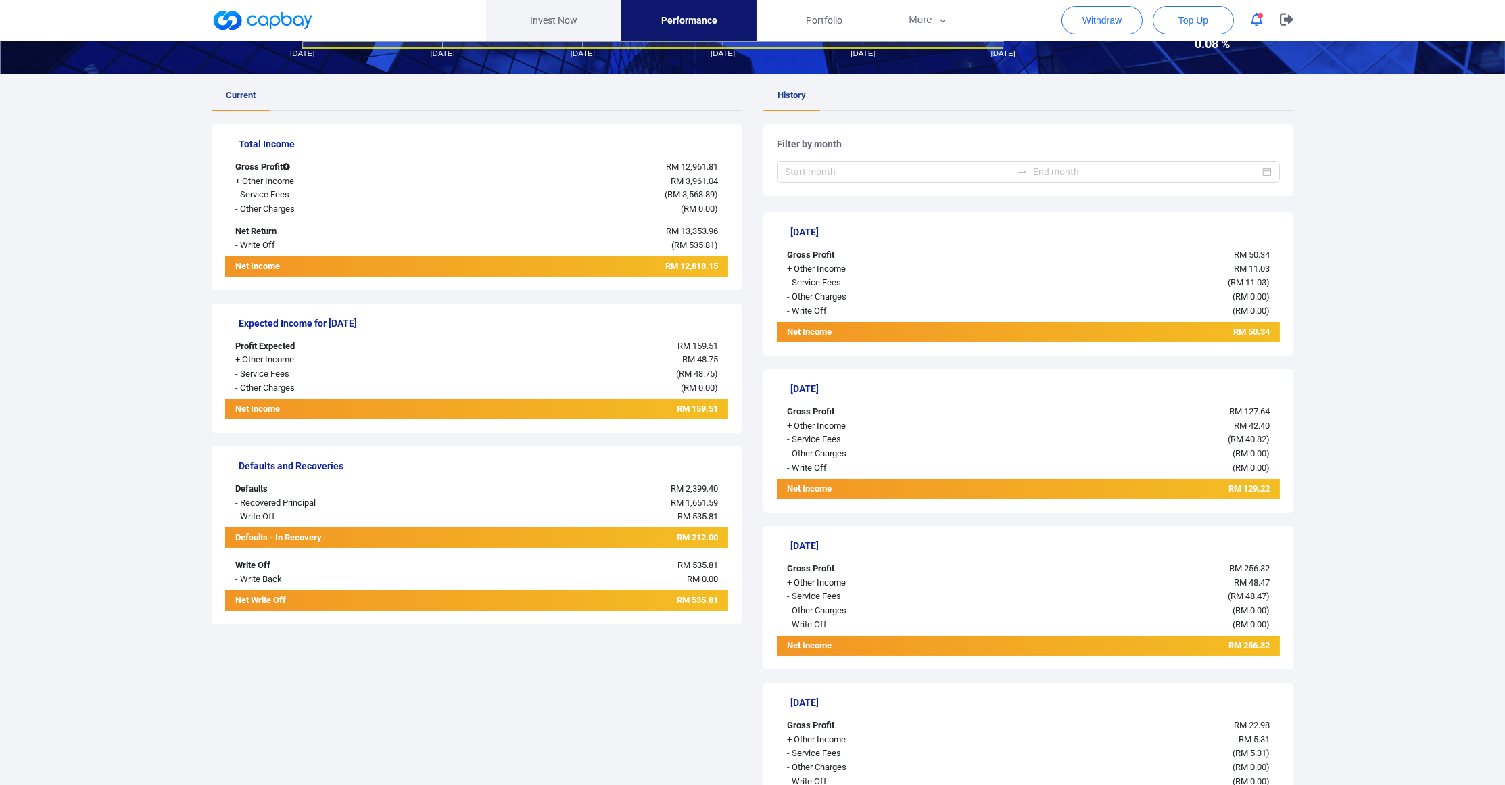
click at [573, 35] on link "Invest Now" at bounding box center [553, 20] width 135 height 41
